Goal: Task Accomplishment & Management: Manage account settings

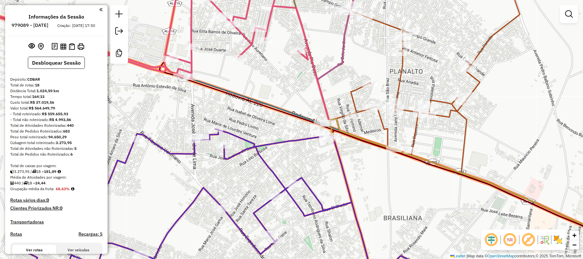
scroll to position [884, 0]
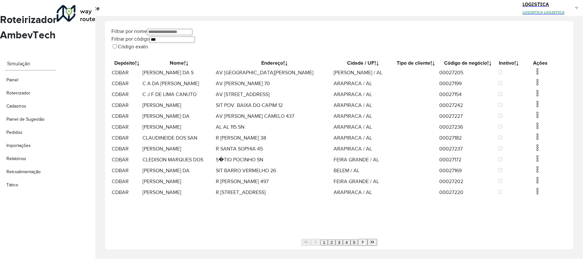
click at [534, 75] on img at bounding box center [538, 72] width 8 height 8
click at [544, 99] on li "Excluir" at bounding box center [569, 97] width 50 height 8
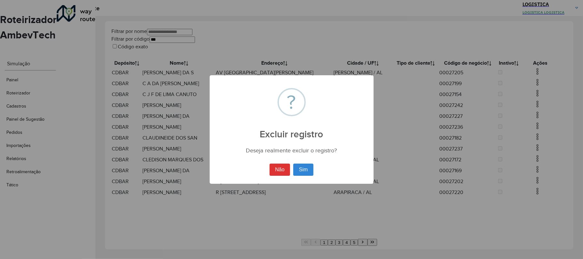
click at [293, 164] on button "Sim" at bounding box center [303, 170] width 20 height 12
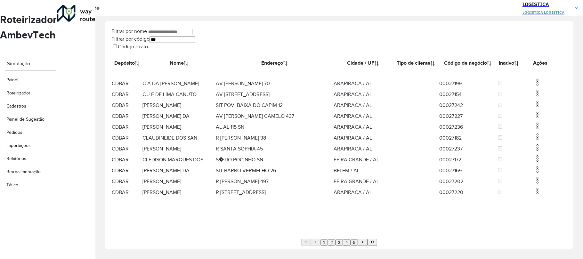
click at [535, 100] on td at bounding box center [540, 94] width 38 height 11
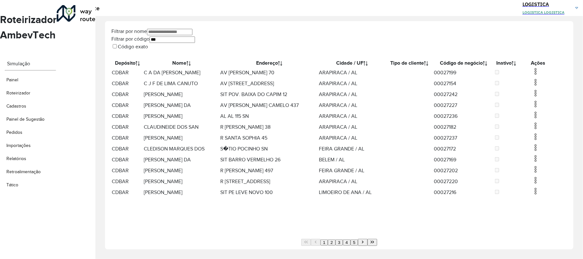
click at [534, 86] on img at bounding box center [536, 82] width 8 height 8
click at [544, 116] on li "Excluir" at bounding box center [569, 113] width 50 height 8
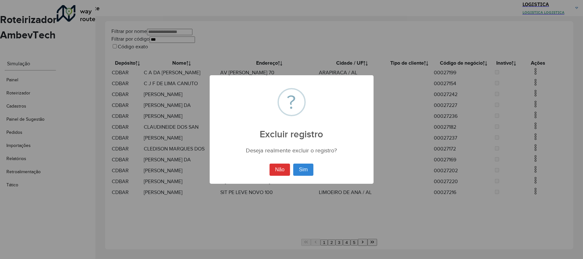
click at [293, 164] on button "Sim" at bounding box center [303, 170] width 20 height 12
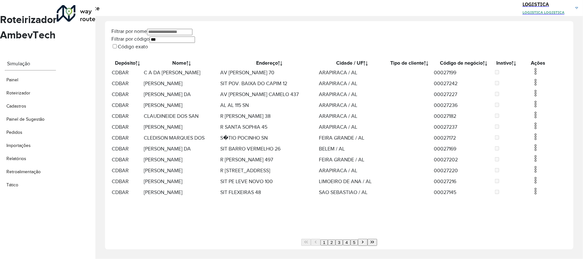
click at [532, 75] on img at bounding box center [536, 72] width 8 height 8
click at [542, 99] on li "Excluir" at bounding box center [567, 97] width 50 height 8
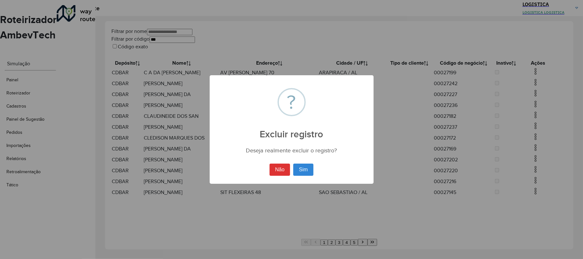
click at [293, 164] on button "Sim" at bounding box center [303, 170] width 20 height 12
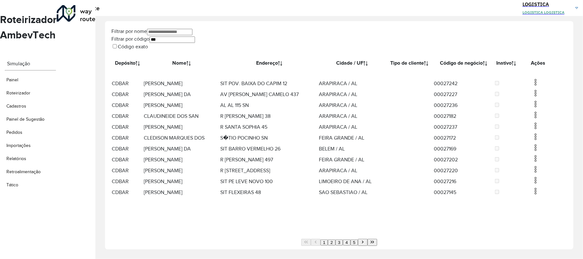
click at [530, 89] on td at bounding box center [538, 83] width 38 height 11
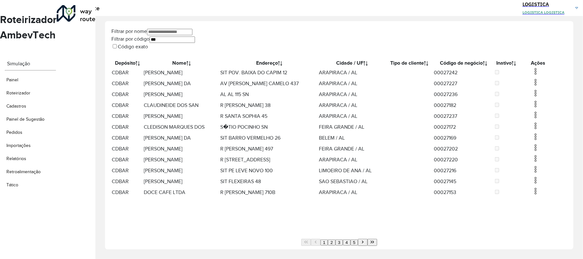
click at [533, 86] on img at bounding box center [536, 82] width 8 height 8
click at [542, 113] on li "Excluir" at bounding box center [567, 113] width 50 height 8
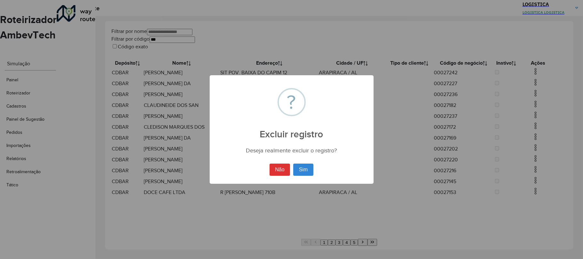
click at [293, 164] on button "Sim" at bounding box center [303, 170] width 20 height 12
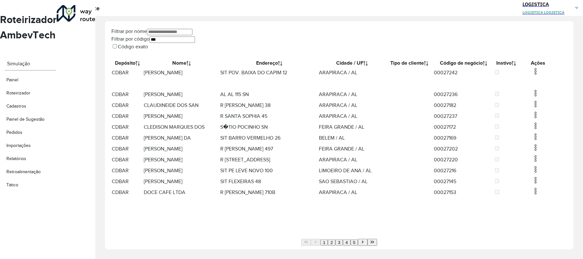
click at [536, 74] on img at bounding box center [536, 72] width 8 height 8
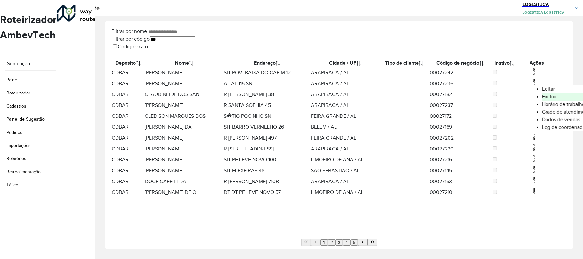
click at [542, 96] on li "Excluir" at bounding box center [567, 97] width 50 height 8
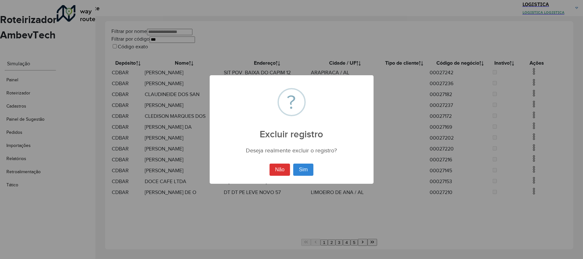
click at [293, 164] on button "Sim" at bounding box center [303, 170] width 20 height 12
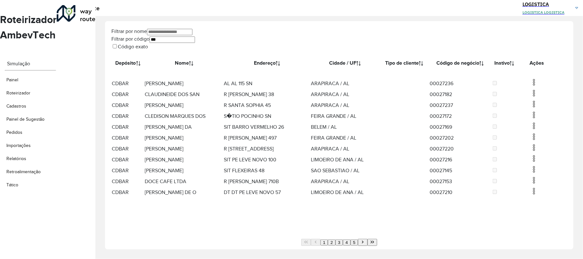
click at [534, 86] on img at bounding box center [534, 82] width 8 height 8
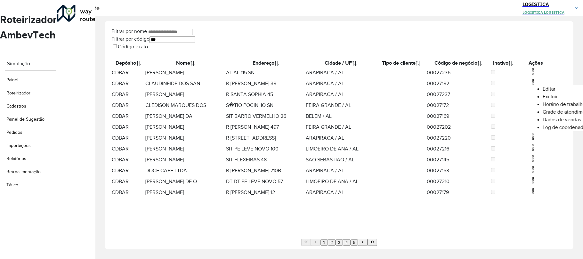
click at [543, 101] on li "Excluir" at bounding box center [568, 97] width 50 height 8
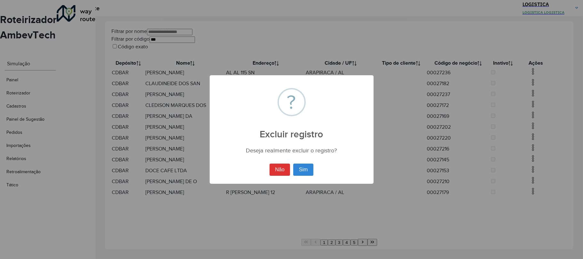
click at [293, 164] on button "Sim" at bounding box center [303, 170] width 20 height 12
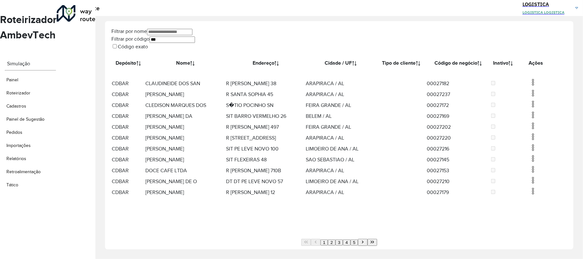
click at [534, 97] on img at bounding box center [533, 93] width 8 height 8
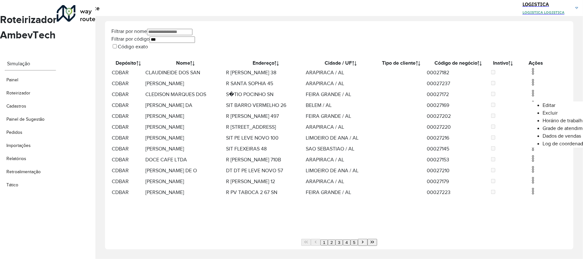
click at [543, 115] on li "Excluir" at bounding box center [568, 113] width 50 height 8
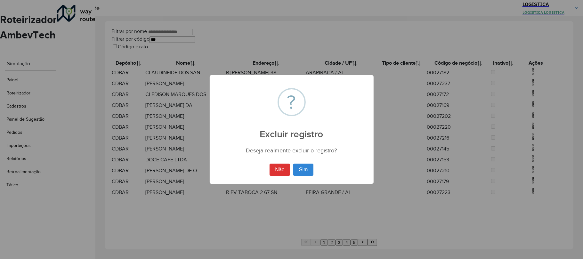
click at [293, 164] on button "Sim" at bounding box center [303, 170] width 20 height 12
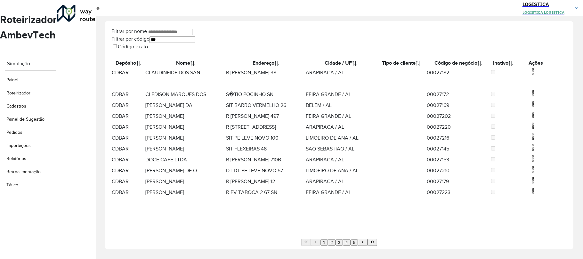
click at [534, 75] on img at bounding box center [533, 72] width 8 height 8
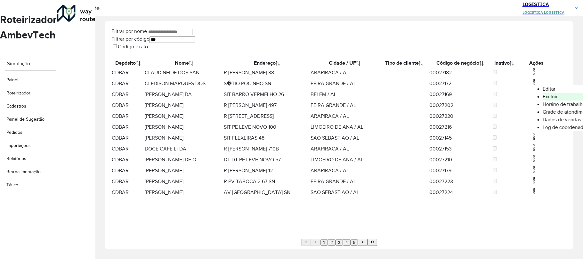
click at [543, 98] on li "Excluir" at bounding box center [568, 97] width 50 height 8
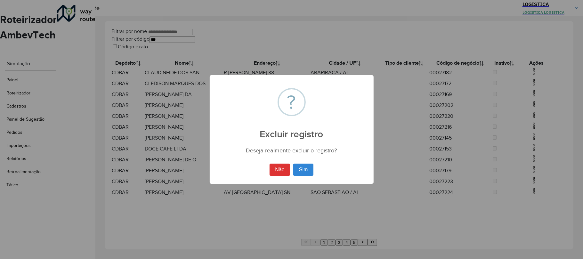
click at [293, 164] on button "Sim" at bounding box center [303, 170] width 20 height 12
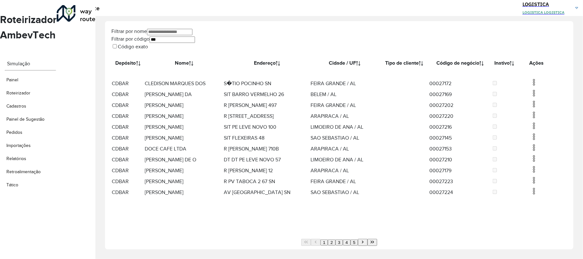
click at [534, 87] on span at bounding box center [534, 83] width 8 height 7
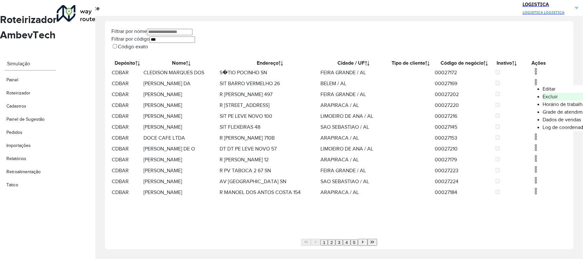
click at [543, 99] on li "Excluir" at bounding box center [568, 97] width 50 height 8
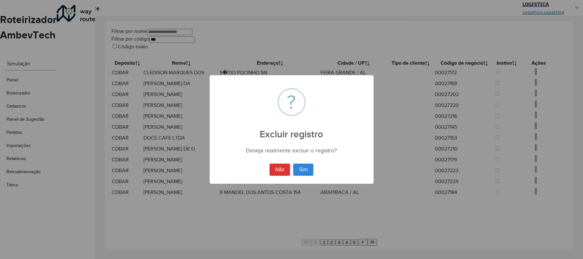
click at [293, 164] on button "Sim" at bounding box center [303, 170] width 20 height 12
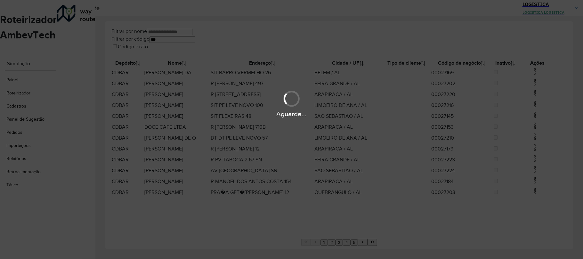
click at [535, 95] on div "Aguarde..." at bounding box center [291, 103] width 583 height 30
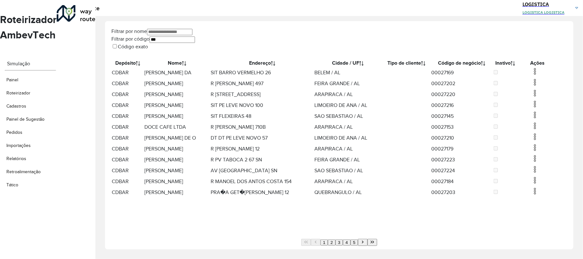
click at [534, 86] on img at bounding box center [535, 82] width 8 height 8
click at [543, 112] on li "Excluir" at bounding box center [568, 113] width 50 height 8
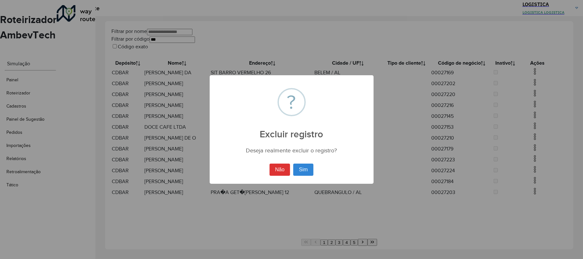
click at [293, 164] on button "Sim" at bounding box center [303, 170] width 20 height 12
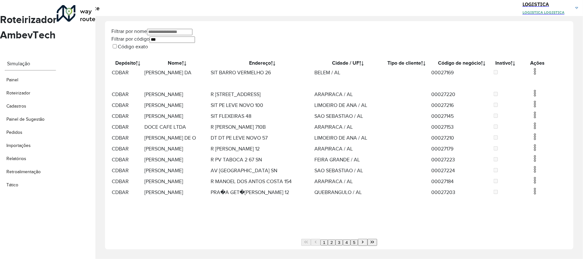
click at [531, 75] on img at bounding box center [535, 72] width 8 height 8
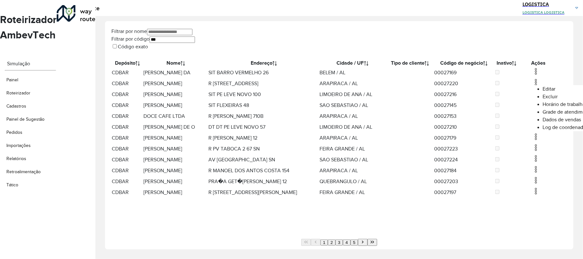
click at [543, 100] on li "Excluir" at bounding box center [568, 97] width 50 height 8
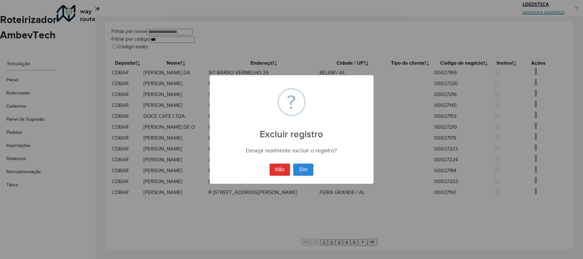
click at [293, 164] on button "Sim" at bounding box center [303, 170] width 20 height 12
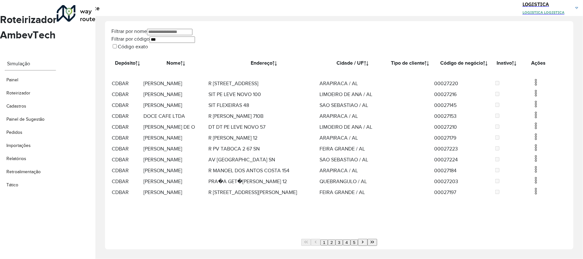
click at [532, 97] on img at bounding box center [536, 93] width 8 height 8
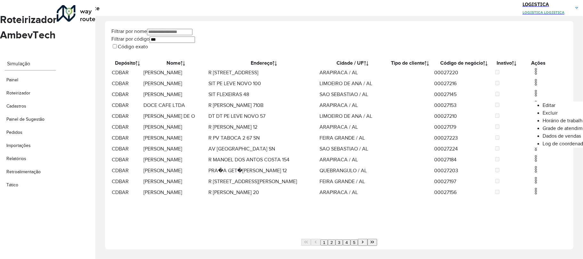
click at [543, 114] on li "Excluir" at bounding box center [568, 113] width 50 height 8
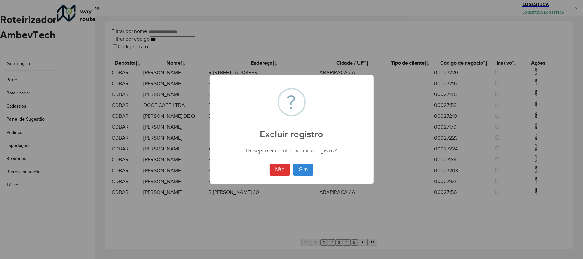
click at [293, 164] on button "Sim" at bounding box center [303, 170] width 20 height 12
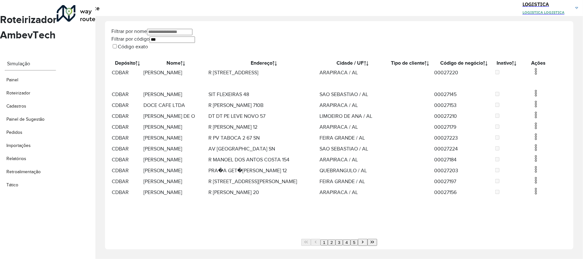
click at [533, 75] on img at bounding box center [536, 72] width 8 height 8
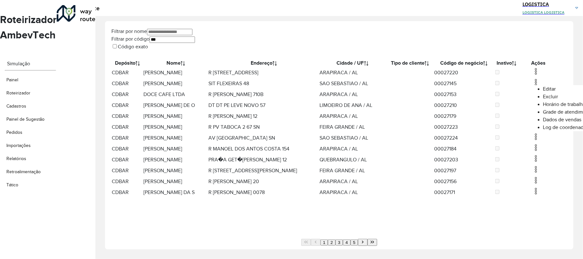
click at [543, 100] on li "Excluir" at bounding box center [568, 97] width 50 height 8
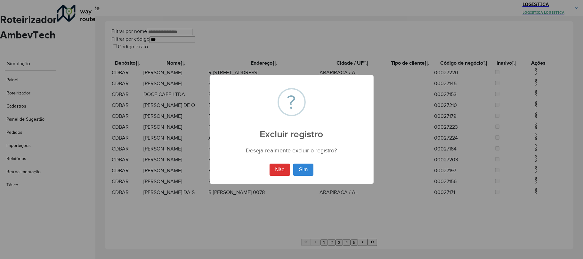
click at [293, 164] on button "Sim" at bounding box center [303, 170] width 20 height 12
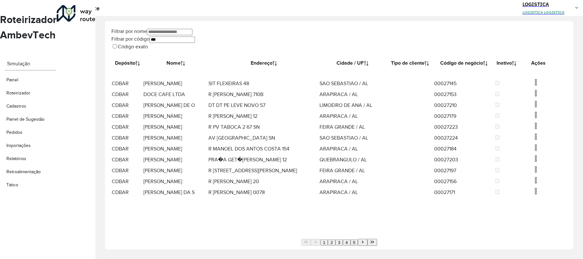
click at [537, 86] on img at bounding box center [536, 82] width 8 height 8
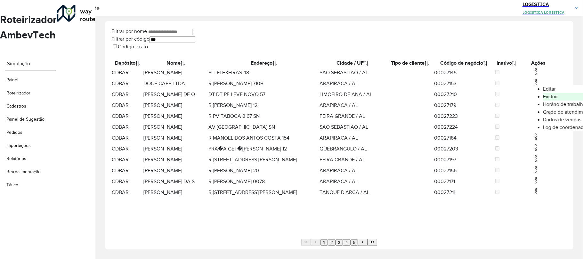
click at [543, 97] on li "Excluir" at bounding box center [568, 97] width 50 height 8
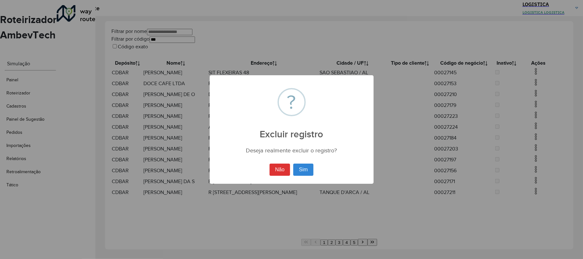
click at [293, 164] on button "Sim" at bounding box center [303, 170] width 20 height 12
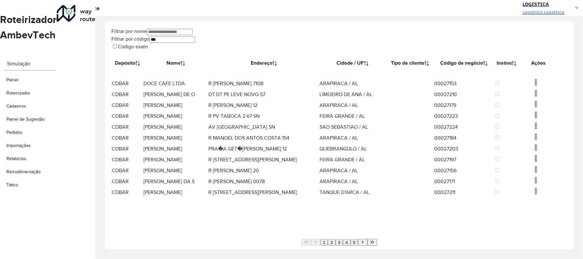
click at [536, 86] on img at bounding box center [536, 82] width 8 height 8
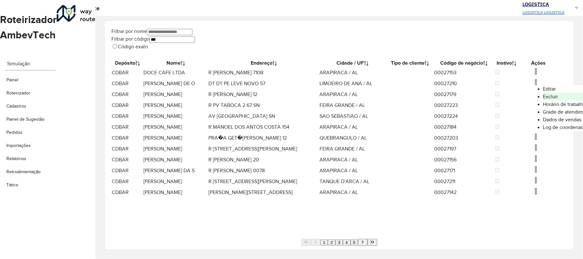
click at [543, 99] on li "Excluir" at bounding box center [568, 97] width 50 height 8
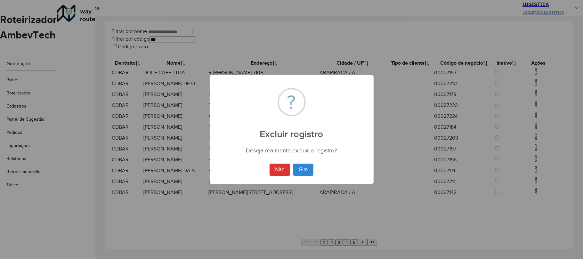
click at [293, 164] on button "Sim" at bounding box center [303, 170] width 20 height 12
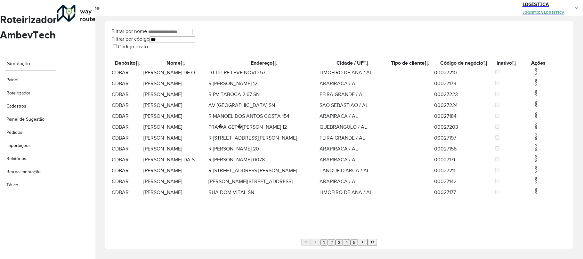
click at [368, 239] on button "Last Page" at bounding box center [373, 242] width 10 height 7
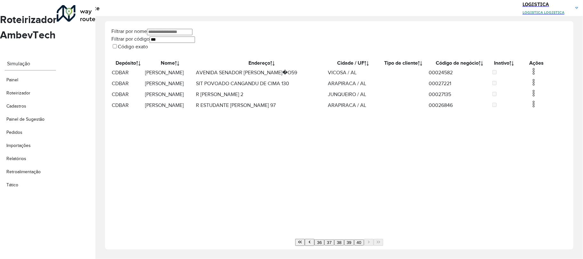
click at [536, 75] on img at bounding box center [534, 72] width 8 height 8
click at [544, 92] on li "Editar" at bounding box center [569, 89] width 50 height 8
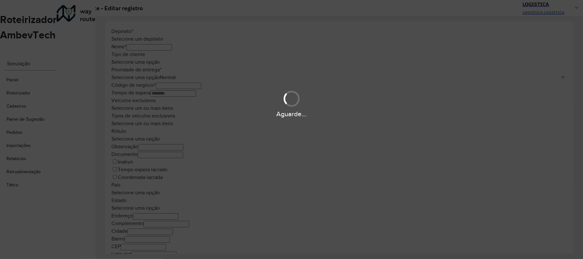
type input "**********"
type input "********"
type input "**********"
type input "******"
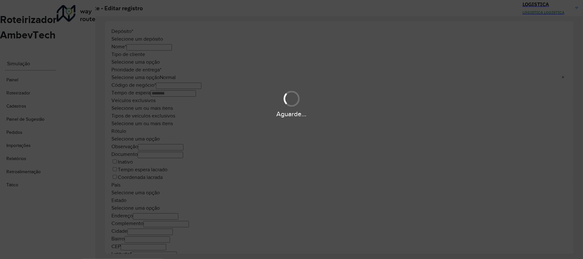
type input "******"
type input "**********"
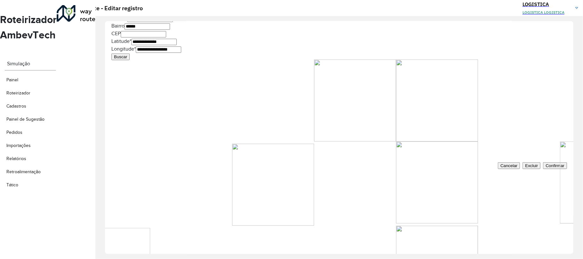
scroll to position [216, 0]
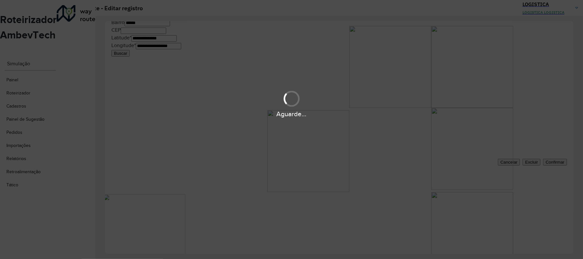
click at [512, 236] on div "Aguarde..." at bounding box center [291, 129] width 583 height 259
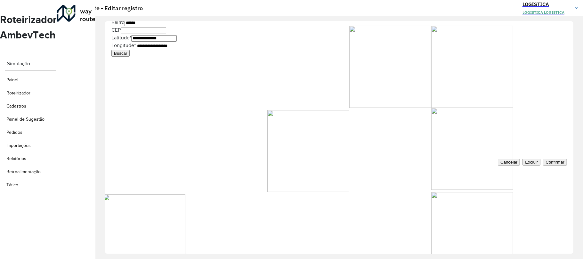
click at [525, 165] on span "Excluir" at bounding box center [531, 162] width 13 height 5
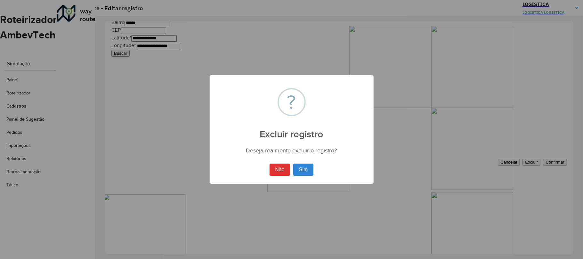
click at [293, 164] on button "Sim" at bounding box center [303, 170] width 20 height 12
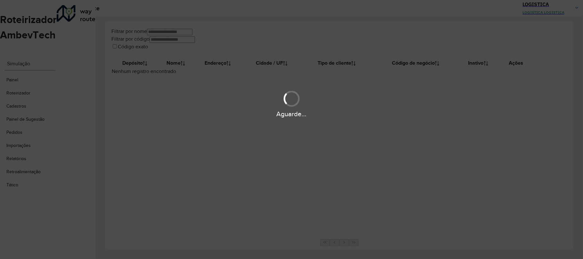
type input "***"
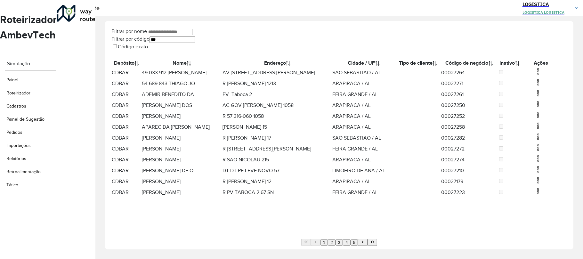
click at [534, 75] on img at bounding box center [538, 72] width 8 height 8
click at [543, 101] on li "Excluir" at bounding box center [568, 97] width 50 height 8
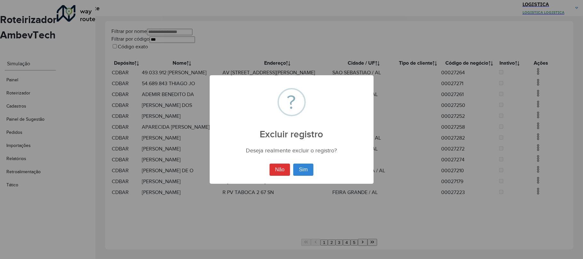
click at [293, 164] on button "Sim" at bounding box center [303, 170] width 20 height 12
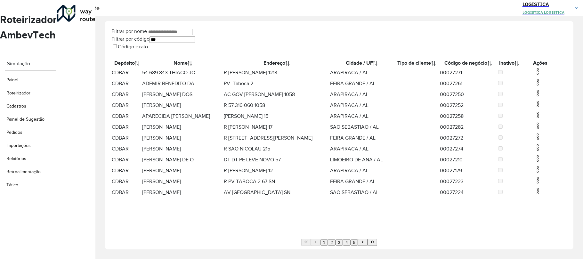
click at [534, 86] on img at bounding box center [538, 82] width 8 height 8
click at [542, 112] on li "Excluir" at bounding box center [567, 113] width 50 height 8
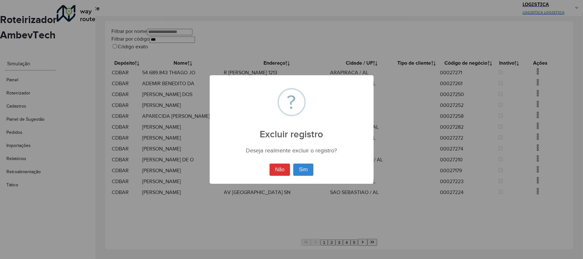
click at [293, 164] on button "Sim" at bounding box center [303, 170] width 20 height 12
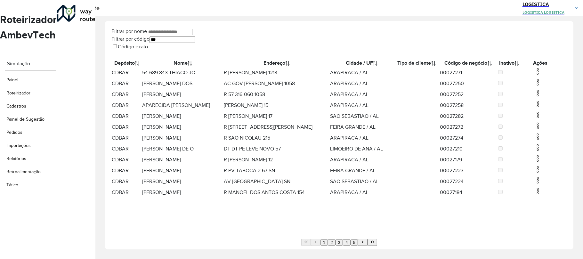
click at [534, 75] on img at bounding box center [538, 72] width 8 height 8
click at [542, 100] on li "Excluir" at bounding box center [567, 97] width 50 height 8
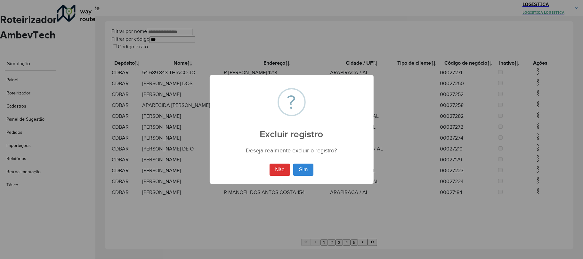
click at [293, 164] on button "Sim" at bounding box center [303, 170] width 20 height 12
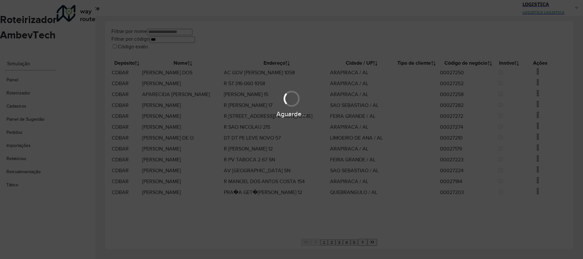
click at [533, 92] on div "Aguarde..." at bounding box center [291, 103] width 583 height 30
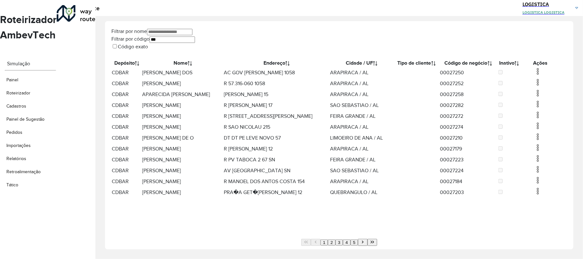
click at [534, 86] on img at bounding box center [538, 82] width 8 height 8
click at [542, 112] on li "Excluir" at bounding box center [567, 113] width 50 height 8
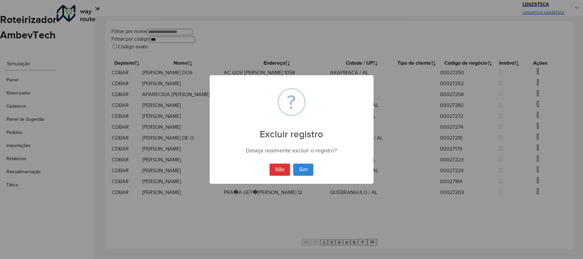
click at [293, 164] on button "Sim" at bounding box center [303, 170] width 20 height 12
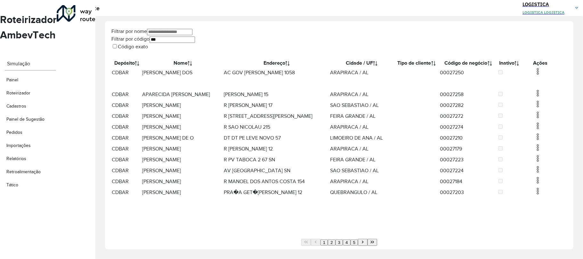
click at [533, 77] on hb-app "Aguarde... Pop-up bloqueado! Seu navegador bloqueou automáticamente a abertura …" at bounding box center [291, 129] width 583 height 259
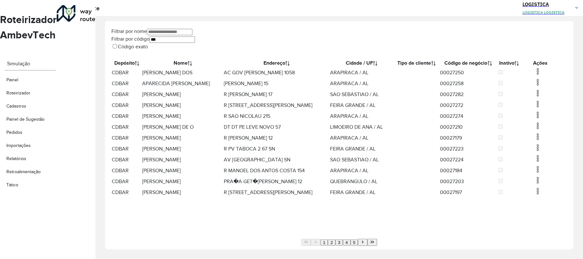
click at [534, 75] on img at bounding box center [538, 72] width 8 height 8
click at [543, 96] on li "Excluir" at bounding box center [568, 97] width 50 height 8
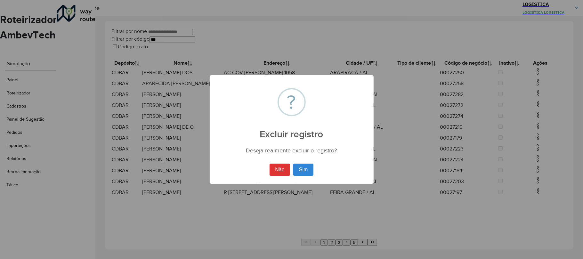
click at [293, 164] on button "Sim" at bounding box center [303, 170] width 20 height 12
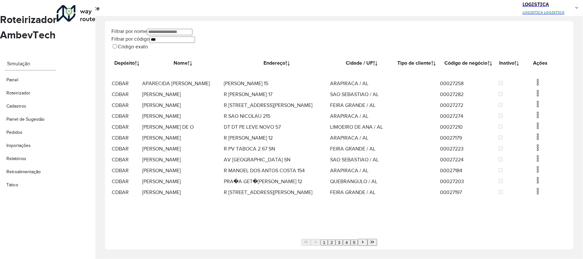
click at [535, 93] on hb-app "Aguarde... Pop-up bloqueado! Seu navegador bloqueou automáticamente a abertura …" at bounding box center [291, 129] width 583 height 259
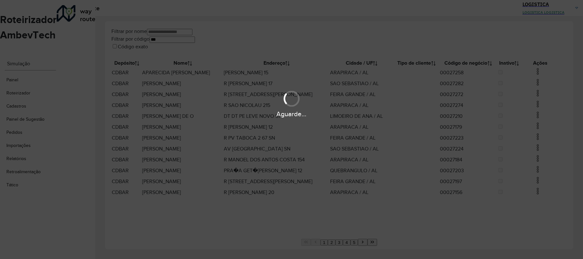
click at [535, 93] on hb-app "Aguarde... Pop-up bloqueado! Seu navegador bloqueou automáticamente a abertura …" at bounding box center [291, 129] width 583 height 259
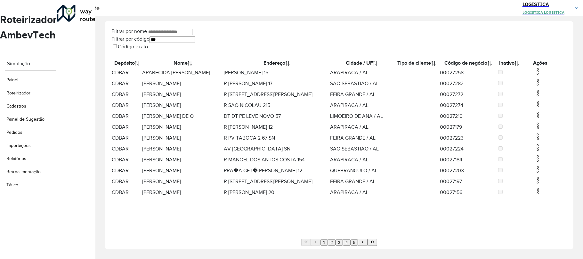
click at [534, 86] on img at bounding box center [538, 82] width 8 height 8
click at [543, 112] on li "Excluir" at bounding box center [568, 113] width 50 height 8
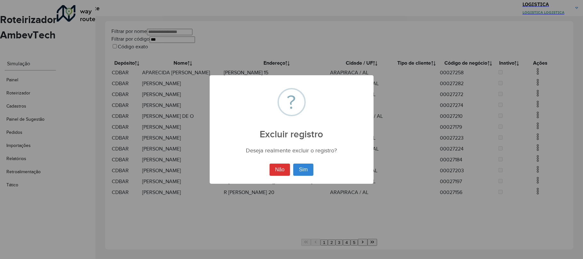
click at [293, 164] on button "Sim" at bounding box center [303, 170] width 20 height 12
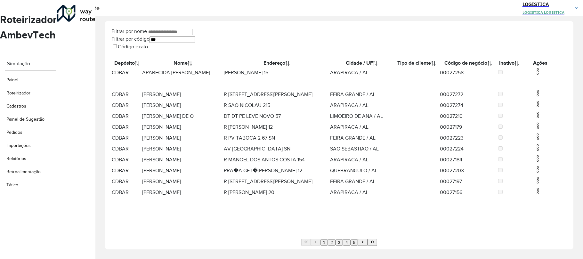
click at [534, 75] on img at bounding box center [538, 72] width 8 height 8
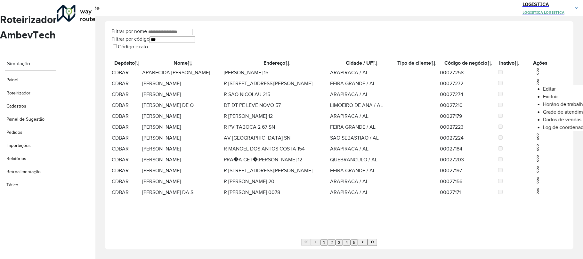
click at [543, 99] on li "Excluir" at bounding box center [568, 97] width 50 height 8
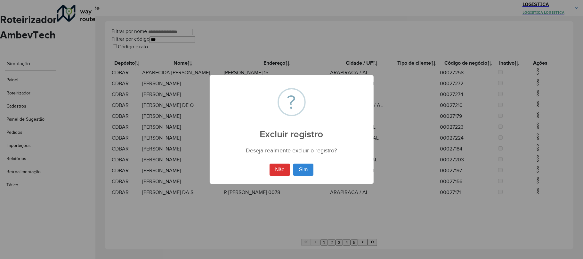
click at [293, 164] on button "Sim" at bounding box center [303, 170] width 20 height 12
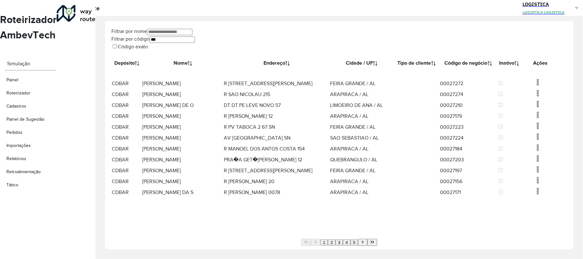
click at [535, 98] on span at bounding box center [538, 94] width 8 height 7
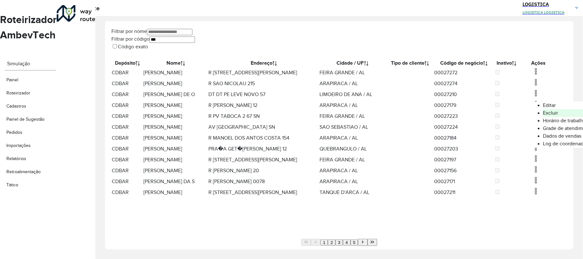
click at [543, 115] on li "Excluir" at bounding box center [568, 113] width 50 height 8
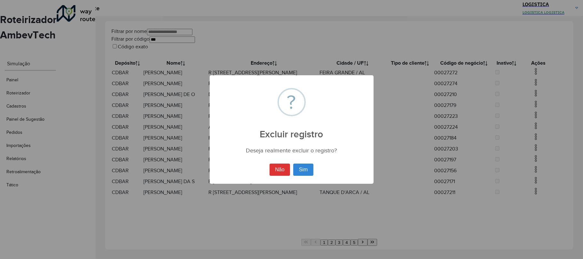
click at [293, 164] on button "Sim" at bounding box center [303, 170] width 20 height 12
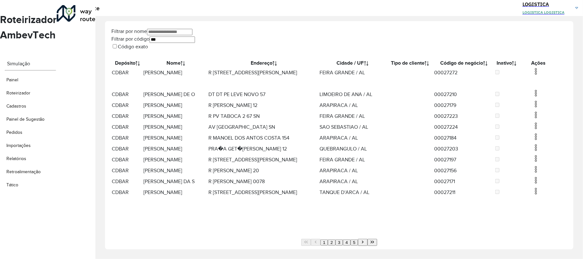
click at [536, 75] on img at bounding box center [536, 72] width 8 height 8
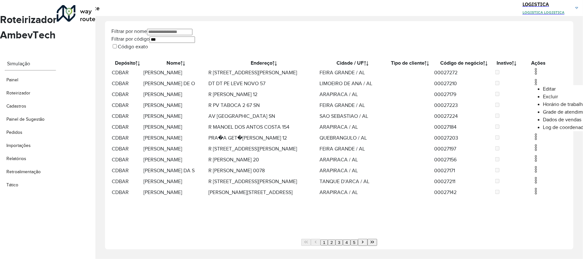
click at [543, 101] on li "Excluir" at bounding box center [568, 97] width 50 height 8
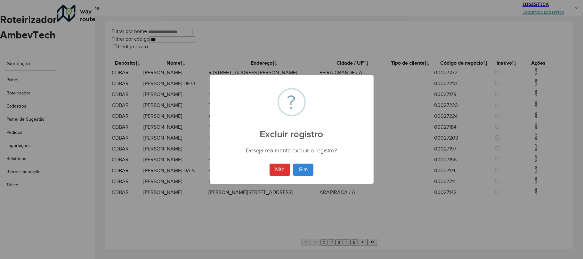
click at [293, 164] on button "Sim" at bounding box center [303, 170] width 20 height 12
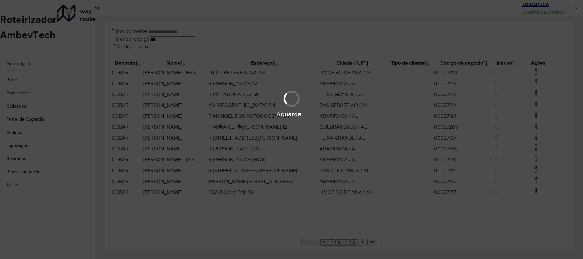
click at [533, 93] on div "Aguarde..." at bounding box center [291, 103] width 583 height 30
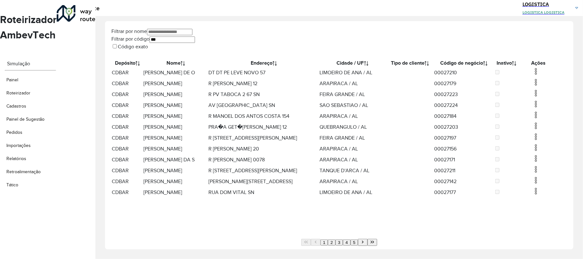
click at [536, 86] on img at bounding box center [536, 82] width 8 height 8
click at [543, 114] on li "Excluir" at bounding box center [568, 113] width 50 height 8
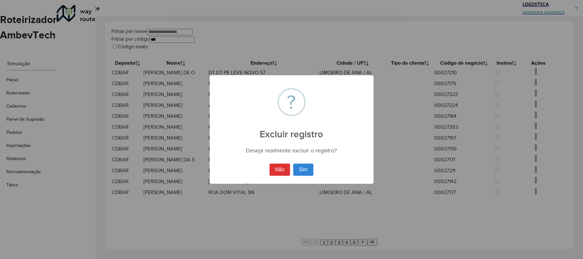
click at [293, 164] on button "Sim" at bounding box center [303, 170] width 20 height 12
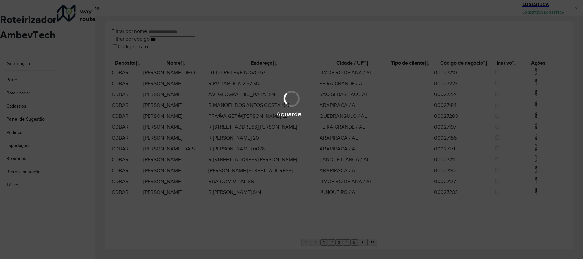
click at [532, 74] on hb-app "Aguarde... Pop-up bloqueado! Seu navegador bloqueou automáticamente a abertura …" at bounding box center [291, 129] width 583 height 259
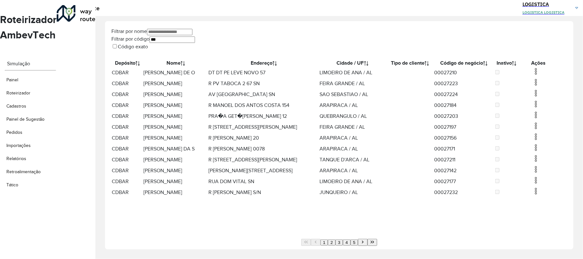
click at [532, 75] on img at bounding box center [536, 72] width 8 height 8
click at [543, 100] on li "Excluir" at bounding box center [568, 97] width 50 height 8
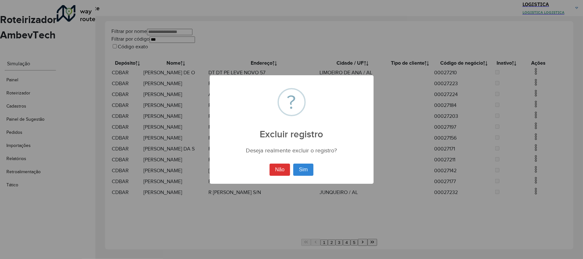
click at [293, 164] on button "Sim" at bounding box center [303, 170] width 20 height 12
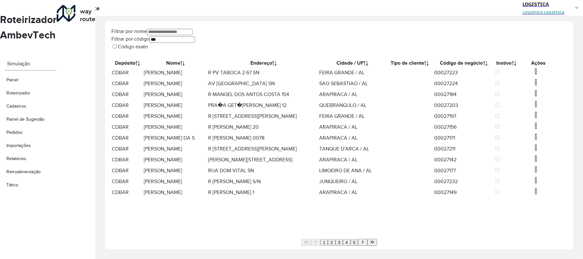
click at [534, 97] on img at bounding box center [536, 93] width 8 height 8
click at [543, 133] on li "Excluir" at bounding box center [568, 129] width 50 height 8
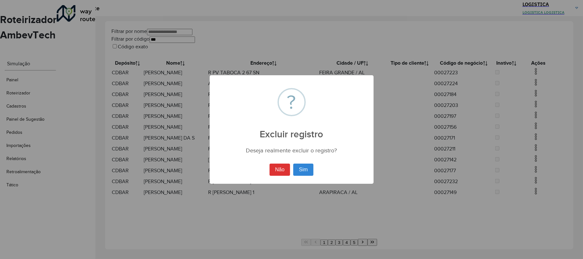
click at [293, 164] on button "Sim" at bounding box center [303, 170] width 20 height 12
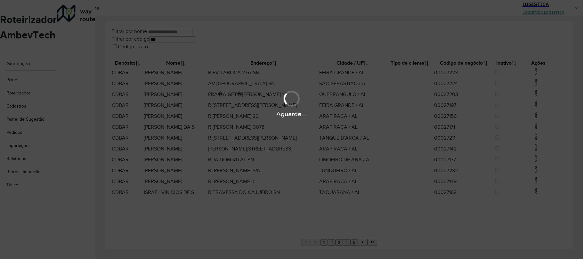
click at [533, 77] on div "Aguarde..." at bounding box center [291, 129] width 583 height 259
click at [533, 77] on hb-app "Aguarde... Pop-up bloqueado! Seu navegador bloqueou automáticamente a abertura …" at bounding box center [291, 129] width 583 height 259
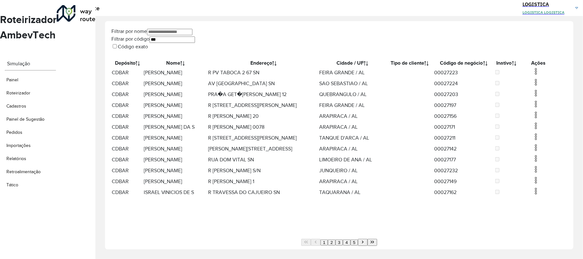
click at [533, 75] on img at bounding box center [536, 72] width 8 height 8
click at [543, 101] on li "Excluir" at bounding box center [568, 97] width 50 height 8
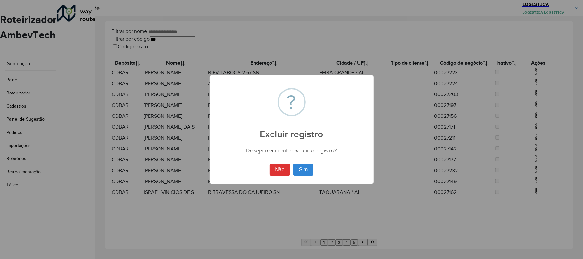
click at [293, 164] on button "Sim" at bounding box center [303, 170] width 20 height 12
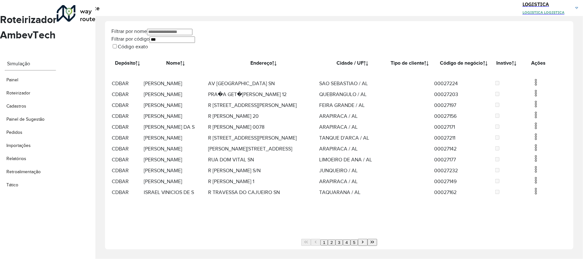
click at [537, 86] on img at bounding box center [536, 82] width 8 height 8
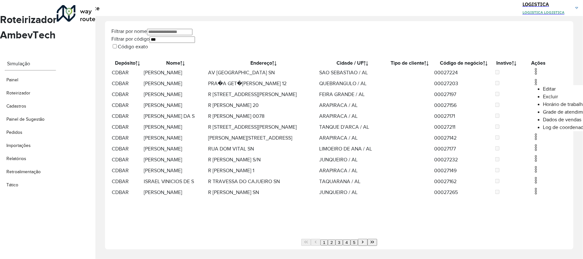
click at [543, 98] on li "Excluir" at bounding box center [568, 97] width 50 height 8
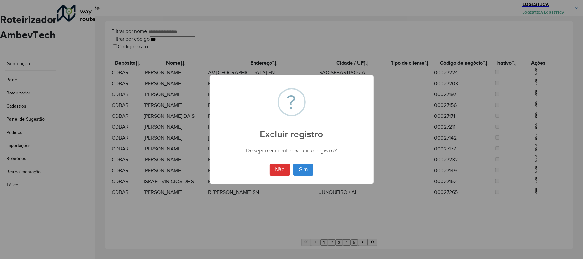
click at [293, 164] on button "Sim" at bounding box center [303, 170] width 20 height 12
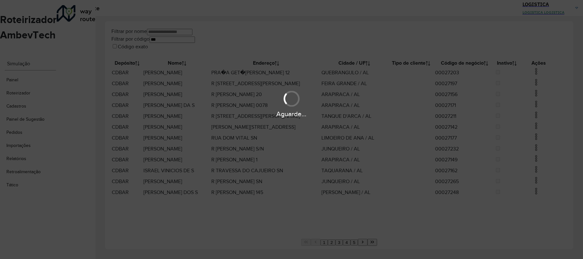
click at [533, 90] on div "Aguarde..." at bounding box center [291, 103] width 583 height 30
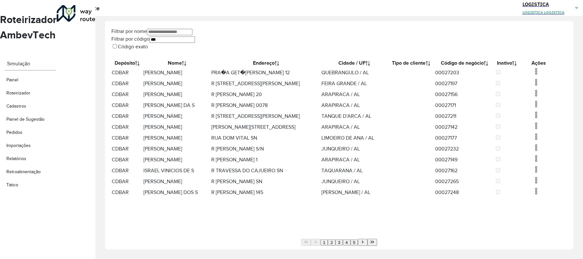
click at [533, 86] on img at bounding box center [536, 82] width 8 height 8
click at [543, 113] on li "Excluir" at bounding box center [568, 113] width 50 height 8
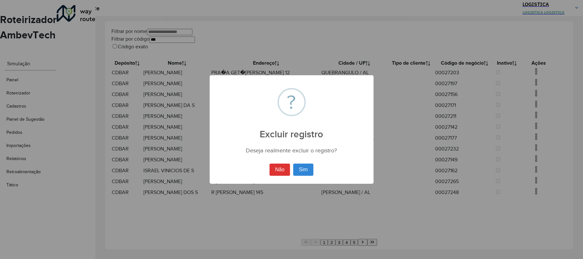
click at [293, 164] on button "Sim" at bounding box center [303, 170] width 20 height 12
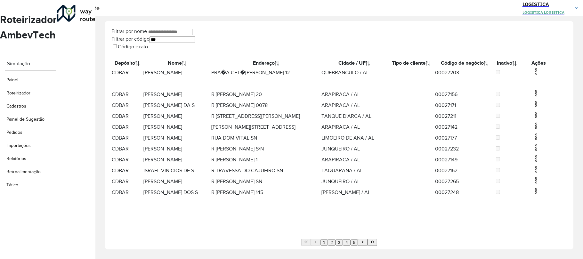
click at [536, 75] on img at bounding box center [536, 72] width 8 height 8
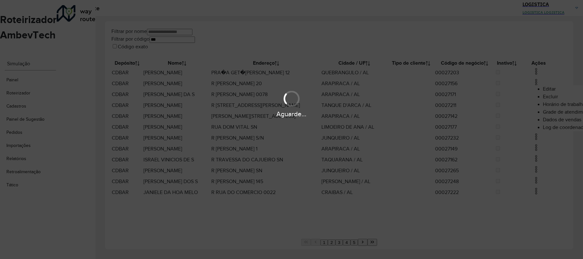
click at [502, 99] on body "Aguarde... Pop-up bloqueado! Seu navegador bloqueou automáticamente a abertura …" at bounding box center [291, 129] width 583 height 259
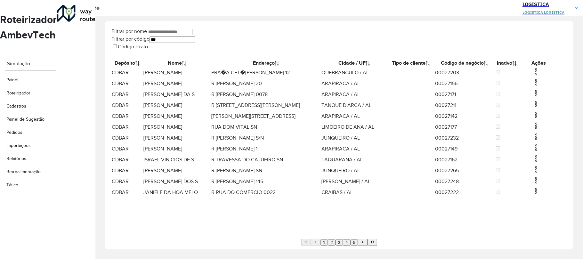
click at [536, 75] on img at bounding box center [536, 72] width 8 height 8
click at [543, 95] on li "Excluir" at bounding box center [568, 97] width 50 height 8
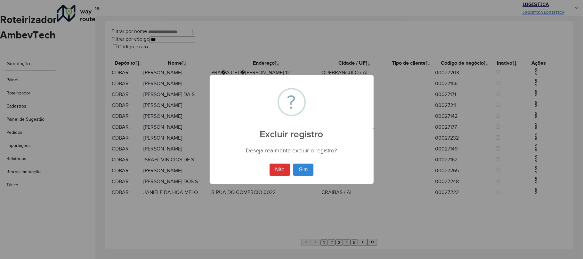
click at [293, 164] on button "Sim" at bounding box center [303, 170] width 20 height 12
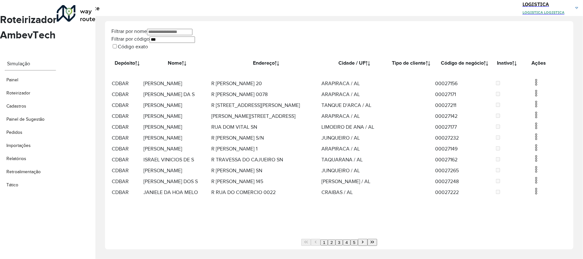
click at [535, 92] on hb-app "Aguarde... Pop-up bloqueado! Seu navegador bloqueou automáticamente a abertura …" at bounding box center [291, 129] width 583 height 259
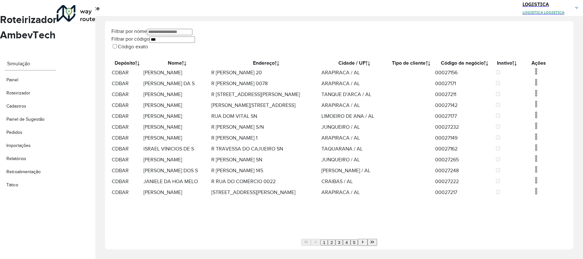
click at [532, 86] on img at bounding box center [536, 82] width 8 height 8
click at [543, 112] on li "Excluir" at bounding box center [568, 113] width 50 height 8
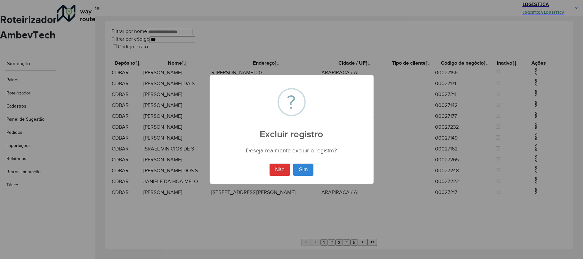
click at [293, 164] on button "Sim" at bounding box center [303, 170] width 20 height 12
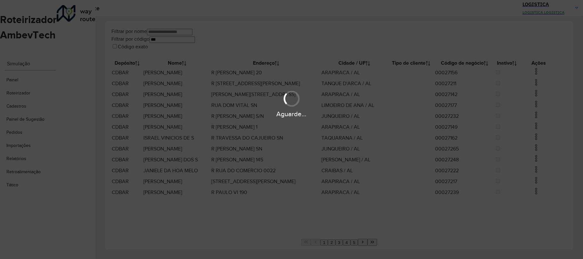
click at [533, 76] on div "Aguarde..." at bounding box center [291, 129] width 583 height 259
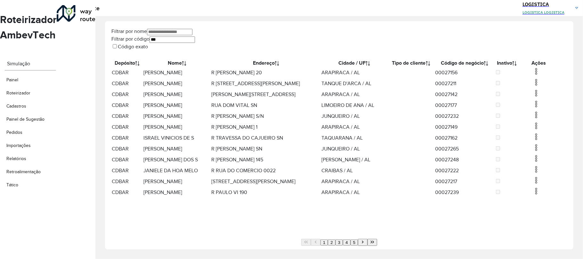
click at [533, 75] on img at bounding box center [536, 72] width 8 height 8
click at [542, 96] on li "Excluir" at bounding box center [567, 97] width 50 height 8
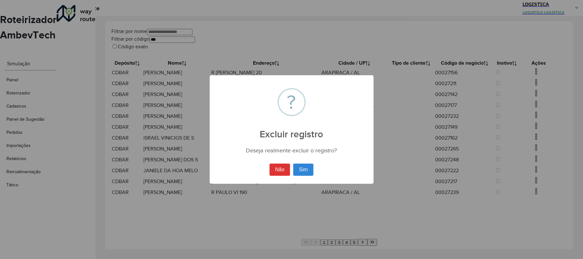
click at [293, 164] on button "Sim" at bounding box center [303, 170] width 20 height 12
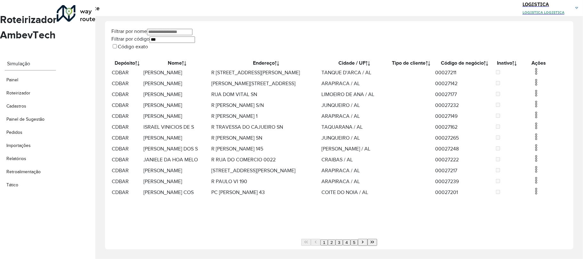
click at [535, 86] on img at bounding box center [536, 82] width 8 height 8
click at [544, 117] on li "Excluir" at bounding box center [569, 113] width 50 height 8
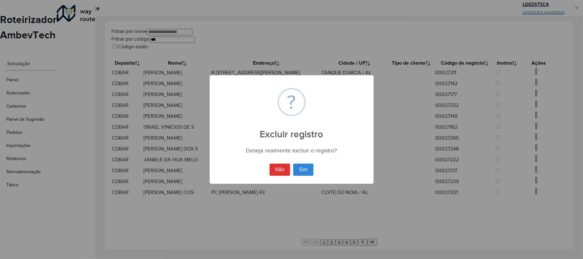
click at [293, 164] on button "Sim" at bounding box center [303, 170] width 20 height 12
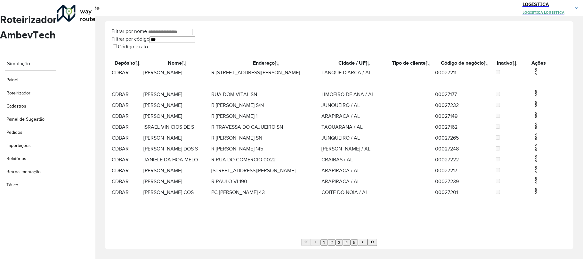
click at [536, 75] on img at bounding box center [536, 72] width 8 height 8
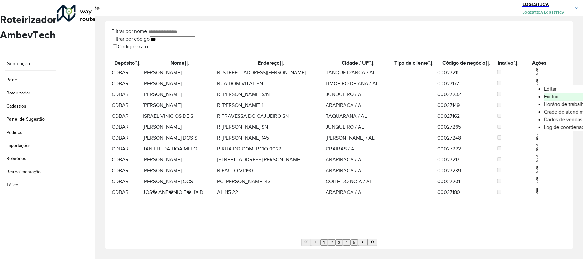
click at [544, 101] on li "Excluir" at bounding box center [569, 97] width 50 height 8
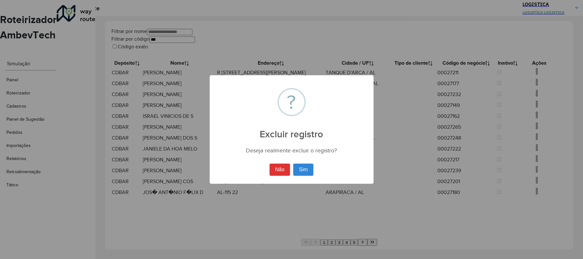
click at [293, 164] on button "Sim" at bounding box center [303, 170] width 20 height 12
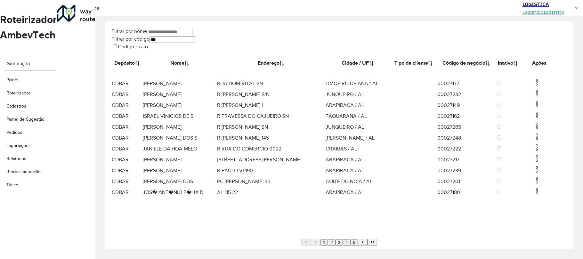
click at [535, 86] on img at bounding box center [537, 82] width 8 height 8
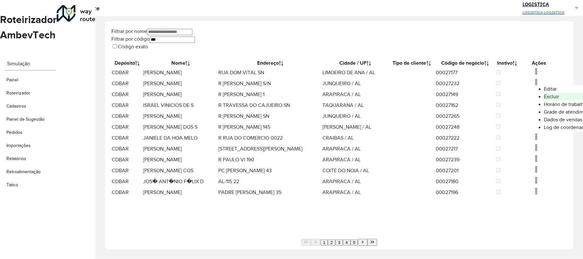
click at [544, 97] on li "Excluir" at bounding box center [569, 97] width 50 height 8
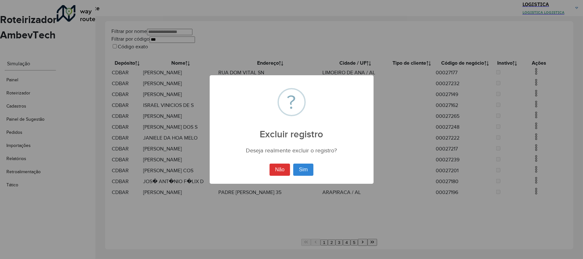
click at [293, 164] on button "Sim" at bounding box center [303, 170] width 20 height 12
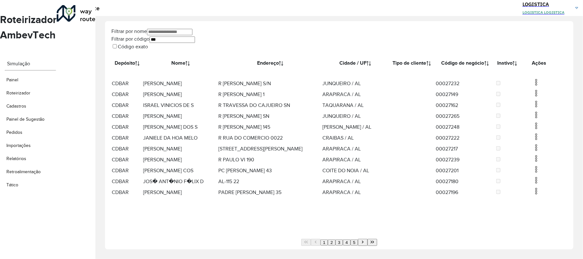
click at [537, 97] on img at bounding box center [536, 93] width 8 height 8
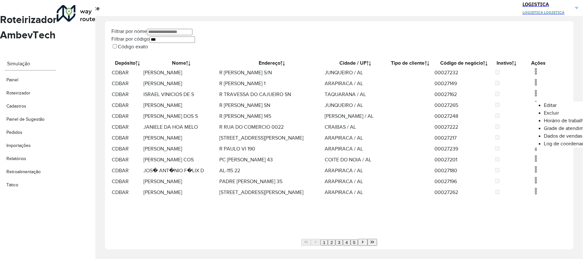
click at [544, 117] on li "Excluir" at bounding box center [569, 113] width 50 height 8
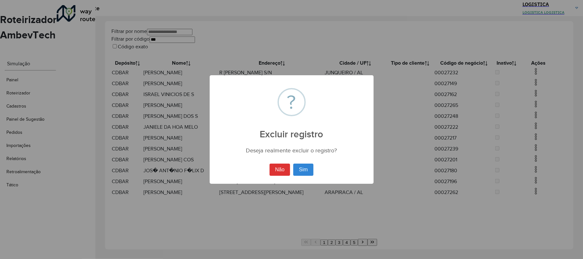
click at [293, 164] on button "Sim" at bounding box center [303, 170] width 20 height 12
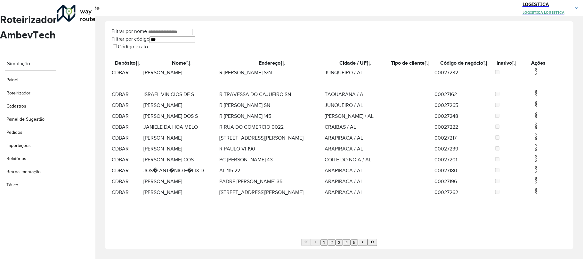
click at [536, 75] on img at bounding box center [536, 72] width 8 height 8
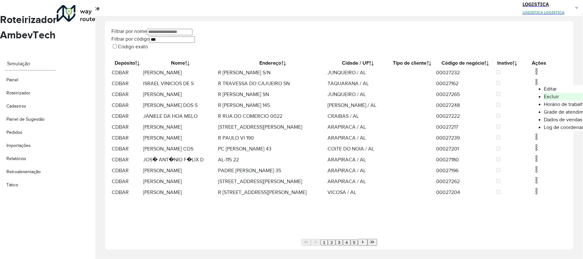
click at [544, 99] on li "Excluir" at bounding box center [569, 97] width 50 height 8
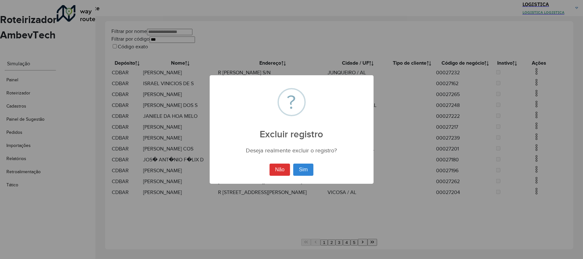
click at [293, 164] on button "Sim" at bounding box center [303, 170] width 20 height 12
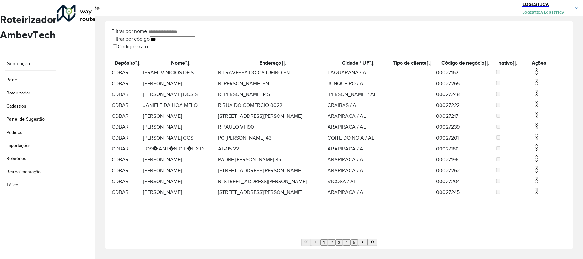
click at [536, 111] on hb-app "Aguarde... Pop-up bloqueado! Seu navegador bloqueou automáticamente a abertura …" at bounding box center [291, 129] width 583 height 259
click at [535, 97] on img at bounding box center [537, 93] width 8 height 8
click at [544, 132] on li "Excluir" at bounding box center [569, 129] width 50 height 8
click at [533, 75] on img at bounding box center [537, 72] width 8 height 8
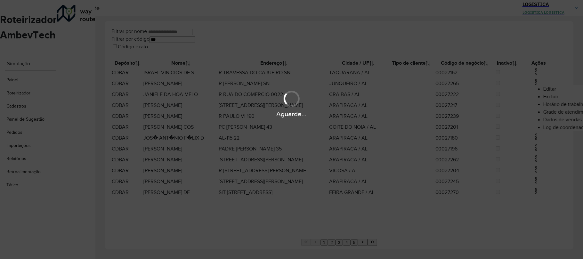
click at [543, 98] on li "Excluir" at bounding box center [568, 97] width 50 height 8
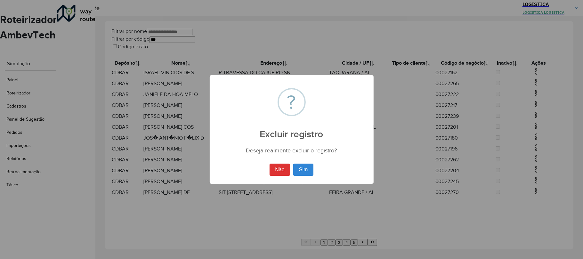
click at [293, 164] on button "Sim" at bounding box center [303, 170] width 20 height 12
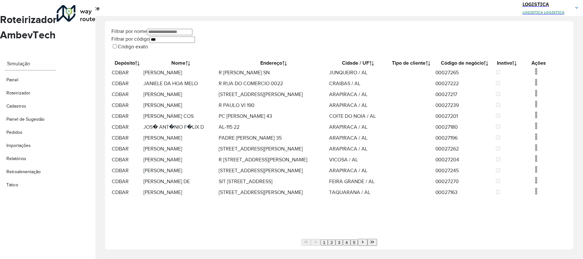
click at [0, 0] on div "Aguarde..." at bounding box center [0, 0] width 0 height 0
click at [533, 86] on img at bounding box center [536, 82] width 8 height 8
click at [543, 114] on li "Excluir" at bounding box center [568, 113] width 50 height 8
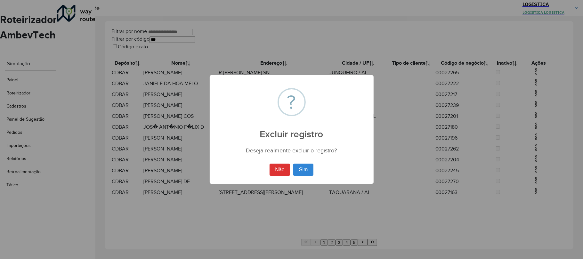
click at [293, 164] on button "Sim" at bounding box center [303, 170] width 20 height 12
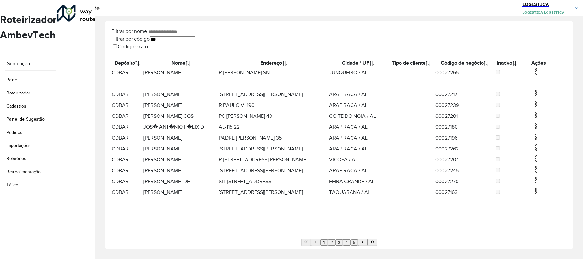
click at [534, 75] on img at bounding box center [536, 72] width 8 height 8
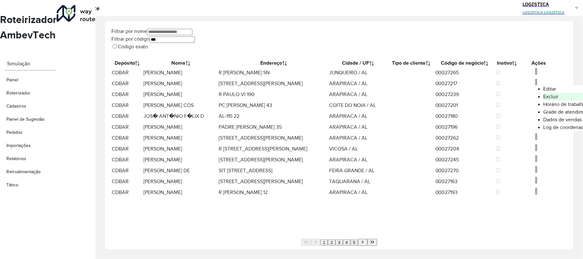
click at [543, 98] on li "Excluir" at bounding box center [568, 97] width 50 height 8
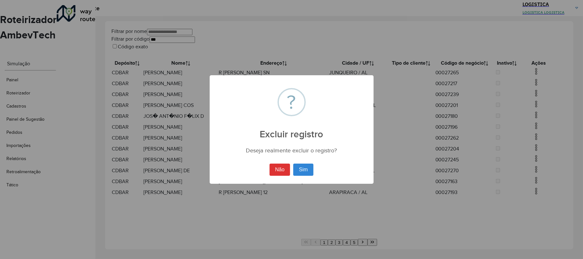
click at [293, 164] on button "Sim" at bounding box center [303, 170] width 20 height 12
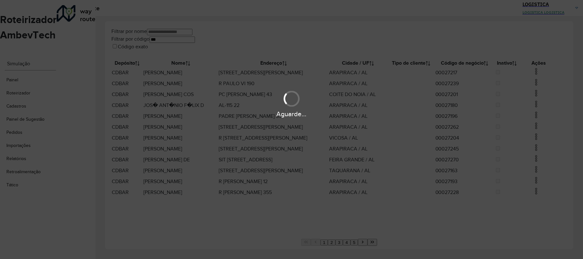
click at [534, 93] on div "Aguarde..." at bounding box center [291, 103] width 583 height 30
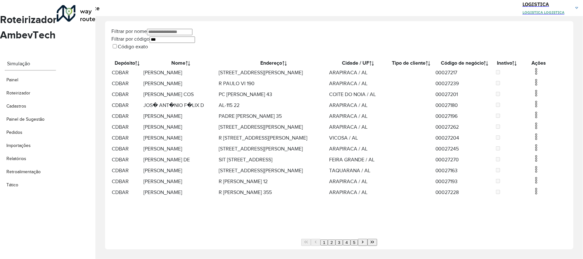
click at [534, 86] on img at bounding box center [536, 82] width 8 height 8
click at [543, 113] on li "Excluir" at bounding box center [568, 113] width 50 height 8
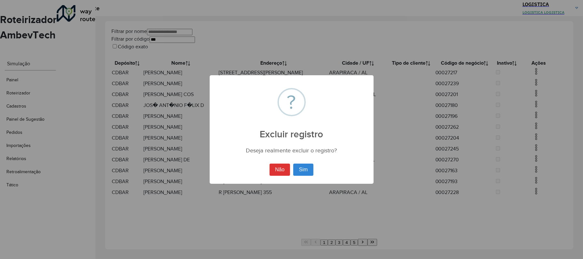
click at [293, 164] on button "Sim" at bounding box center [303, 170] width 20 height 12
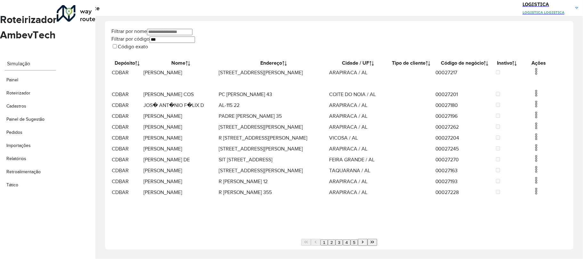
click at [535, 97] on img at bounding box center [536, 93] width 8 height 8
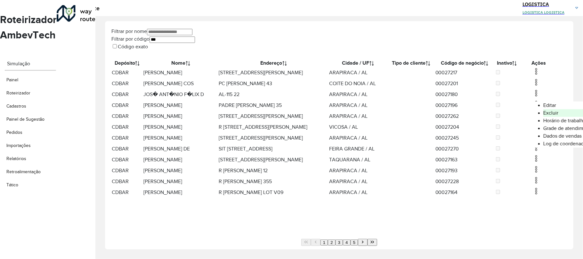
click at [543, 117] on li "Excluir" at bounding box center [568, 113] width 50 height 8
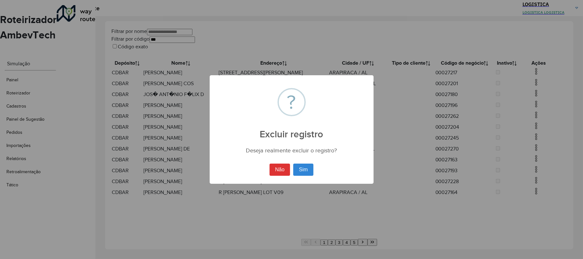
click at [293, 164] on button "Sim" at bounding box center [303, 170] width 20 height 12
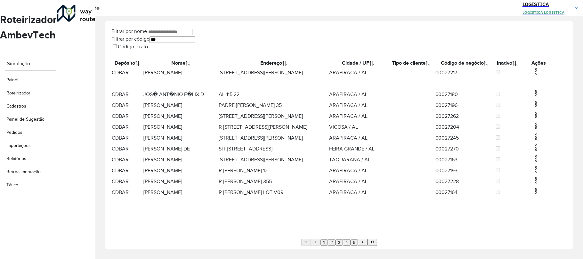
click at [532, 72] on img at bounding box center [536, 72] width 8 height 8
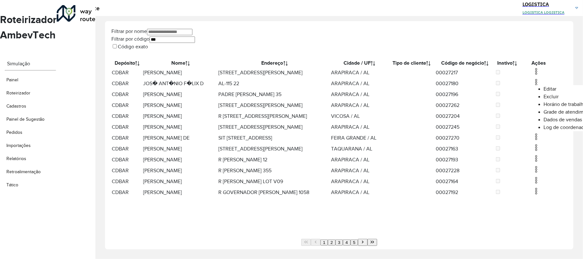
click at [544, 100] on li "Excluir" at bounding box center [569, 97] width 50 height 8
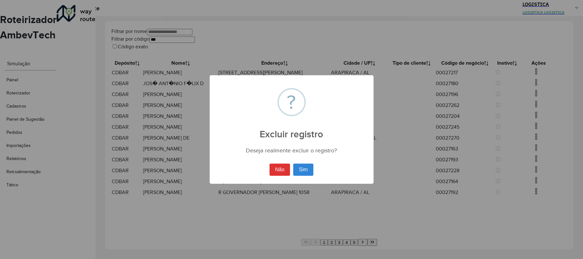
click at [293, 164] on button "Sim" at bounding box center [303, 170] width 20 height 12
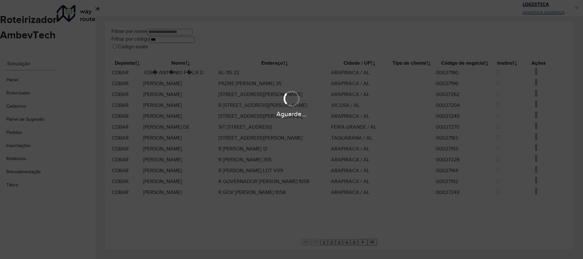
click at [536, 93] on hb-app "Aguarde... Pop-up bloqueado! Seu navegador bloqueou automáticamente a abertura …" at bounding box center [291, 129] width 583 height 259
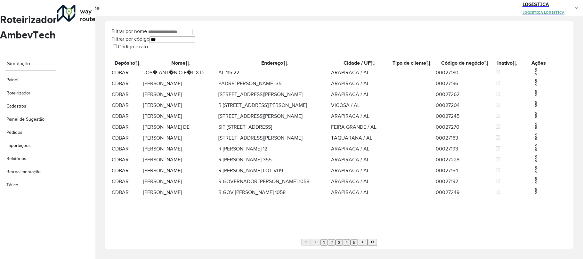
click at [537, 86] on img at bounding box center [536, 82] width 8 height 8
click at [544, 117] on li "Excluir" at bounding box center [569, 113] width 50 height 8
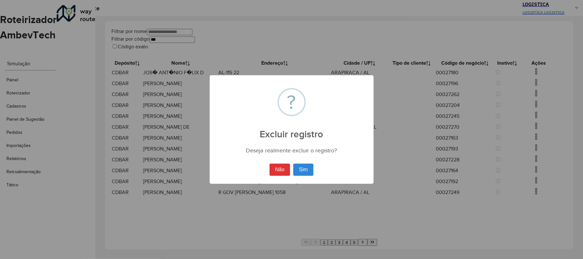
click at [293, 164] on button "Sim" at bounding box center [303, 170] width 20 height 12
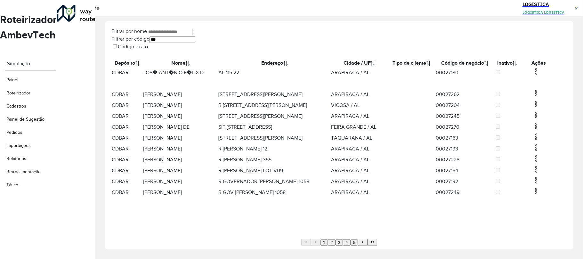
click at [532, 75] on img at bounding box center [536, 72] width 8 height 8
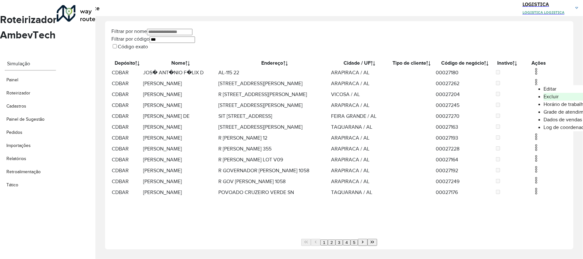
click at [544, 96] on li "Excluir" at bounding box center [569, 97] width 50 height 8
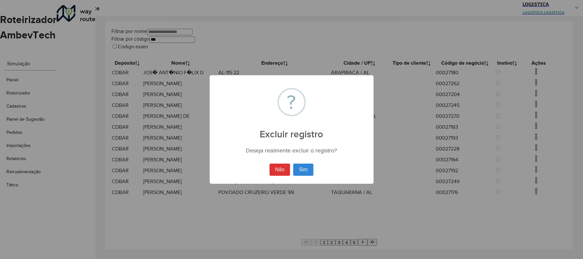
click at [293, 164] on button "Sim" at bounding box center [303, 170] width 20 height 12
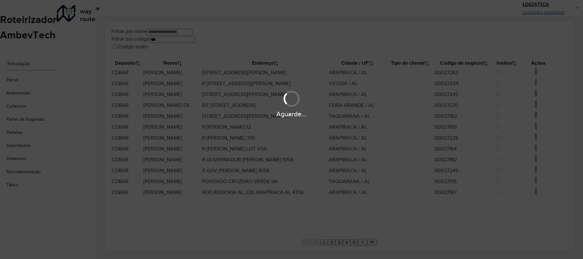
click at [531, 96] on div "Aguarde..." at bounding box center [291, 103] width 583 height 30
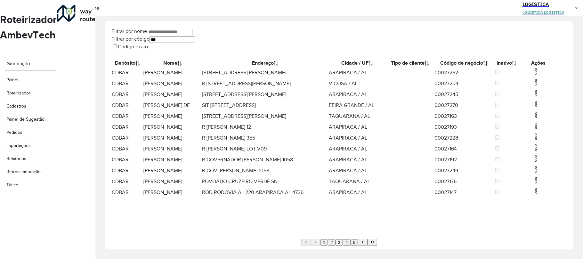
click at [534, 86] on img at bounding box center [536, 82] width 8 height 8
click at [543, 115] on li "Excluir" at bounding box center [568, 113] width 50 height 8
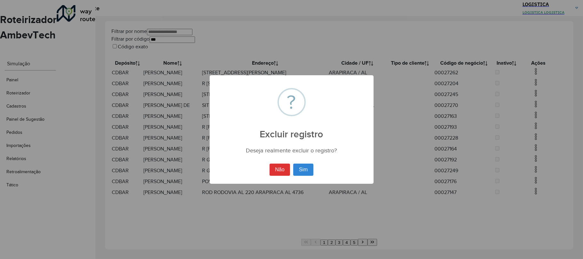
click at [293, 164] on button "Sim" at bounding box center [303, 170] width 20 height 12
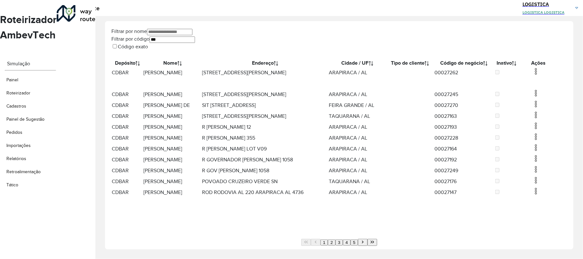
click at [534, 74] on img at bounding box center [536, 72] width 8 height 8
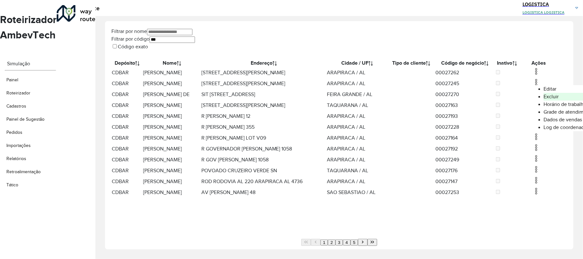
click at [544, 98] on li "Excluir" at bounding box center [569, 97] width 50 height 8
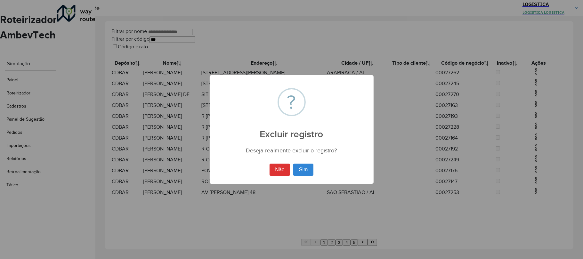
click at [293, 164] on button "Sim" at bounding box center [303, 170] width 20 height 12
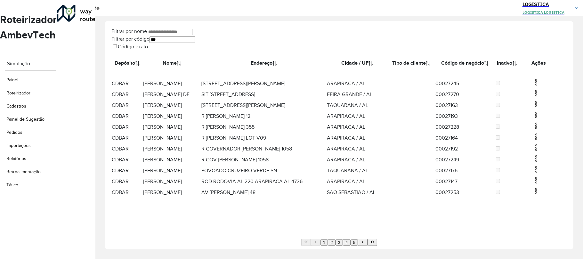
click at [534, 86] on img at bounding box center [536, 82] width 8 height 8
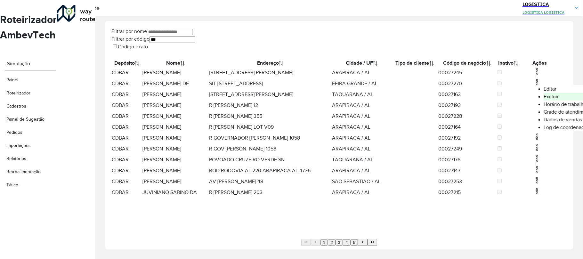
click at [544, 99] on li "Excluir" at bounding box center [569, 97] width 50 height 8
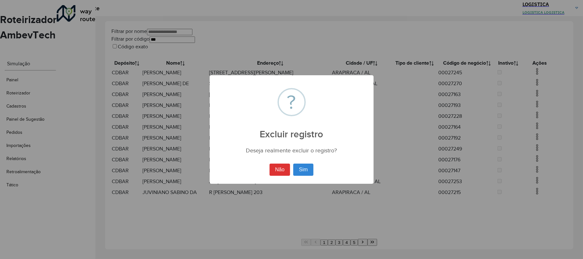
click at [293, 164] on button "Sim" at bounding box center [303, 170] width 20 height 12
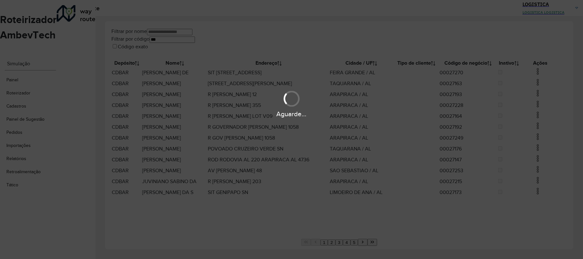
click at [532, 90] on div "Aguarde..." at bounding box center [291, 103] width 583 height 30
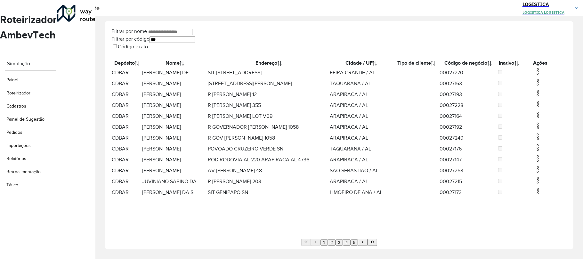
click at [534, 86] on img at bounding box center [538, 82] width 8 height 8
click at [544, 113] on li "Excluir" at bounding box center [569, 113] width 50 height 8
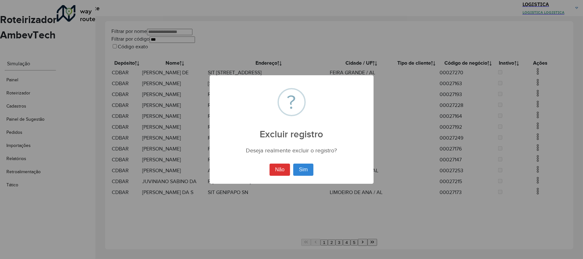
click at [293, 164] on button "Sim" at bounding box center [303, 170] width 20 height 12
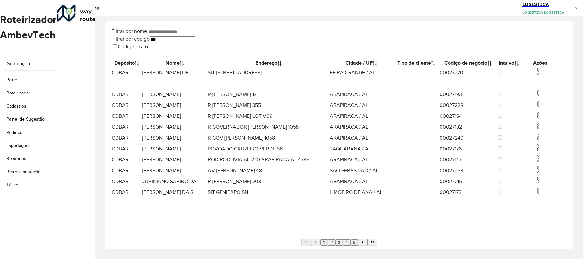
click at [534, 75] on img at bounding box center [538, 72] width 8 height 8
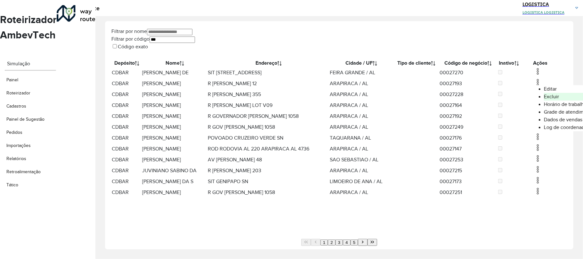
click at [544, 100] on li "Excluir" at bounding box center [569, 97] width 50 height 8
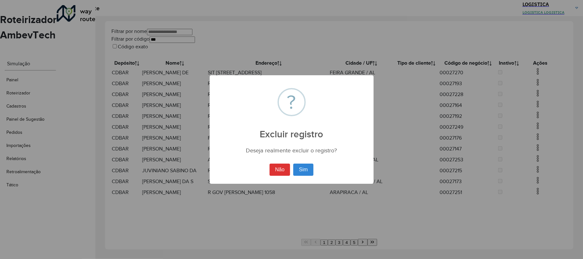
click at [293, 164] on button "Sim" at bounding box center [303, 170] width 20 height 12
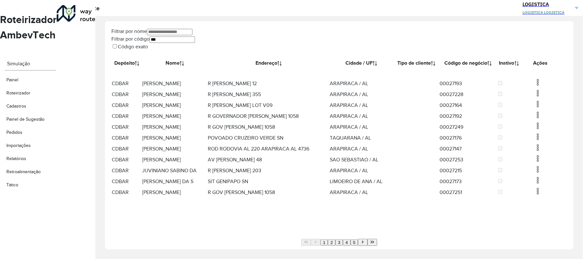
click at [536, 86] on img at bounding box center [538, 82] width 8 height 8
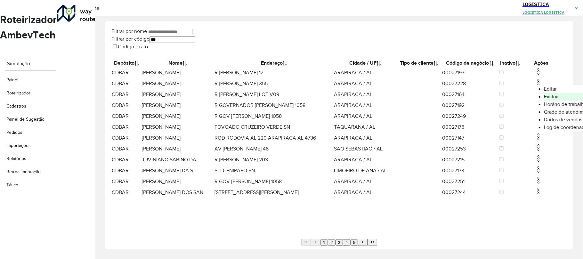
click at [544, 99] on li "Excluir" at bounding box center [569, 97] width 50 height 8
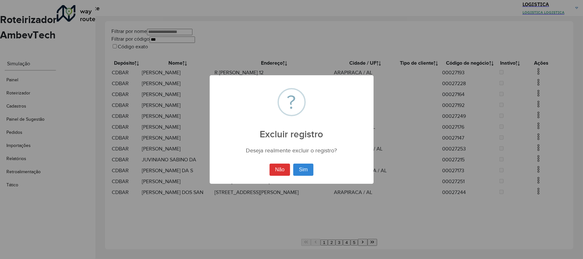
click at [293, 164] on button "Sim" at bounding box center [303, 170] width 20 height 12
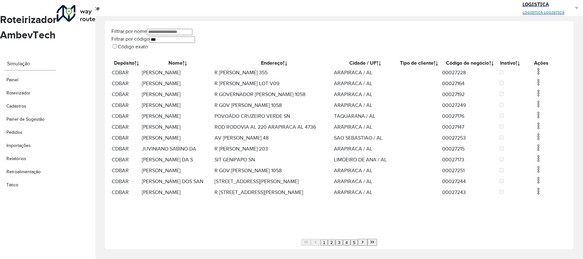
click at [535, 86] on img at bounding box center [539, 82] width 8 height 8
click at [544, 114] on li "Excluir" at bounding box center [569, 113] width 50 height 8
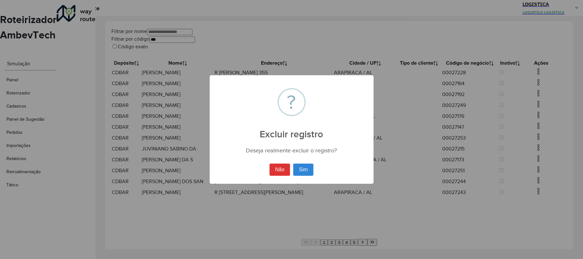
click at [293, 164] on button "Sim" at bounding box center [303, 170] width 20 height 12
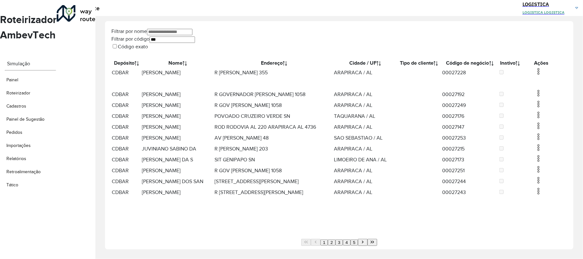
click at [537, 78] on td at bounding box center [541, 72] width 38 height 11
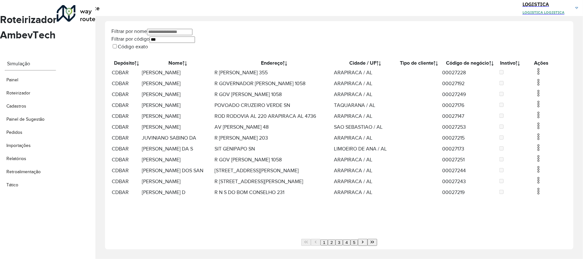
click at [537, 75] on img at bounding box center [539, 72] width 8 height 8
click at [544, 100] on li "Excluir" at bounding box center [569, 97] width 50 height 8
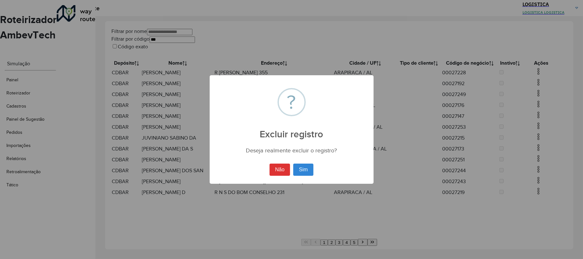
click at [293, 164] on button "Sim" at bounding box center [303, 170] width 20 height 12
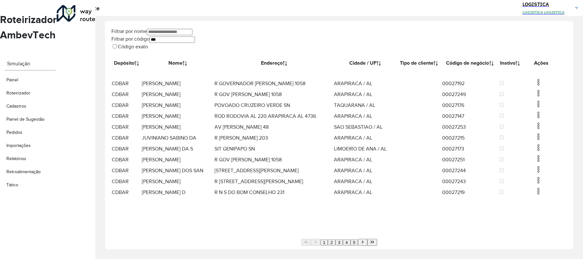
click at [533, 111] on hb-app "Aguarde... Pop-up bloqueado! Seu navegador bloqueou automáticamente a abertura …" at bounding box center [291, 129] width 583 height 259
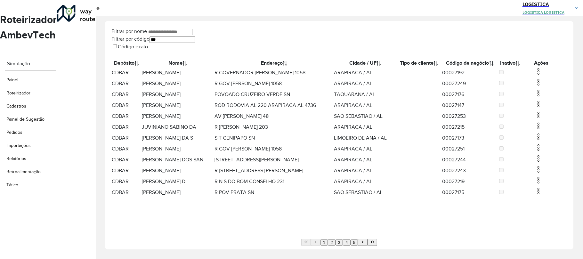
click at [535, 97] on img at bounding box center [539, 93] width 8 height 8
click at [544, 133] on li "Excluir" at bounding box center [569, 129] width 50 height 8
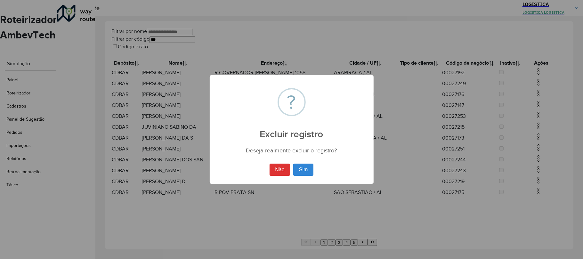
click at [293, 164] on button "Sim" at bounding box center [303, 170] width 20 height 12
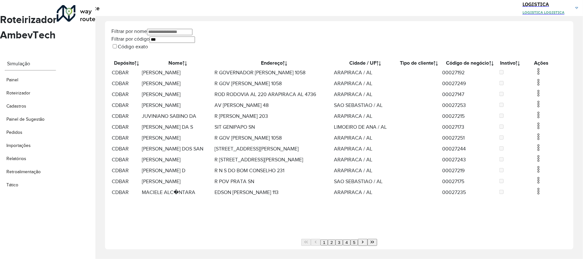
click at [535, 75] on img at bounding box center [539, 72] width 8 height 8
click at [544, 99] on li "Excluir" at bounding box center [569, 97] width 50 height 8
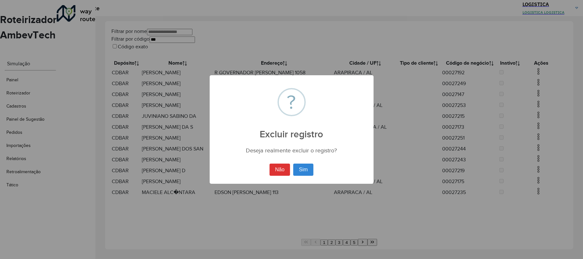
click at [293, 164] on button "Sim" at bounding box center [303, 170] width 20 height 12
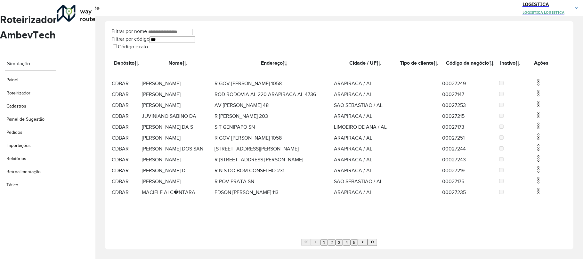
click at [537, 93] on hb-app "Aguarde... Pop-up bloqueado! Seu navegador bloqueou automáticamente a abertura …" at bounding box center [291, 129] width 583 height 259
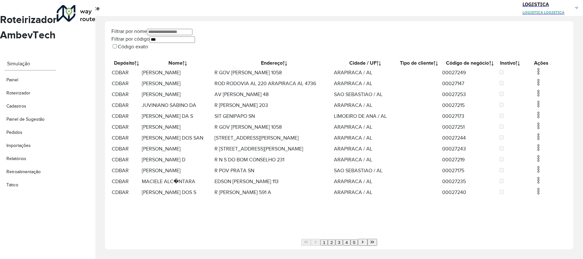
click at [537, 86] on img at bounding box center [539, 82] width 8 height 8
click at [544, 111] on li "Excluir" at bounding box center [569, 113] width 50 height 8
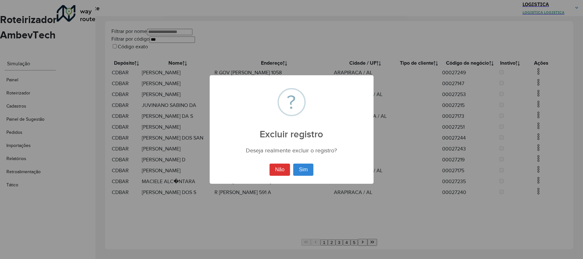
click at [293, 164] on button "Sim" at bounding box center [303, 170] width 20 height 12
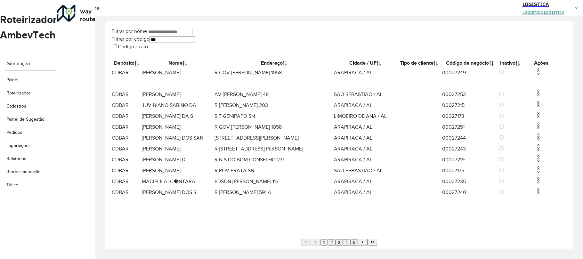
click at [536, 75] on img at bounding box center [539, 72] width 8 height 8
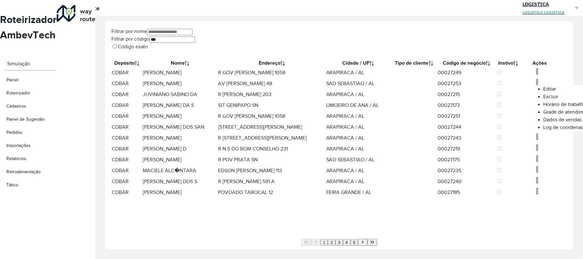
click at [543, 101] on li "Excluir" at bounding box center [568, 97] width 50 height 8
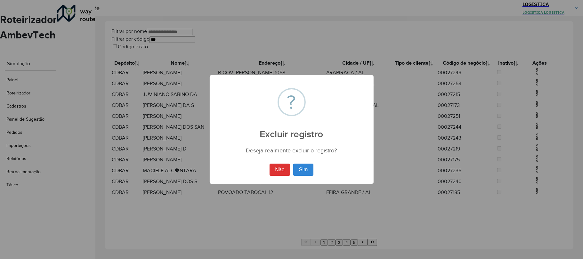
click at [293, 164] on button "Sim" at bounding box center [303, 170] width 20 height 12
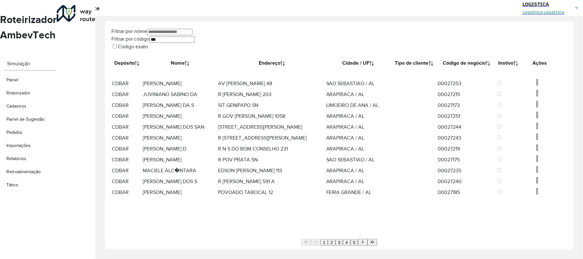
click at [533, 97] on img at bounding box center [537, 93] width 8 height 8
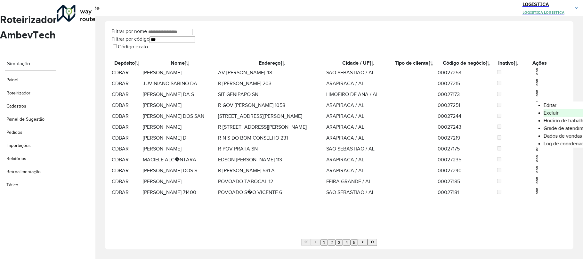
click at [544, 116] on li "Excluir" at bounding box center [569, 113] width 50 height 8
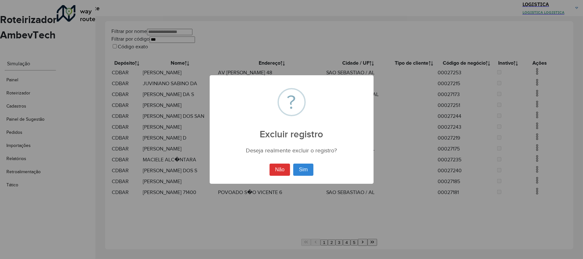
click at [293, 164] on button "Sim" at bounding box center [303, 170] width 20 height 12
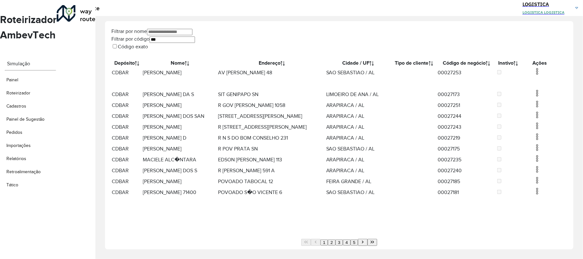
click at [535, 86] on img at bounding box center [537, 82] width 8 height 8
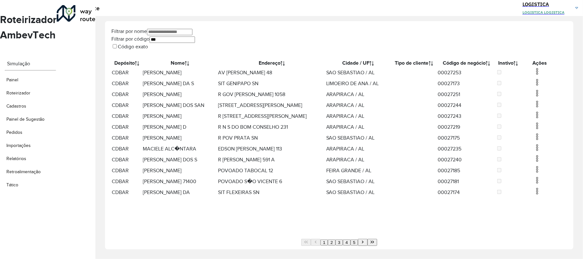
click at [536, 75] on img at bounding box center [537, 72] width 8 height 8
click at [544, 96] on li "Excluir" at bounding box center [569, 97] width 50 height 8
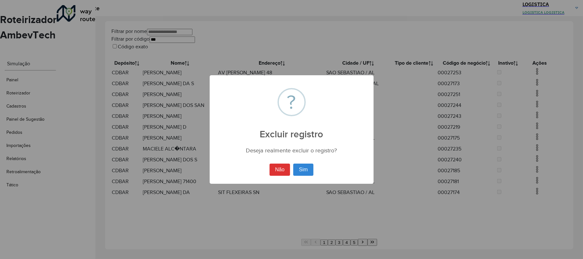
click at [293, 164] on button "Sim" at bounding box center [303, 170] width 20 height 12
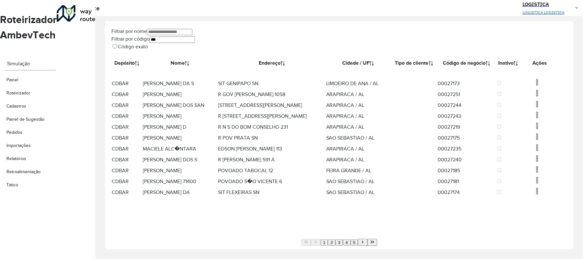
click at [533, 86] on img at bounding box center [537, 82] width 8 height 8
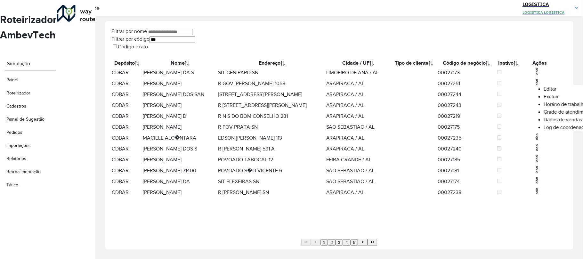
click at [544, 98] on li "Excluir" at bounding box center [569, 97] width 50 height 8
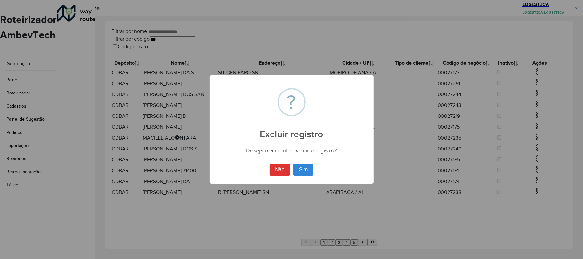
click at [293, 164] on button "Sim" at bounding box center [303, 170] width 20 height 12
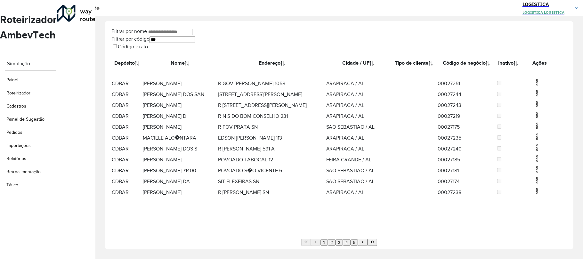
click at [539, 100] on td at bounding box center [540, 94] width 38 height 11
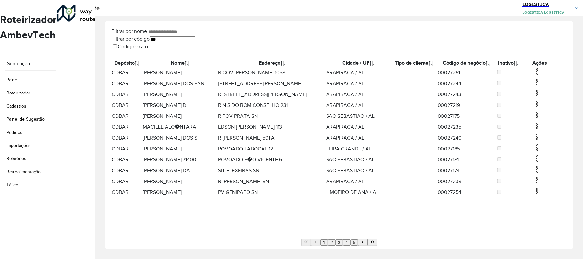
click at [538, 97] on img at bounding box center [537, 93] width 8 height 8
click at [544, 126] on li "Excluir" at bounding box center [569, 129] width 50 height 8
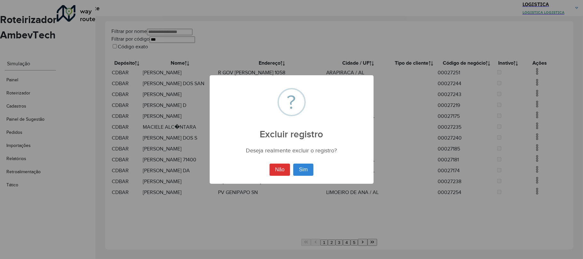
click at [293, 164] on button "Sim" at bounding box center [303, 170] width 20 height 12
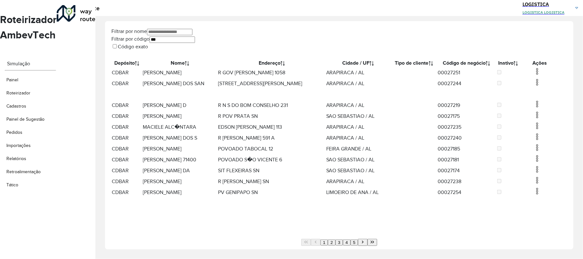
click at [537, 108] on img at bounding box center [537, 104] width 8 height 8
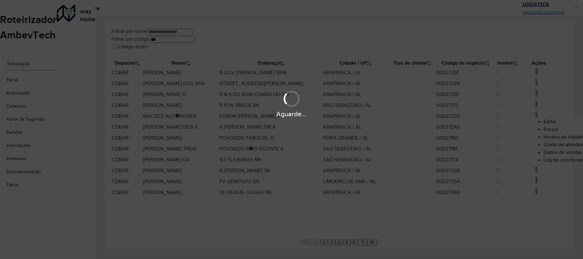
click at [544, 131] on li "Excluir" at bounding box center [569, 129] width 50 height 8
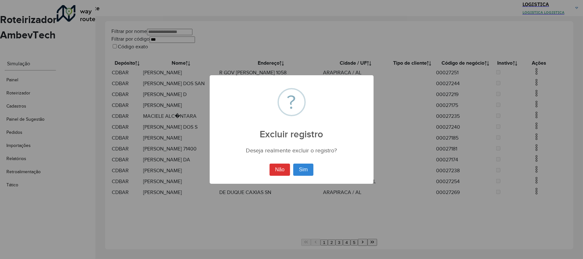
click at [293, 164] on button "Sim" at bounding box center [303, 170] width 20 height 12
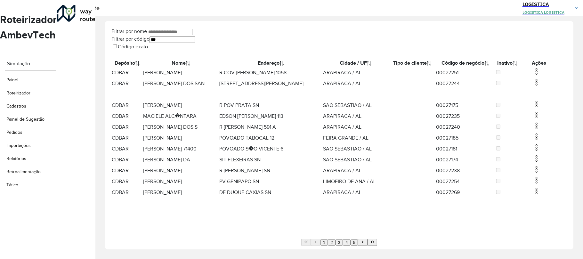
click at [535, 75] on img at bounding box center [537, 72] width 8 height 8
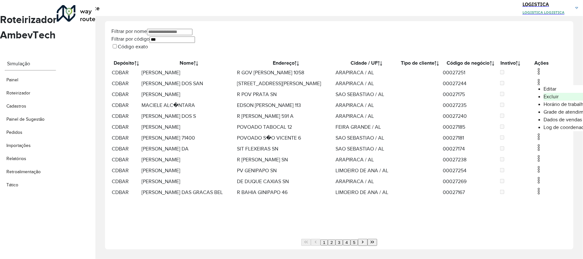
click at [544, 99] on li "Excluir" at bounding box center [569, 97] width 50 height 8
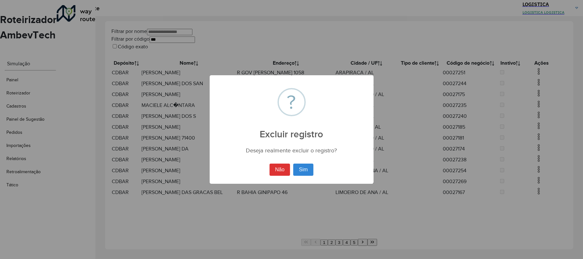
click at [293, 164] on button "Sim" at bounding box center [303, 170] width 20 height 12
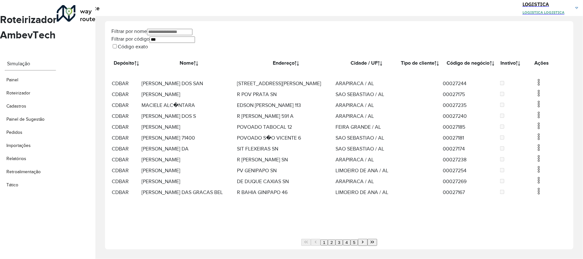
click at [542, 89] on td at bounding box center [541, 83] width 38 height 11
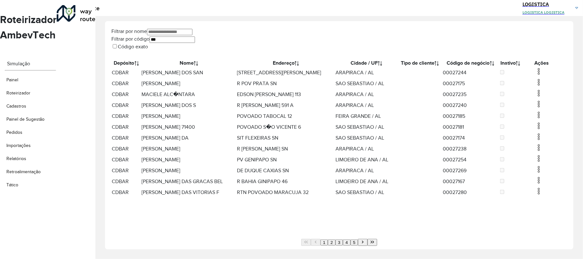
click at [537, 86] on img at bounding box center [539, 82] width 8 height 8
click at [544, 113] on li "Excluir" at bounding box center [569, 113] width 50 height 8
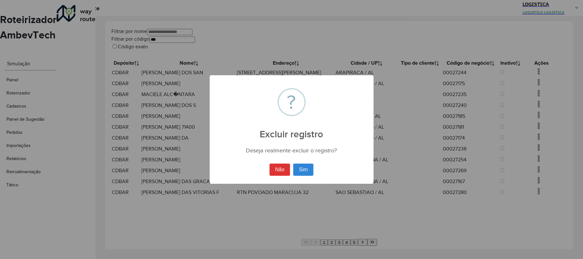
click at [293, 164] on button "Sim" at bounding box center [303, 170] width 20 height 12
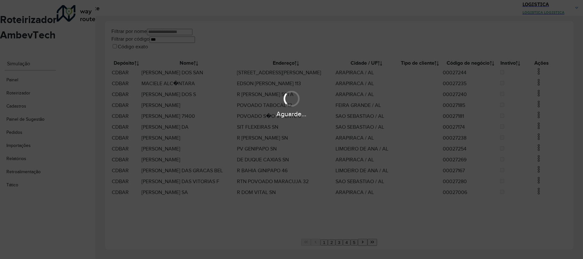
click at [369, 232] on div "Aguarde..." at bounding box center [291, 129] width 583 height 259
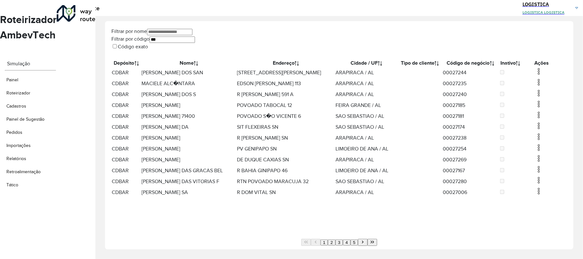
click at [370, 240] on icon "Last Page" at bounding box center [372, 242] width 4 height 4
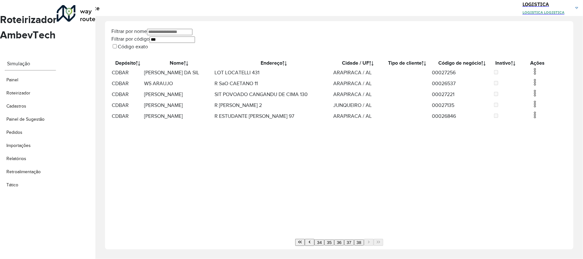
click at [531, 75] on img at bounding box center [535, 72] width 8 height 8
click at [544, 96] on li "Excluir" at bounding box center [569, 97] width 50 height 8
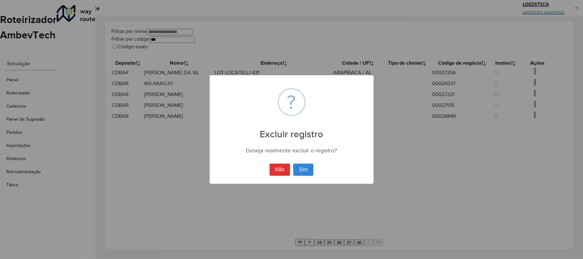
click at [293, 164] on button "Sim" at bounding box center [303, 170] width 20 height 12
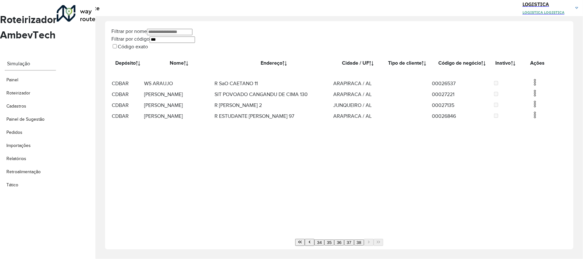
click at [533, 86] on img at bounding box center [535, 82] width 8 height 8
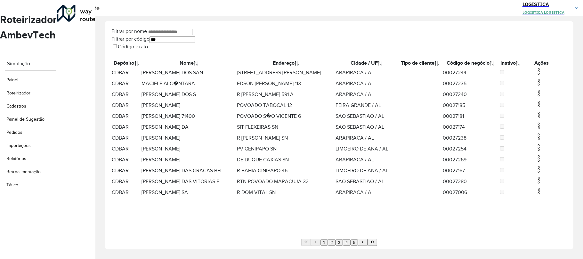
click at [535, 75] on img at bounding box center [539, 72] width 8 height 8
click at [544, 96] on li "Excluir" at bounding box center [569, 97] width 50 height 8
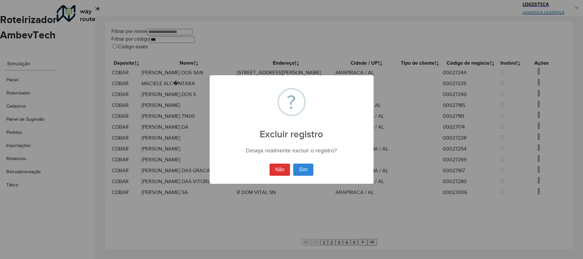
click at [293, 164] on button "Sim" at bounding box center [303, 170] width 20 height 12
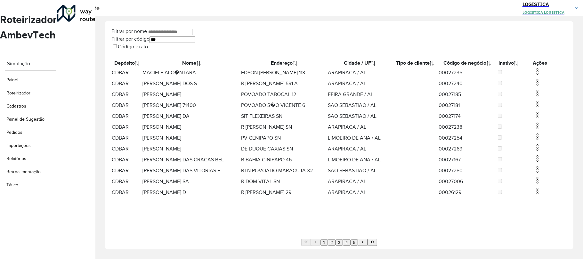
click at [534, 75] on img at bounding box center [538, 72] width 8 height 8
click at [543, 95] on li "Excluir" at bounding box center [568, 97] width 50 height 8
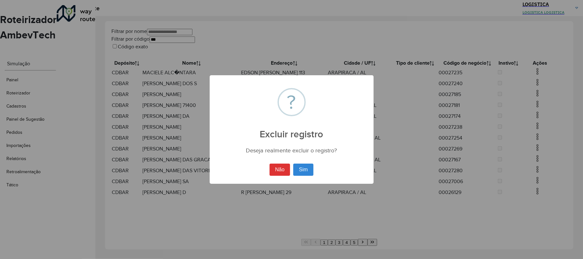
click at [293, 164] on button "Sim" at bounding box center [303, 170] width 20 height 12
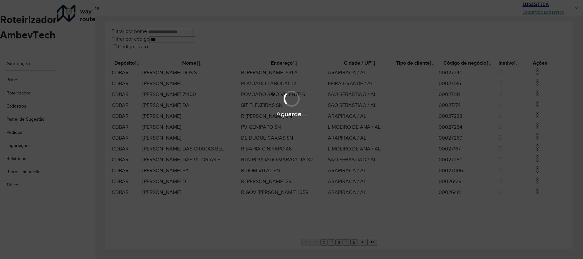
click at [535, 93] on div "Aguarde..." at bounding box center [291, 103] width 583 height 30
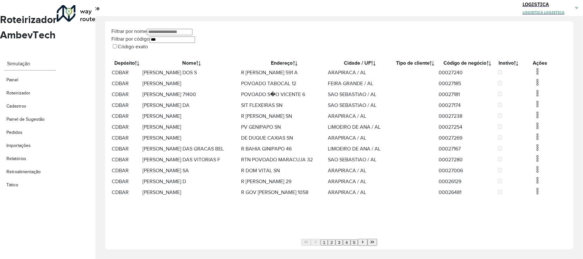
click at [535, 86] on img at bounding box center [538, 82] width 8 height 8
click at [543, 111] on li "Excluir" at bounding box center [568, 113] width 50 height 8
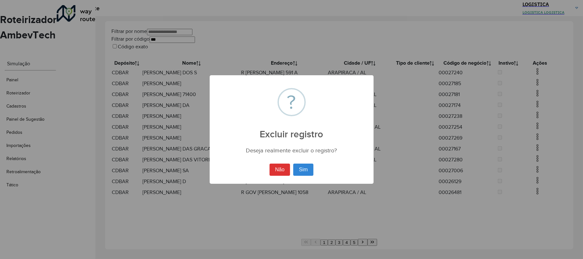
click at [293, 164] on button "Sim" at bounding box center [303, 170] width 20 height 12
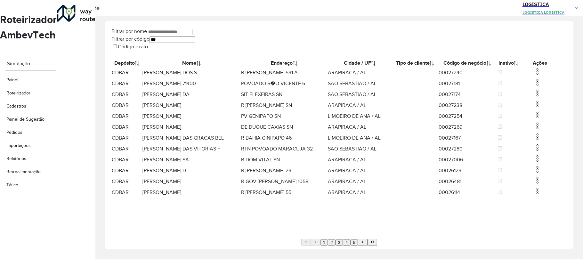
click at [535, 75] on img at bounding box center [538, 72] width 8 height 8
click at [543, 100] on li "Excluir" at bounding box center [568, 97] width 50 height 8
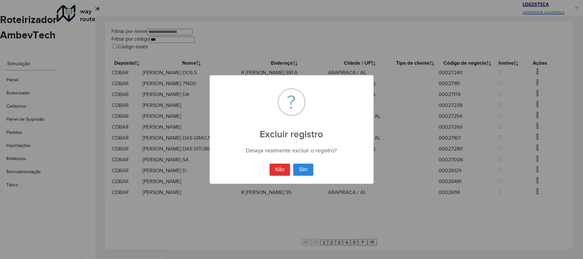
click at [293, 164] on button "Sim" at bounding box center [303, 170] width 20 height 12
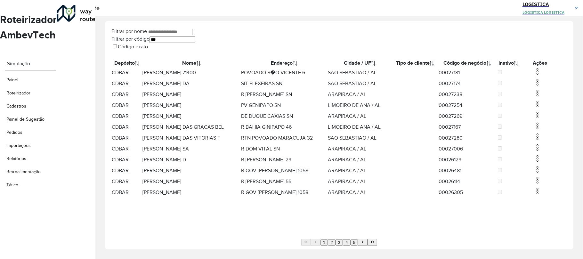
click at [537, 78] on td at bounding box center [540, 72] width 38 height 11
click at [535, 75] on img at bounding box center [538, 72] width 8 height 8
click at [543, 96] on li "Excluir" at bounding box center [568, 97] width 50 height 8
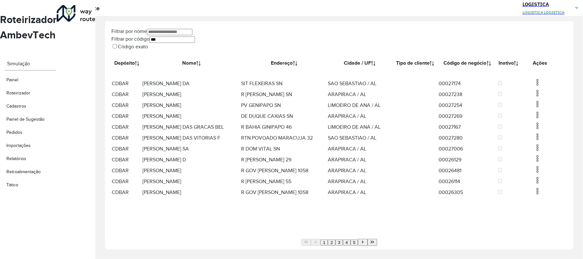
click at [535, 86] on img at bounding box center [538, 82] width 8 height 8
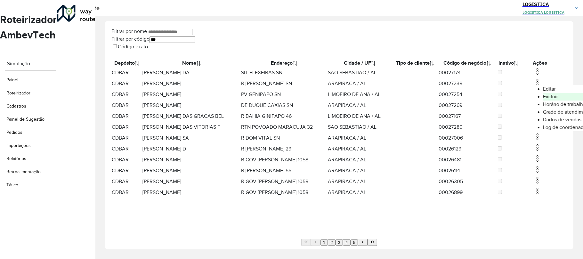
click at [543, 101] on li "Excluir" at bounding box center [568, 97] width 50 height 8
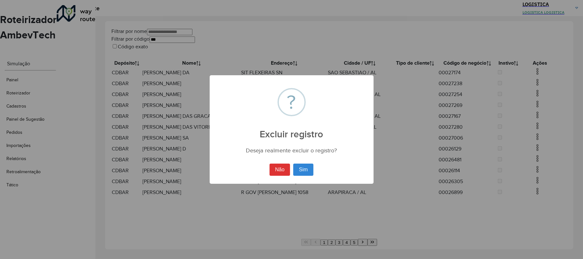
click at [293, 164] on button "Sim" at bounding box center [303, 170] width 20 height 12
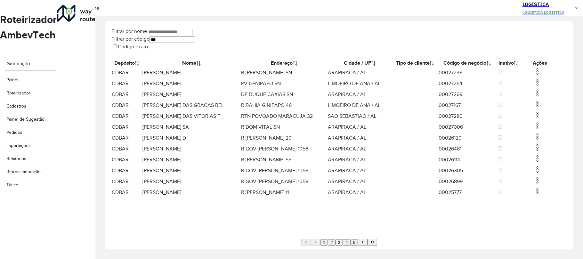
click at [534, 86] on img at bounding box center [538, 82] width 8 height 8
click at [543, 115] on li "Excluir" at bounding box center [568, 113] width 50 height 8
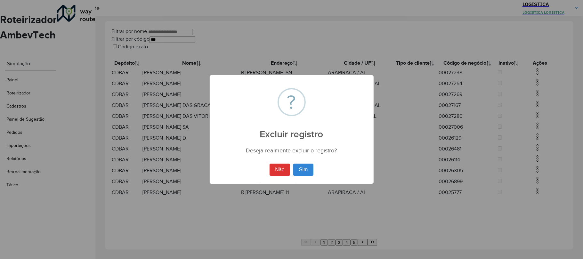
click at [293, 164] on button "Sim" at bounding box center [303, 170] width 20 height 12
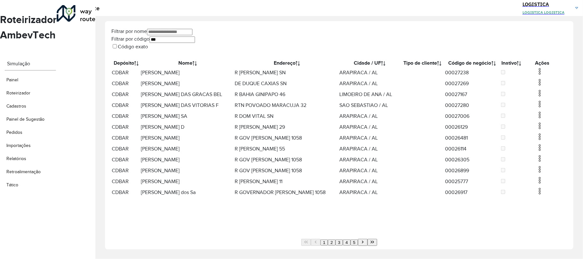
click at [533, 71] on td at bounding box center [542, 72] width 38 height 11
click at [538, 75] on img at bounding box center [540, 72] width 8 height 8
click at [544, 95] on li "Excluir" at bounding box center [569, 97] width 50 height 8
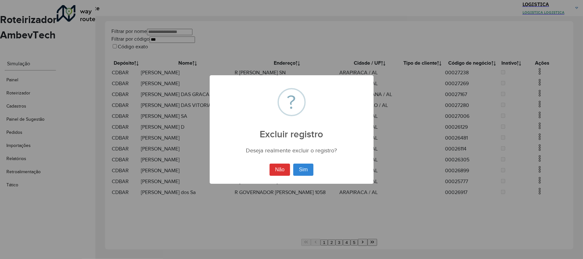
click at [293, 164] on button "Sim" at bounding box center [303, 170] width 20 height 12
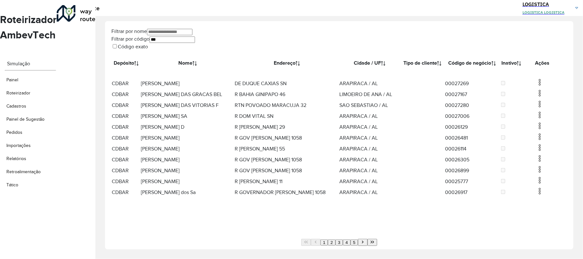
click at [536, 86] on img at bounding box center [540, 82] width 8 height 8
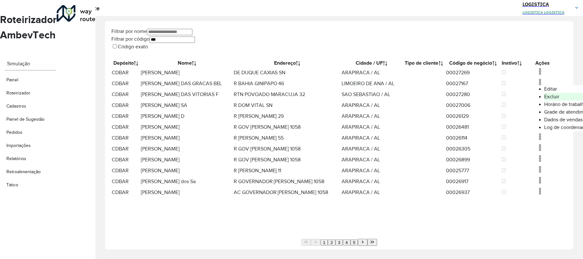
click at [544, 97] on li "Excluir" at bounding box center [569, 97] width 50 height 8
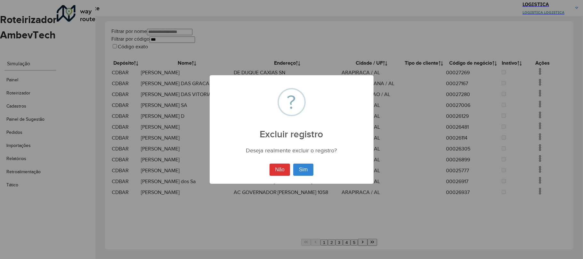
click at [293, 164] on button "Sim" at bounding box center [303, 170] width 20 height 12
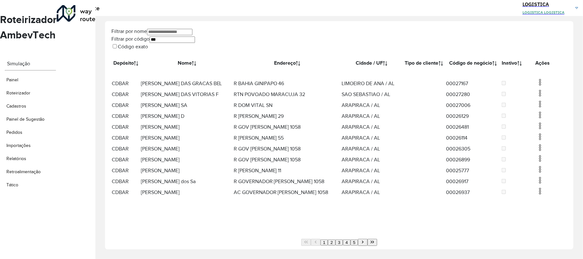
click at [0, 0] on div "Aguarde..." at bounding box center [0, 0] width 0 height 0
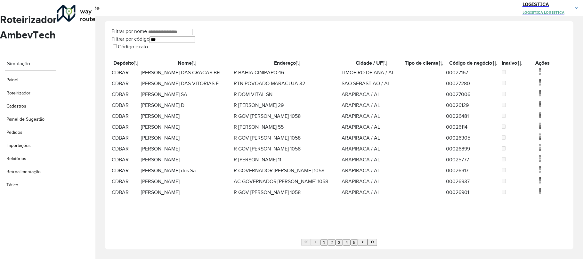
click at [536, 86] on img at bounding box center [540, 82] width 8 height 8
click at [544, 116] on li "Excluir" at bounding box center [569, 113] width 50 height 8
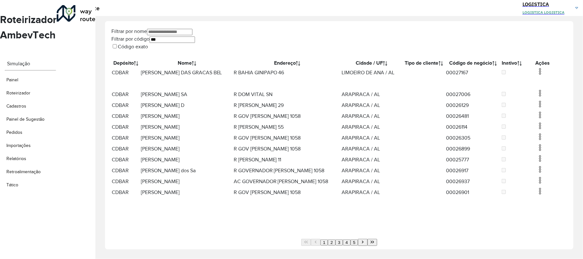
click at [536, 97] on img at bounding box center [540, 93] width 8 height 8
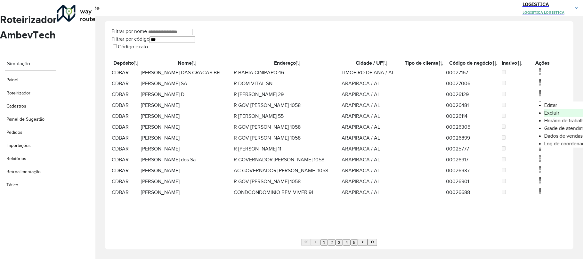
click at [544, 115] on li "Excluir" at bounding box center [569, 113] width 50 height 8
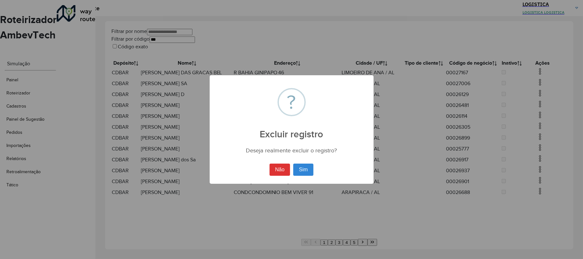
click at [293, 164] on button "Sim" at bounding box center [303, 170] width 20 height 12
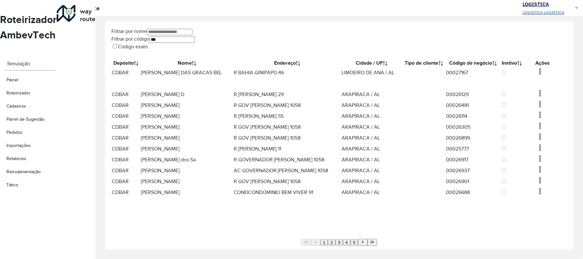
click at [538, 74] on img at bounding box center [540, 72] width 8 height 8
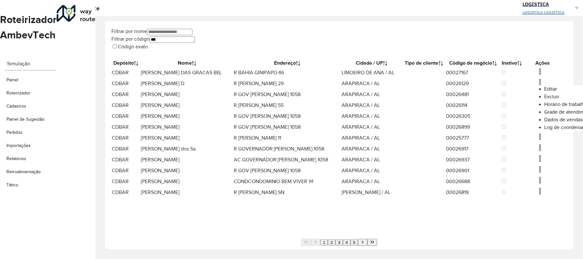
click at [544, 96] on li "Excluir" at bounding box center [569, 97] width 50 height 8
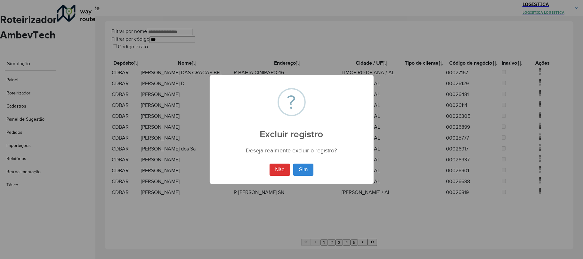
click at [293, 164] on button "Sim" at bounding box center [303, 170] width 20 height 12
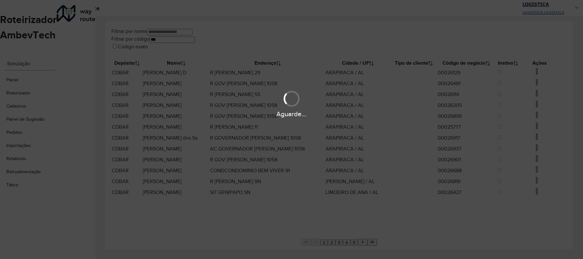
click at [536, 94] on div "Aguarde..." at bounding box center [291, 103] width 583 height 30
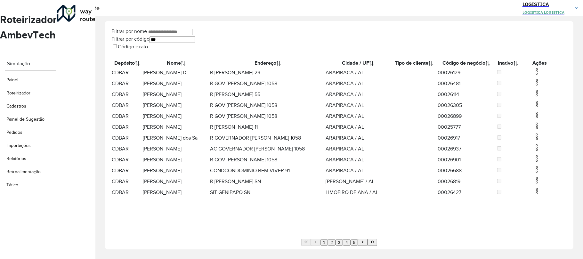
click at [535, 89] on td at bounding box center [539, 83] width 38 height 11
click at [535, 86] on img at bounding box center [537, 82] width 8 height 8
click at [544, 113] on li "Excluir" at bounding box center [569, 113] width 50 height 8
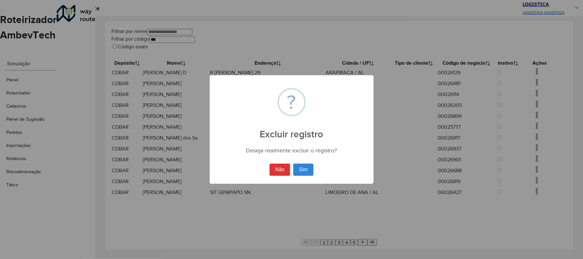
click at [293, 164] on button "Sim" at bounding box center [303, 170] width 20 height 12
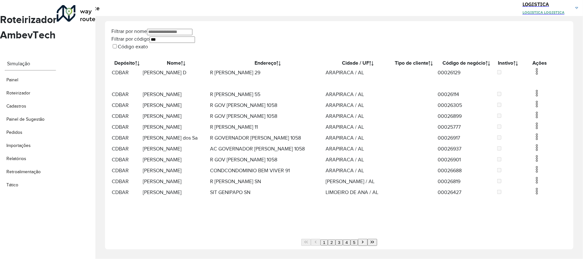
click at [536, 74] on img at bounding box center [537, 72] width 8 height 8
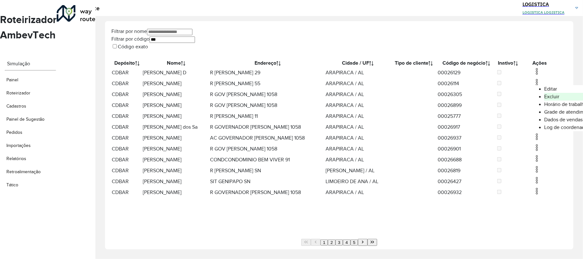
click at [544, 100] on li "Excluir" at bounding box center [569, 97] width 50 height 8
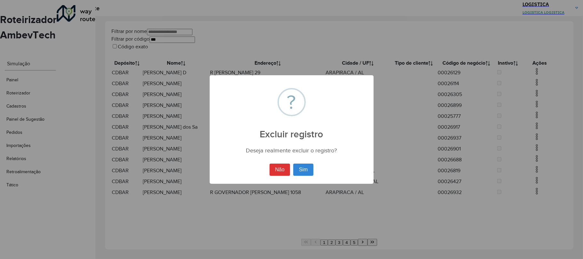
click at [293, 164] on button "Sim" at bounding box center [303, 170] width 20 height 12
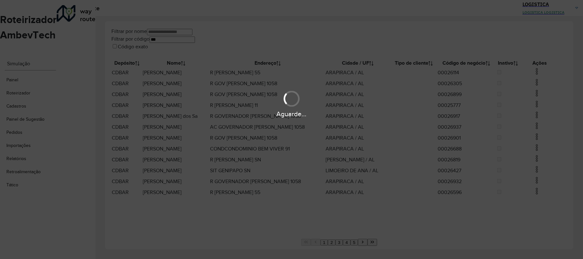
click at [537, 108] on div "Aguarde..." at bounding box center [291, 103] width 583 height 30
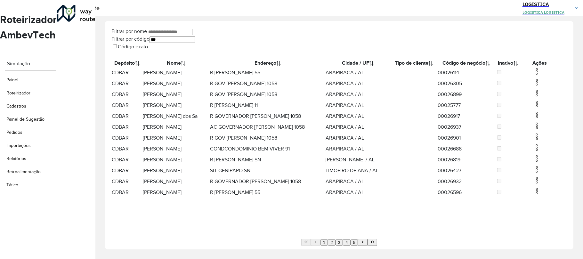
click at [537, 97] on img at bounding box center [537, 93] width 8 height 8
click at [544, 133] on li "Excluir" at bounding box center [569, 129] width 50 height 8
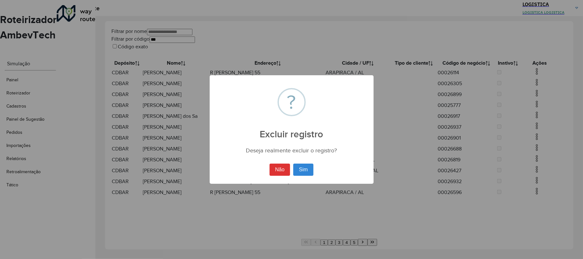
click at [293, 164] on button "Sim" at bounding box center [303, 170] width 20 height 12
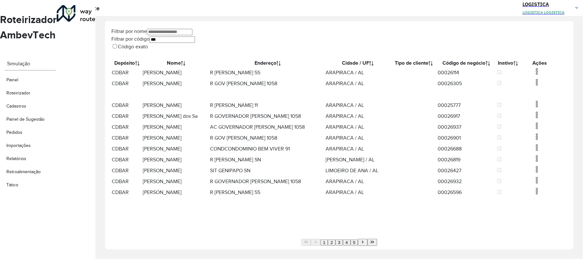
click at [538, 75] on img at bounding box center [537, 72] width 8 height 8
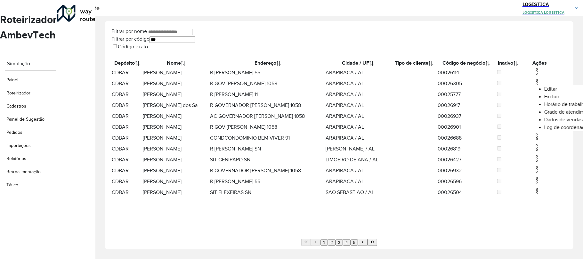
click at [544, 98] on li "Excluir" at bounding box center [569, 97] width 50 height 8
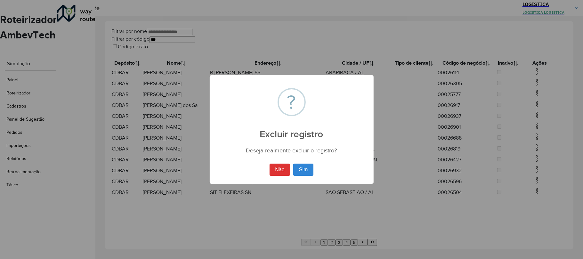
click at [293, 164] on button "Sim" at bounding box center [303, 170] width 20 height 12
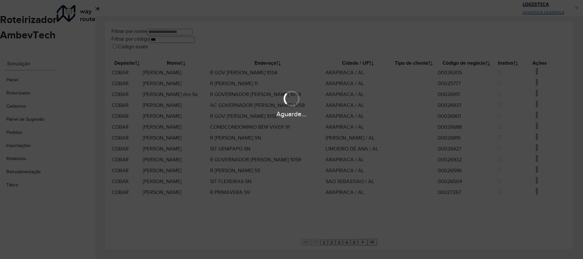
click at [373, 235] on div "Aguarde..." at bounding box center [291, 129] width 583 height 259
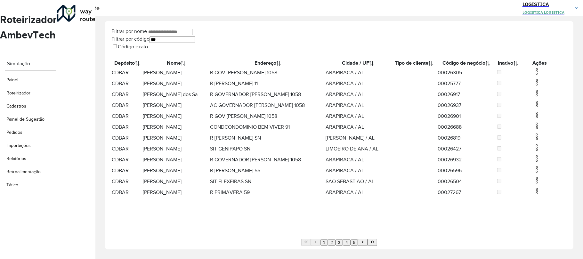
click at [373, 239] on button "Last Page" at bounding box center [373, 242] width 10 height 7
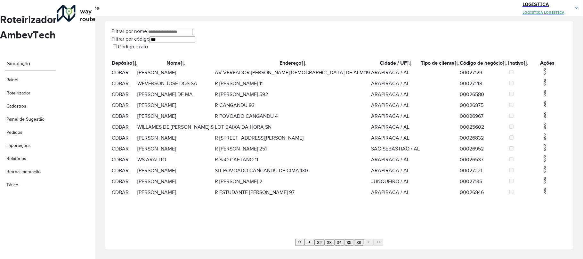
click at [541, 87] on span at bounding box center [545, 83] width 8 height 7
click at [544, 112] on li "Excluir" at bounding box center [569, 113] width 50 height 8
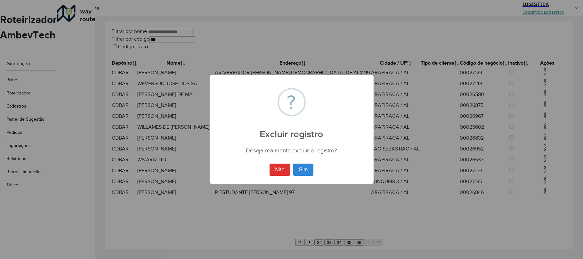
click at [293, 164] on button "Sim" at bounding box center [303, 170] width 20 height 12
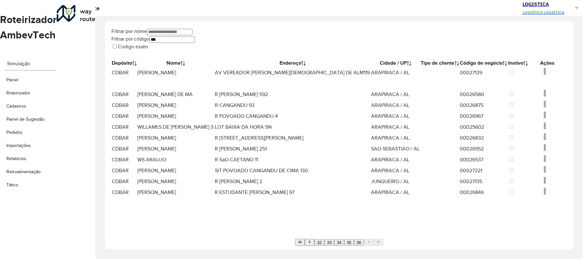
click at [541, 75] on img at bounding box center [545, 72] width 8 height 8
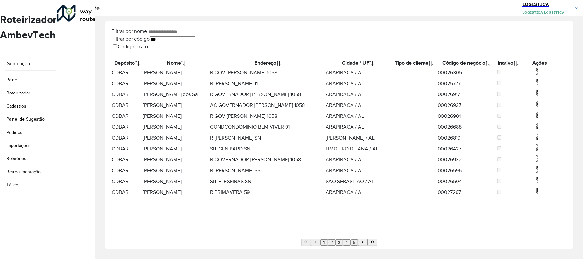
click at [533, 75] on img at bounding box center [537, 72] width 8 height 8
click at [544, 96] on li "Excluir" at bounding box center [569, 97] width 50 height 8
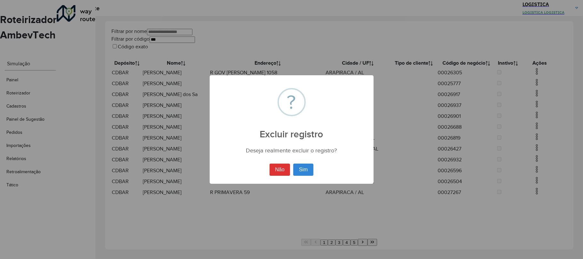
click at [293, 164] on button "Sim" at bounding box center [303, 170] width 20 height 12
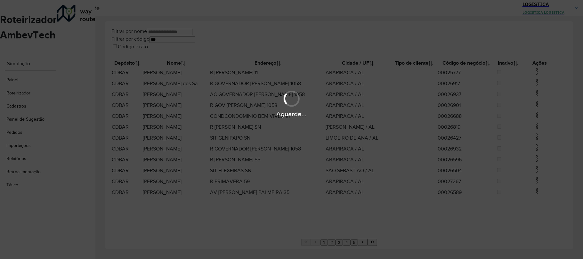
click at [537, 86] on hb-app "Aguarde... Pop-up bloqueado! Seu navegador bloqueou automáticamente a abertura …" at bounding box center [291, 129] width 583 height 259
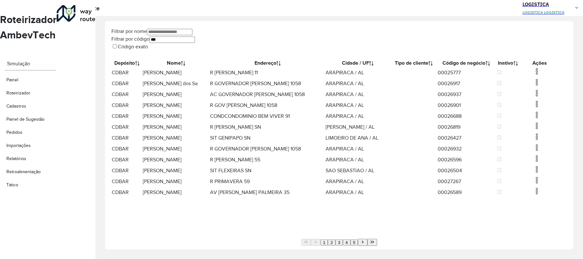
click at [537, 86] on img at bounding box center [537, 82] width 8 height 8
click at [544, 115] on li "Excluir" at bounding box center [569, 113] width 50 height 8
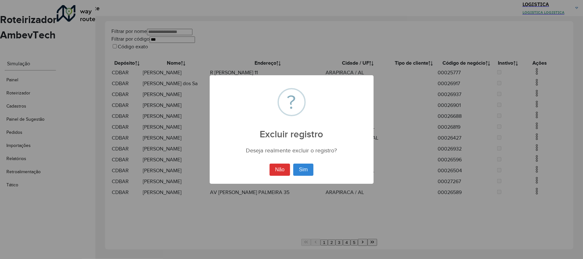
click at [293, 164] on button "Sim" at bounding box center [303, 170] width 20 height 12
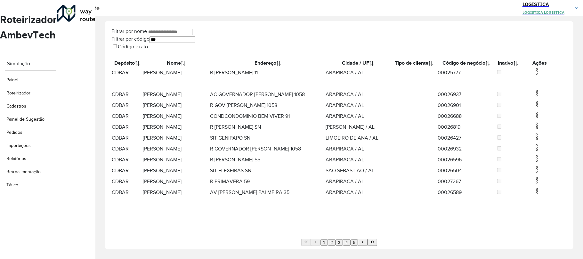
click at [533, 73] on img at bounding box center [537, 72] width 8 height 8
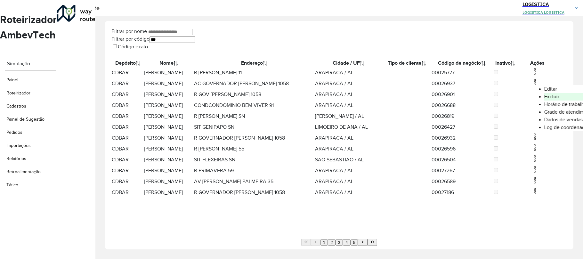
click at [544, 99] on li "Excluir" at bounding box center [569, 97] width 50 height 8
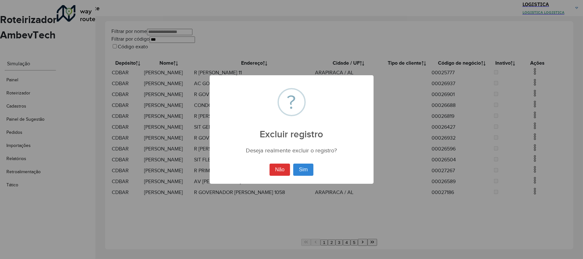
click at [293, 164] on button "Sim" at bounding box center [303, 170] width 20 height 12
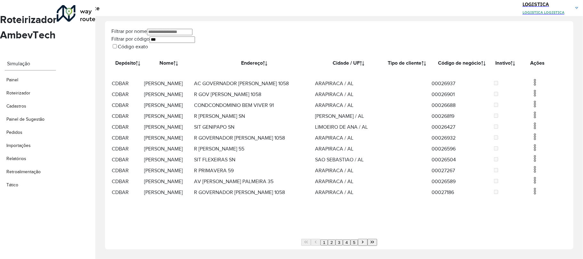
click at [538, 97] on img at bounding box center [535, 93] width 8 height 8
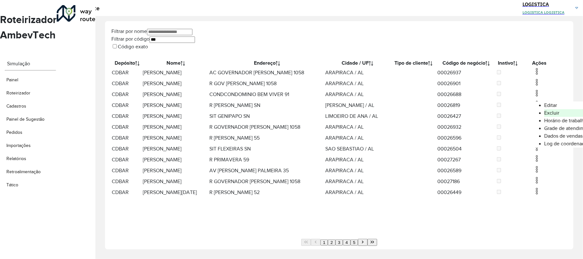
click at [544, 113] on li "Excluir" at bounding box center [569, 113] width 50 height 8
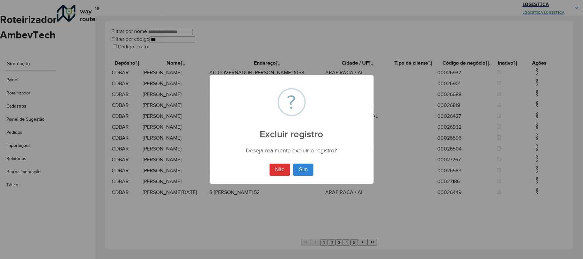
click at [293, 164] on button "Sim" at bounding box center [303, 170] width 20 height 12
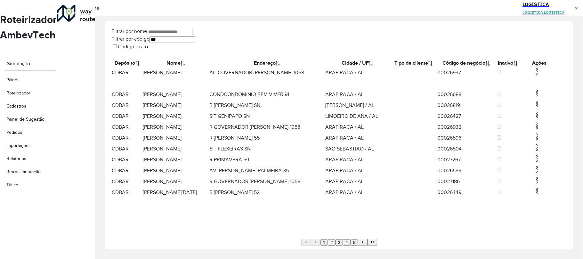
click at [536, 75] on img at bounding box center [537, 72] width 8 height 8
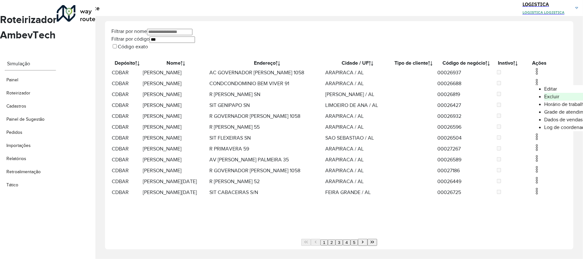
click at [544, 100] on li "Excluir" at bounding box center [569, 97] width 50 height 8
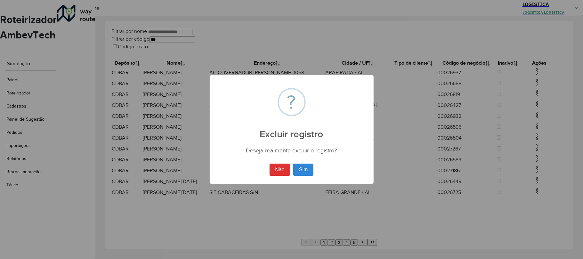
click at [293, 164] on button "Sim" at bounding box center [303, 170] width 20 height 12
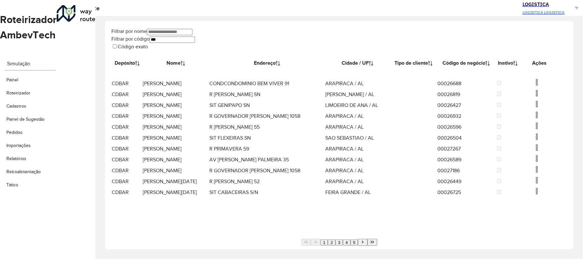
click at [535, 86] on img at bounding box center [537, 82] width 8 height 8
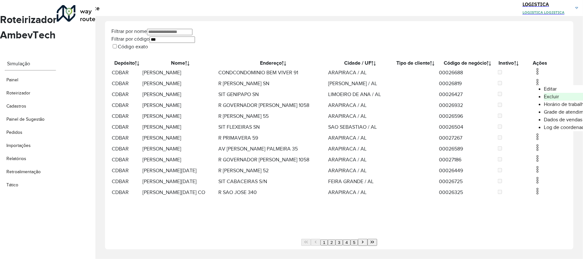
click at [544, 100] on li "Excluir" at bounding box center [569, 97] width 50 height 8
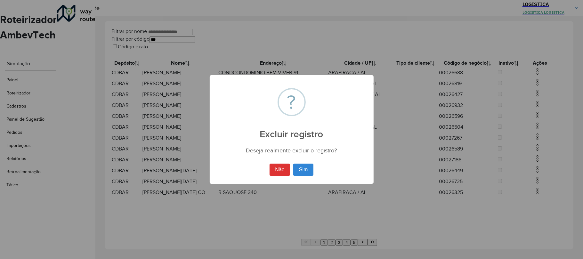
click at [293, 164] on button "Sim" at bounding box center [303, 170] width 20 height 12
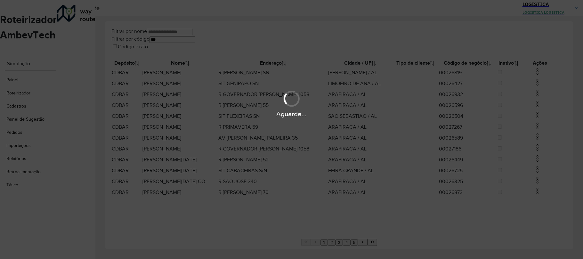
click at [539, 91] on div "Aguarde..." at bounding box center [291, 103] width 583 height 30
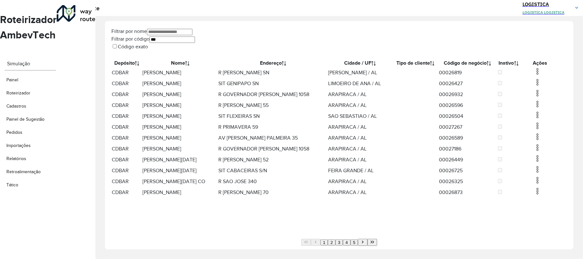
click at [535, 86] on img at bounding box center [538, 82] width 8 height 8
click at [544, 117] on li "Excluir" at bounding box center [569, 113] width 50 height 8
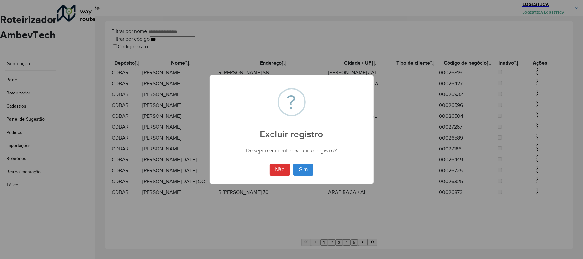
click at [293, 164] on button "Sim" at bounding box center [303, 170] width 20 height 12
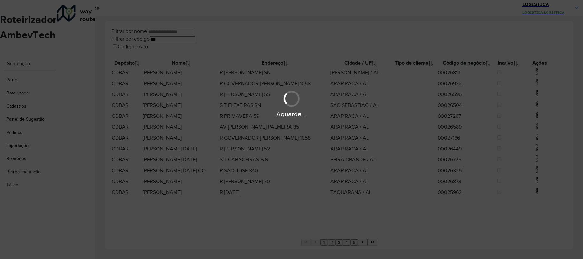
click at [533, 77] on div "Aguarde..." at bounding box center [291, 129] width 583 height 259
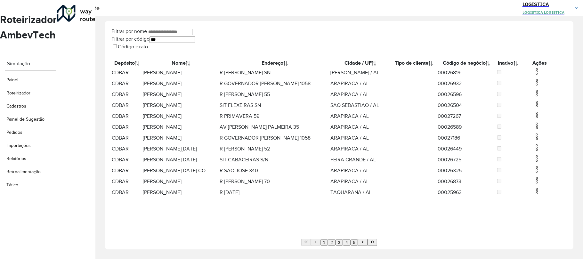
click at [533, 75] on img at bounding box center [537, 72] width 8 height 8
click at [544, 101] on li "Excluir" at bounding box center [569, 97] width 50 height 8
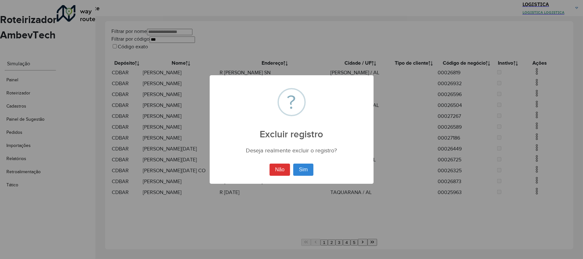
click at [293, 164] on button "Sim" at bounding box center [303, 170] width 20 height 12
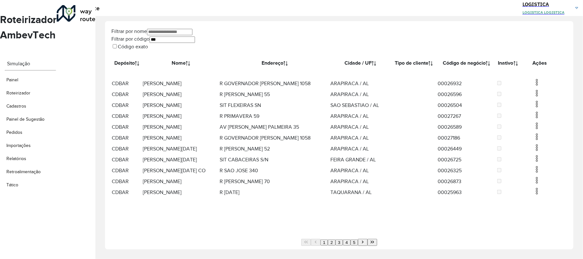
click at [538, 86] on img at bounding box center [537, 82] width 8 height 8
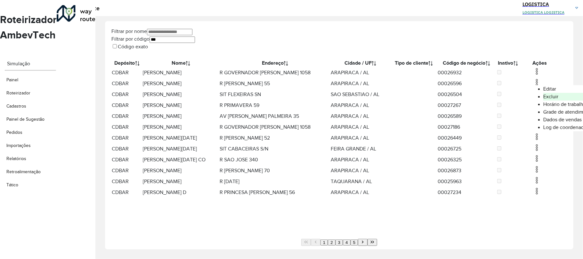
click at [543, 99] on li "Excluir" at bounding box center [568, 97] width 50 height 8
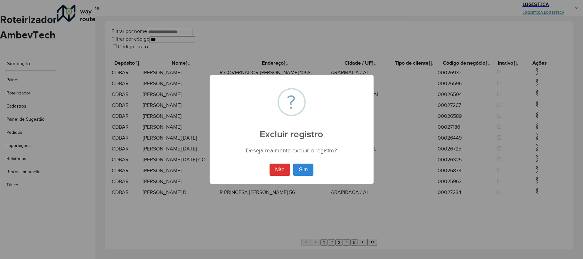
click at [293, 164] on button "Sim" at bounding box center [303, 170] width 20 height 12
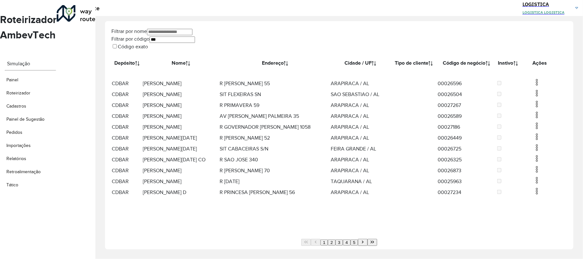
click at [536, 86] on img at bounding box center [537, 82] width 8 height 8
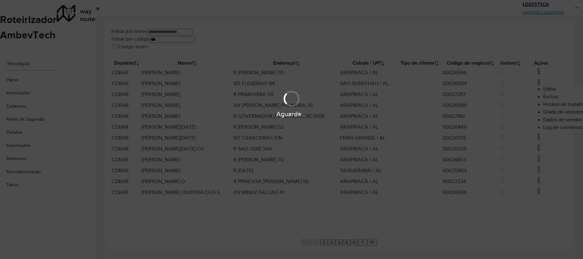
click at [492, 99] on body "Aguarde... Pop-up bloqueado! Seu navegador bloqueou automáticamente a abertura …" at bounding box center [291, 129] width 583 height 259
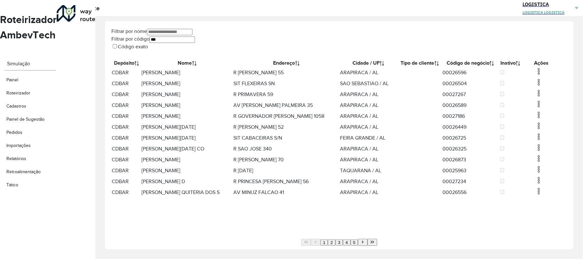
drag, startPoint x: 535, startPoint y: 76, endPoint x: 531, endPoint y: 80, distance: 5.3
click at [535, 75] on img at bounding box center [539, 72] width 8 height 8
click at [543, 97] on li "Excluir" at bounding box center [568, 97] width 50 height 8
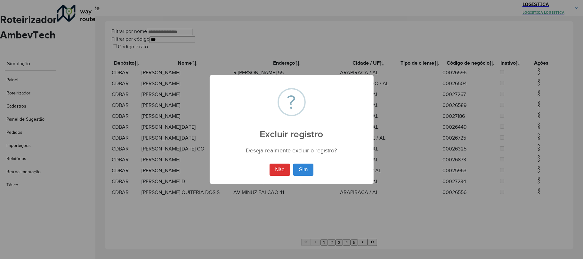
click at [293, 164] on button "Sim" at bounding box center [303, 170] width 20 height 12
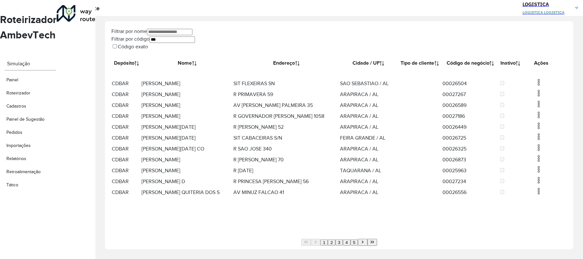
click at [535, 86] on img at bounding box center [539, 82] width 8 height 8
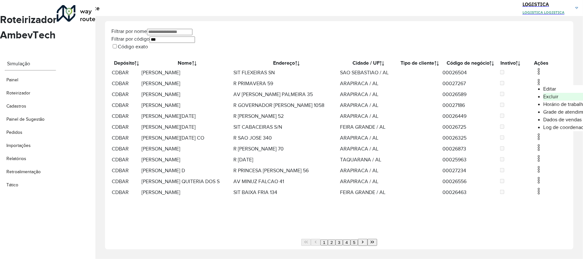
click at [543, 95] on li "Excluir" at bounding box center [568, 97] width 50 height 8
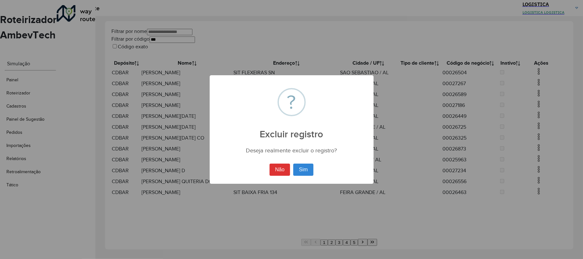
click at [293, 164] on button "Sim" at bounding box center [303, 170] width 20 height 12
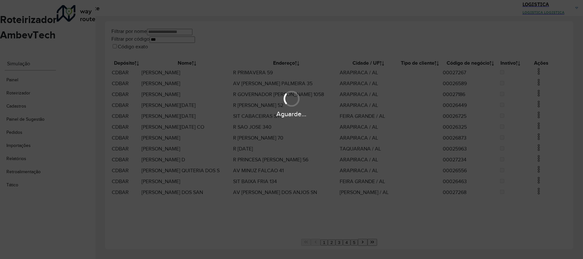
click at [537, 110] on div "Aguarde..." at bounding box center [291, 114] width 583 height 10
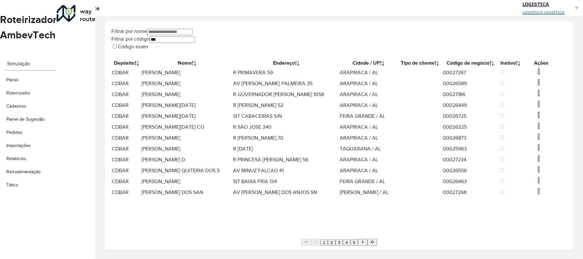
click at [535, 97] on img at bounding box center [539, 93] width 8 height 8
click at [544, 129] on li "Excluir" at bounding box center [569, 129] width 50 height 8
click at [535, 75] on img at bounding box center [539, 72] width 8 height 8
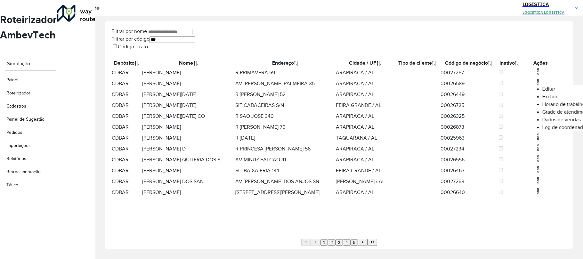
click at [542, 99] on li "Excluir" at bounding box center [567, 97] width 50 height 8
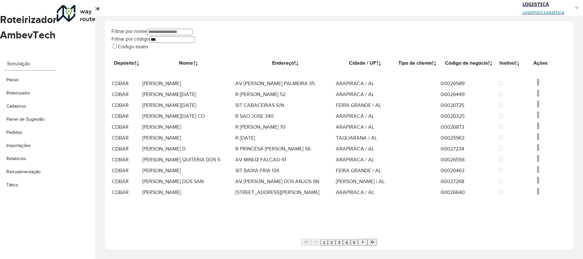
click at [534, 86] on img at bounding box center [538, 82] width 8 height 8
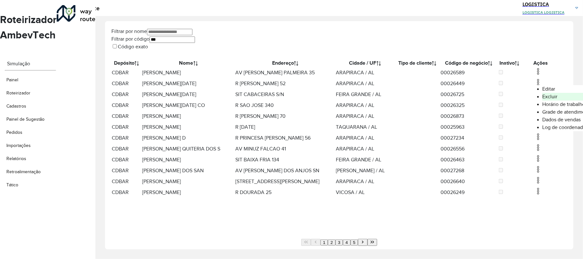
click at [542, 101] on li "Excluir" at bounding box center [567, 97] width 50 height 8
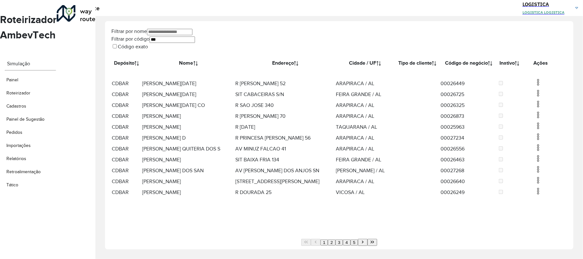
click at [536, 86] on img at bounding box center [538, 82] width 8 height 8
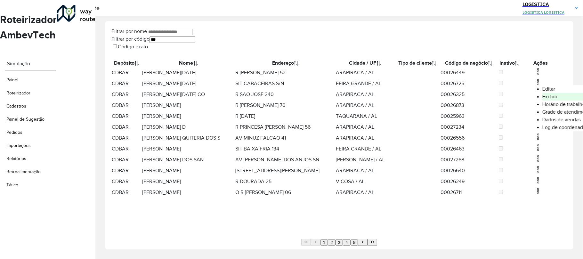
click at [542, 100] on li "Excluir" at bounding box center [567, 97] width 50 height 8
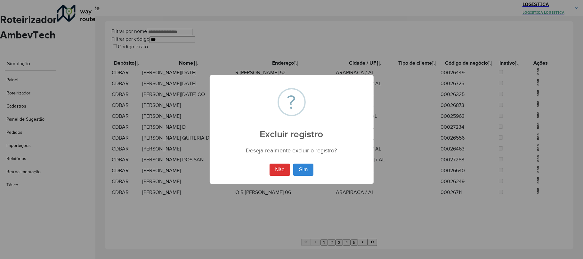
click at [293, 164] on button "Sim" at bounding box center [303, 170] width 20 height 12
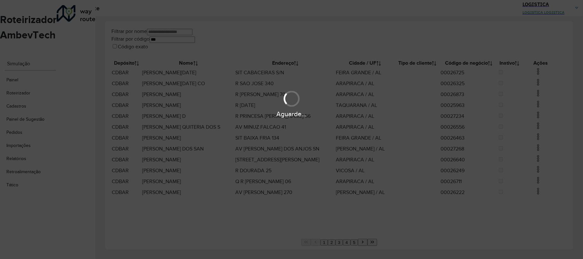
click at [533, 88] on div "Aguarde..." at bounding box center [291, 103] width 583 height 30
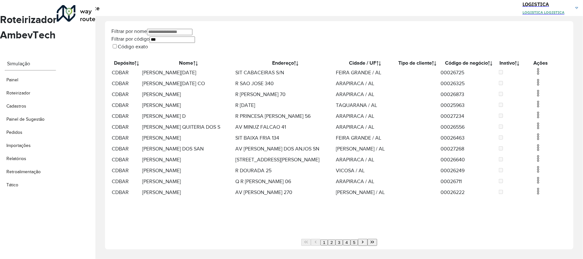
click at [534, 86] on img at bounding box center [538, 82] width 8 height 8
click at [542, 110] on li "Excluir" at bounding box center [567, 113] width 50 height 8
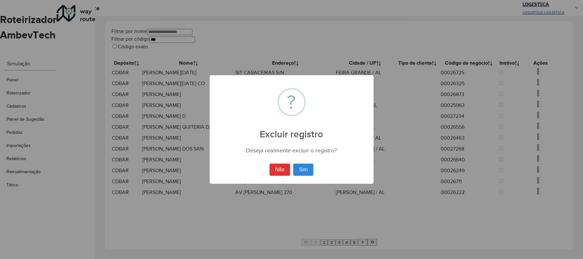
click at [293, 164] on button "Sim" at bounding box center [303, 170] width 20 height 12
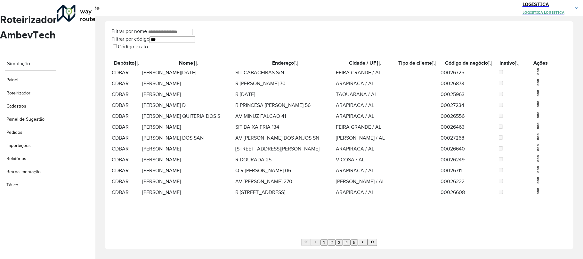
click at [534, 75] on img at bounding box center [538, 72] width 8 height 8
click at [542, 95] on li "Excluir" at bounding box center [567, 97] width 50 height 8
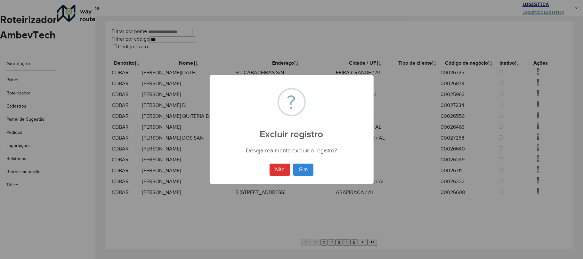
click at [293, 164] on button "Sim" at bounding box center [303, 170] width 20 height 12
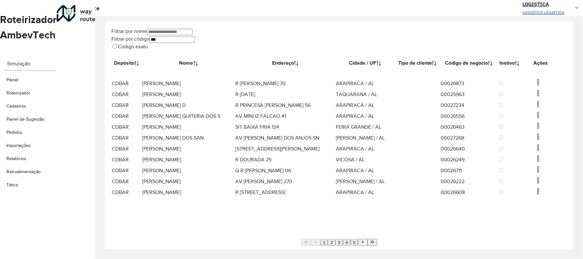
click at [534, 86] on img at bounding box center [538, 82] width 8 height 8
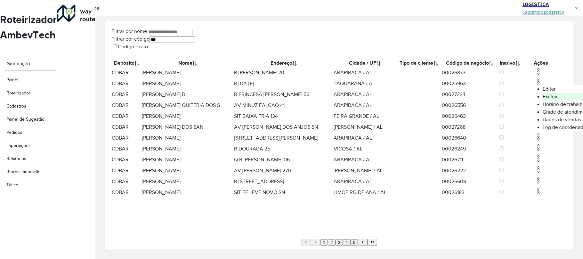
click at [543, 99] on li "Excluir" at bounding box center [568, 97] width 50 height 8
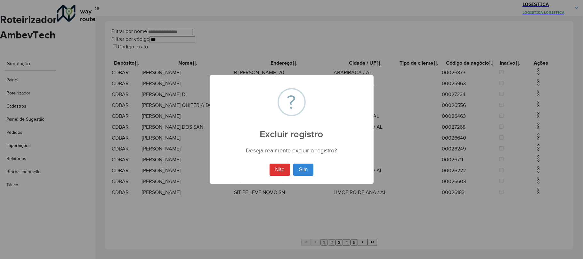
click at [293, 164] on button "Sim" at bounding box center [303, 170] width 20 height 12
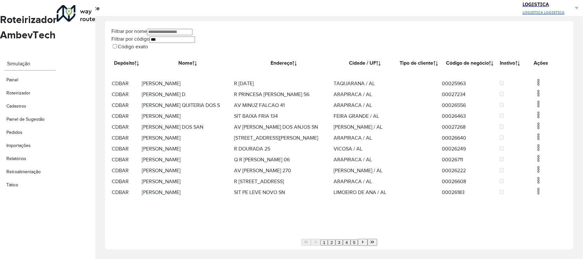
click at [536, 97] on img at bounding box center [539, 93] width 8 height 8
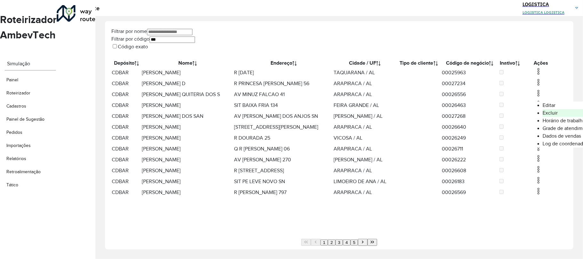
click at [543, 115] on li "Excluir" at bounding box center [568, 113] width 50 height 8
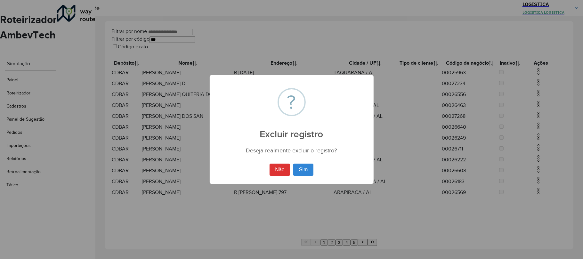
click at [293, 164] on button "Sim" at bounding box center [303, 170] width 20 height 12
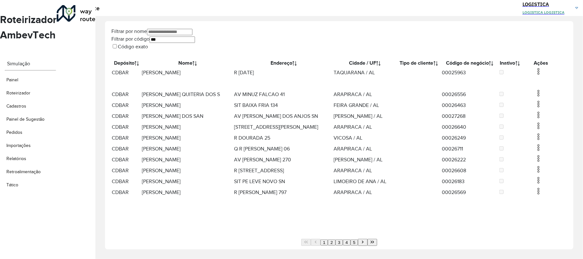
click at [533, 71] on td at bounding box center [541, 72] width 38 height 11
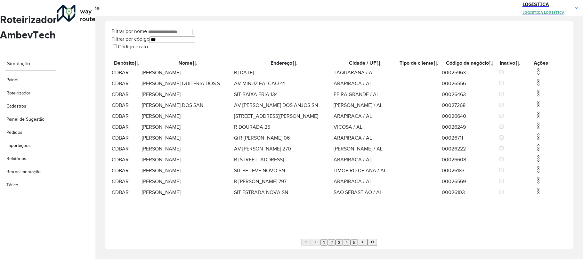
click at [535, 75] on img at bounding box center [539, 72] width 8 height 8
click at [543, 97] on li "Excluir" at bounding box center [568, 97] width 50 height 8
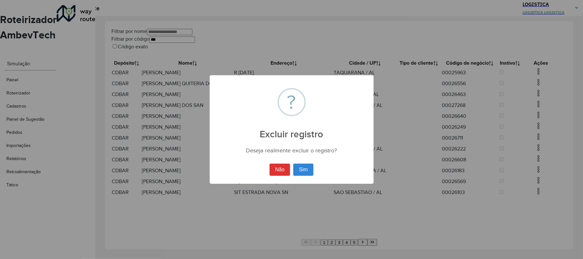
click at [293, 164] on button "Sim" at bounding box center [303, 170] width 20 height 12
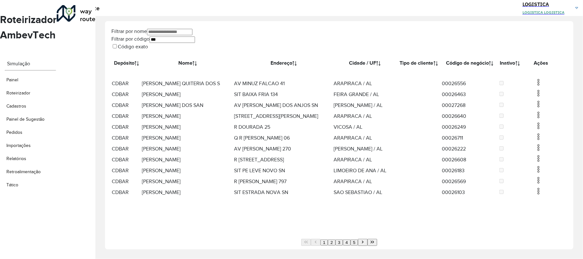
click at [536, 91] on tbody "CDBAR MARIA NATHANIELE R 3 DE MAIO 56 TAQUARANA / AL 00025963 CDBAR MARIA QUITE…" at bounding box center [339, 132] width 456 height 131
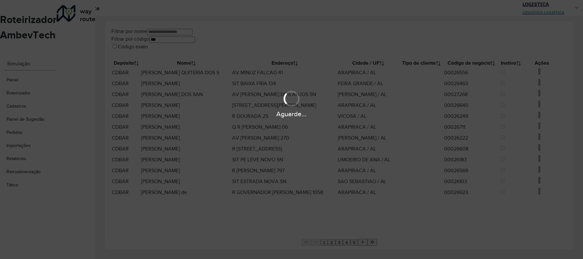
click at [536, 86] on img at bounding box center [540, 82] width 8 height 8
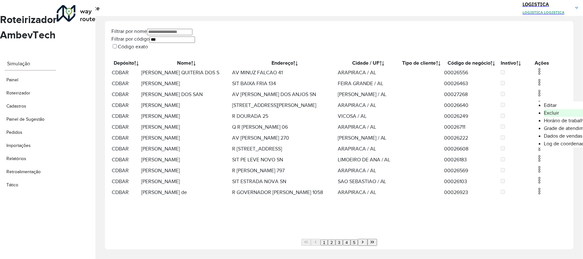
click at [544, 113] on li "Excluir" at bounding box center [569, 113] width 50 height 8
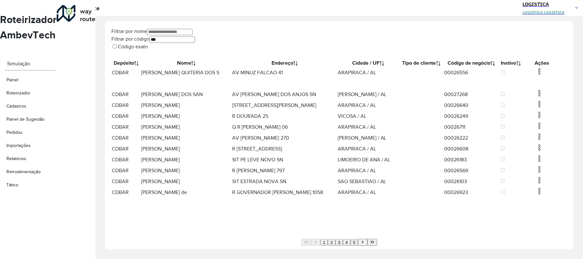
click at [537, 73] on img at bounding box center [540, 72] width 8 height 8
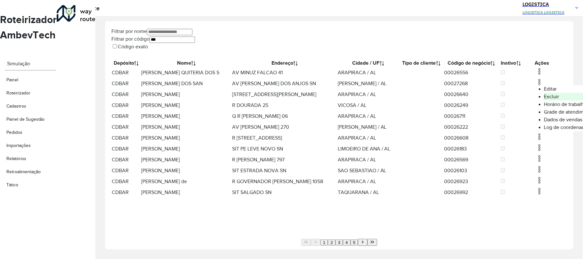
click at [544, 99] on li "Excluir" at bounding box center [569, 97] width 50 height 8
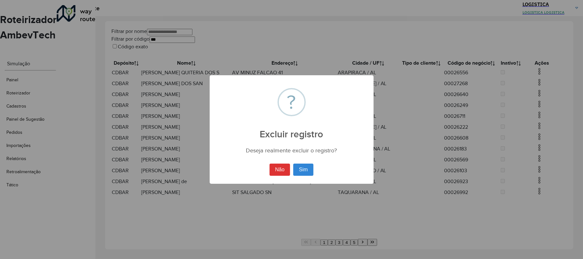
click at [293, 164] on button "Sim" at bounding box center [303, 170] width 20 height 12
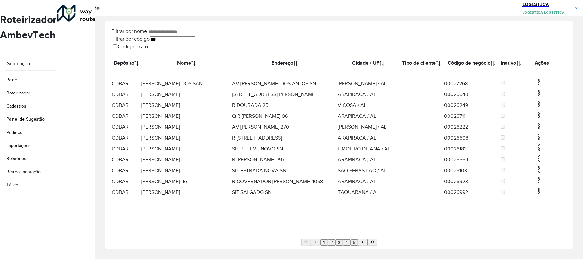
click at [534, 109] on hb-app "Aguarde... Pop-up bloqueado! Seu navegador bloqueou automáticamente a abertura …" at bounding box center [291, 129] width 583 height 259
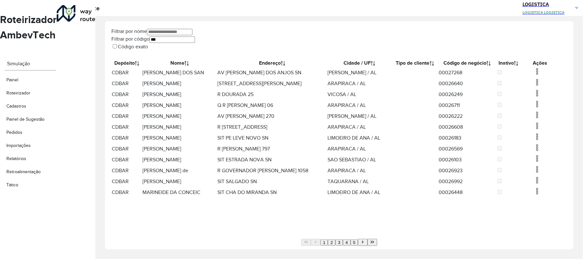
click at [534, 97] on img at bounding box center [537, 93] width 8 height 8
click at [544, 128] on li "Excluir" at bounding box center [569, 129] width 50 height 8
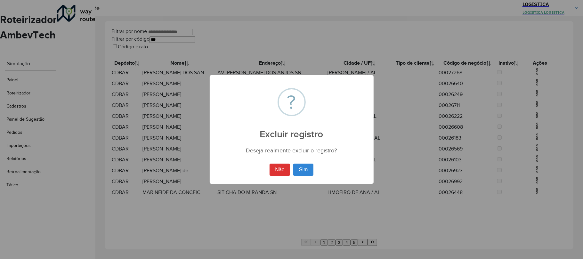
click at [293, 164] on button "Sim" at bounding box center [303, 170] width 20 height 12
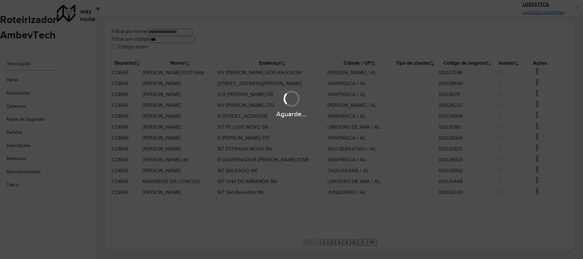
click at [536, 76] on div "Aguarde..." at bounding box center [291, 129] width 583 height 259
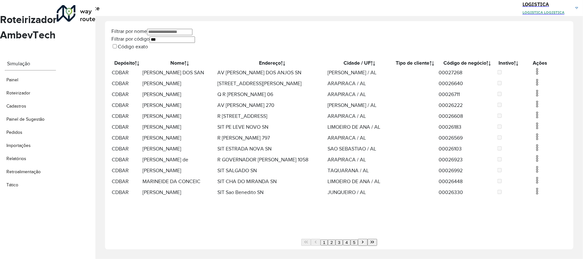
click at [536, 75] on img at bounding box center [537, 72] width 8 height 8
click at [544, 97] on li "Excluir" at bounding box center [569, 97] width 50 height 8
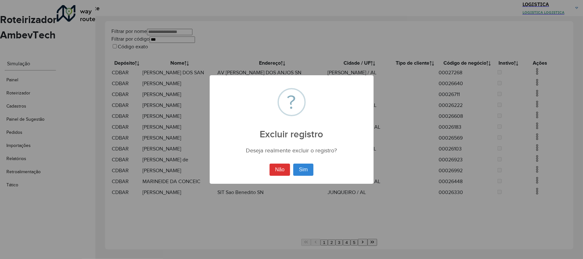
click at [293, 164] on button "Sim" at bounding box center [303, 170] width 20 height 12
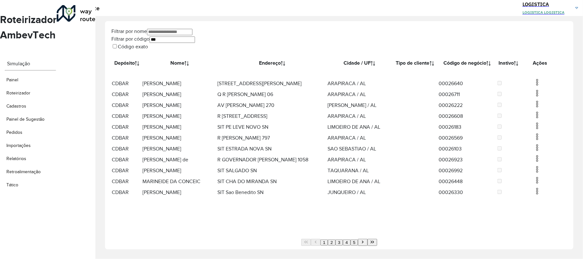
click at [534, 91] on tbody "CDBAR MARIA REJANE DOS SAN AV ANTONIO UBALDO DOS ANJOS SN TEOTONIO VILELA / AL …" at bounding box center [339, 132] width 456 height 131
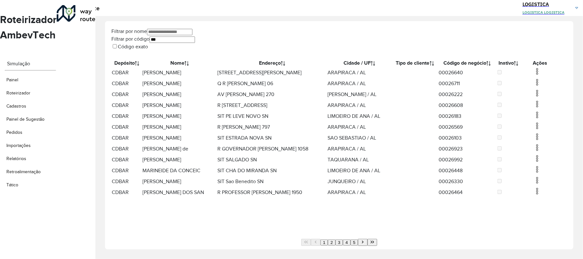
click at [533, 86] on img at bounding box center [537, 82] width 8 height 8
click at [544, 113] on li "Excluir" at bounding box center [569, 113] width 50 height 8
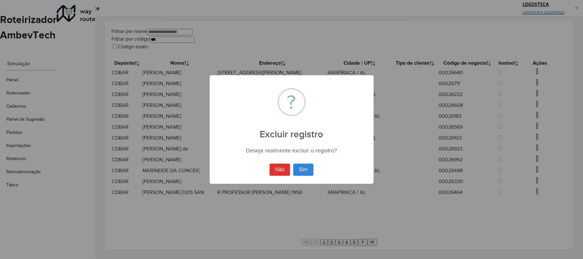
click at [293, 164] on button "Sim" at bounding box center [303, 170] width 20 height 12
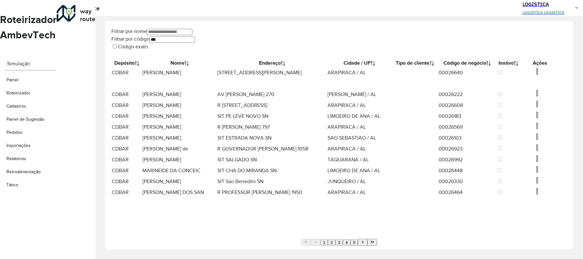
click at [537, 75] on img at bounding box center [537, 72] width 8 height 8
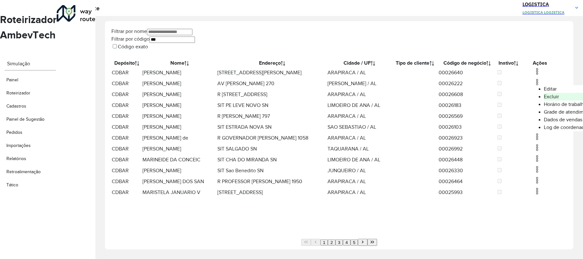
click at [544, 95] on li "Excluir" at bounding box center [569, 97] width 50 height 8
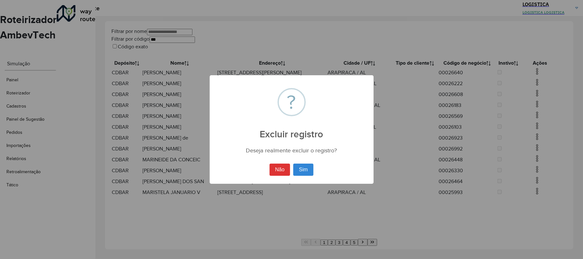
click at [293, 164] on button "Sim" at bounding box center [303, 170] width 20 height 12
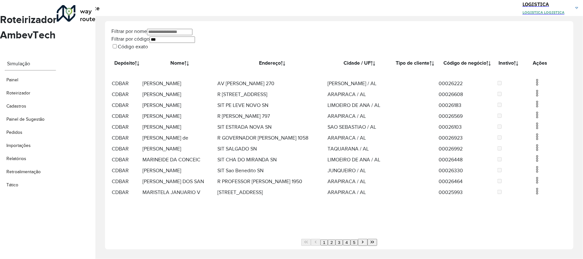
click at [535, 86] on img at bounding box center [537, 82] width 8 height 8
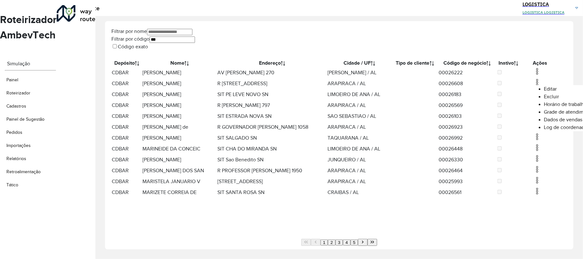
click at [544, 99] on li "Excluir" at bounding box center [569, 97] width 50 height 8
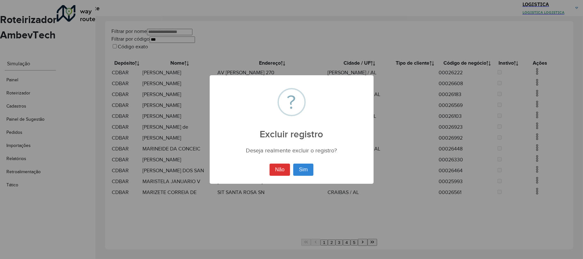
click at [293, 164] on button "Sim" at bounding box center [303, 170] width 20 height 12
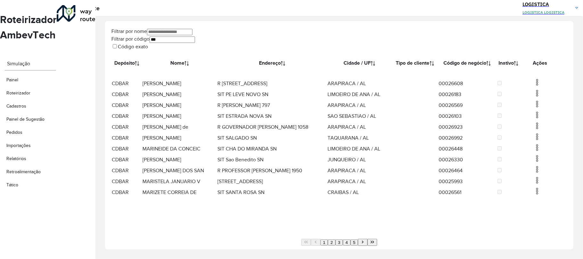
click at [533, 86] on img at bounding box center [537, 82] width 8 height 8
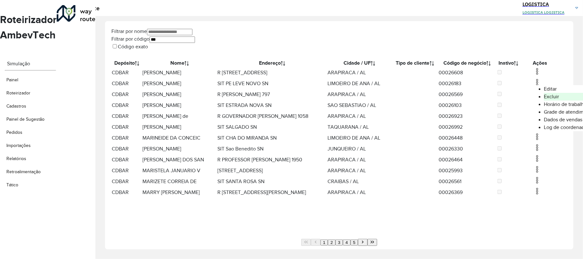
click at [544, 99] on li "Excluir" at bounding box center [569, 97] width 50 height 8
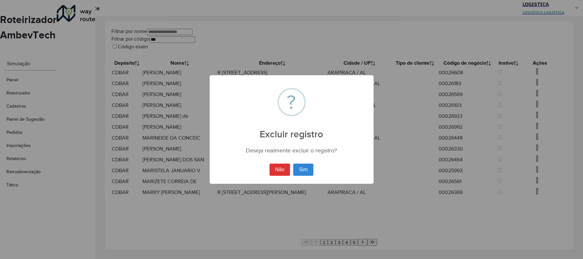
click at [293, 164] on button "Sim" at bounding box center [303, 170] width 20 height 12
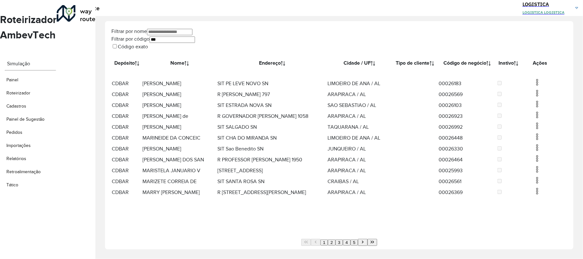
click at [0, 0] on div "Aguarde..." at bounding box center [0, 0] width 0 height 0
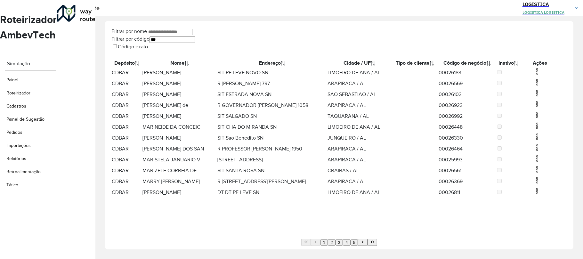
click at [535, 86] on img at bounding box center [537, 82] width 8 height 8
click at [544, 113] on li "Excluir" at bounding box center [569, 113] width 50 height 8
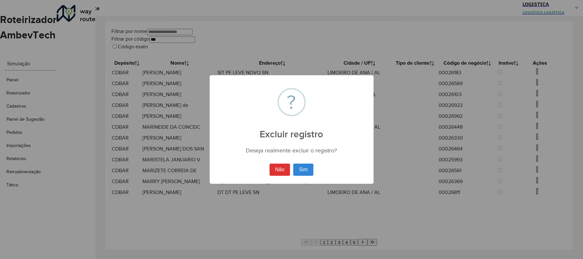
click at [501, 113] on div "× ? Excluir registro Deseja realmente excluir o registro? Não No Sim" at bounding box center [291, 129] width 583 height 259
click at [306, 174] on button "Sim" at bounding box center [303, 170] width 20 height 12
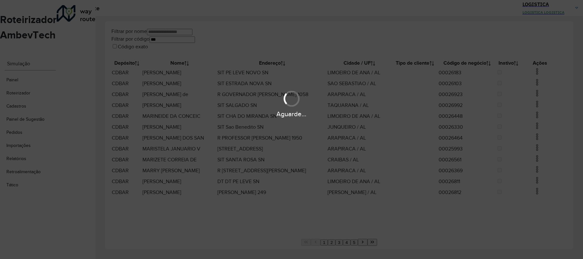
click at [536, 77] on div "Aguarde..." at bounding box center [291, 129] width 583 height 259
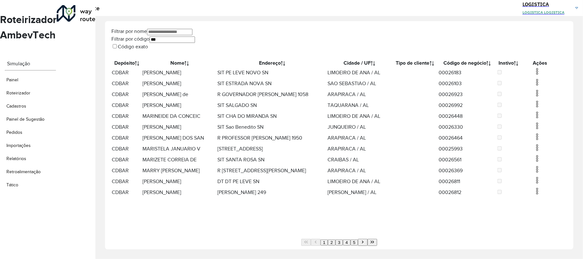
click at [536, 75] on img at bounding box center [537, 72] width 8 height 8
click at [544, 96] on li "Excluir" at bounding box center [569, 97] width 50 height 8
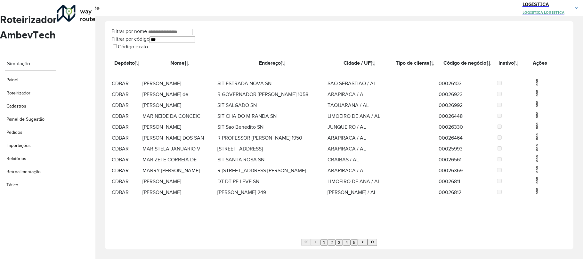
click at [536, 97] on img at bounding box center [537, 93] width 8 height 8
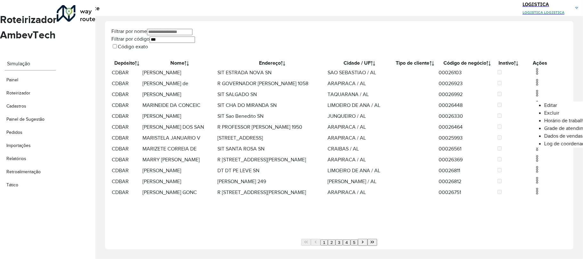
click at [544, 115] on li "Excluir" at bounding box center [569, 113] width 50 height 8
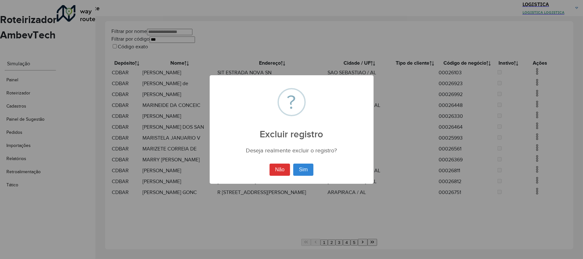
click at [293, 164] on button "Sim" at bounding box center [303, 170] width 20 height 12
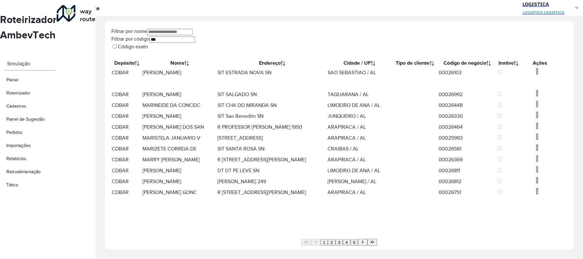
click at [535, 75] on img at bounding box center [537, 72] width 8 height 8
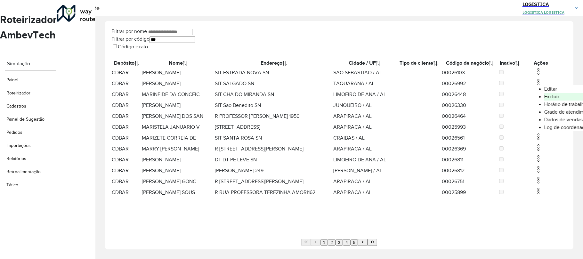
click at [544, 101] on li "Excluir" at bounding box center [569, 97] width 50 height 8
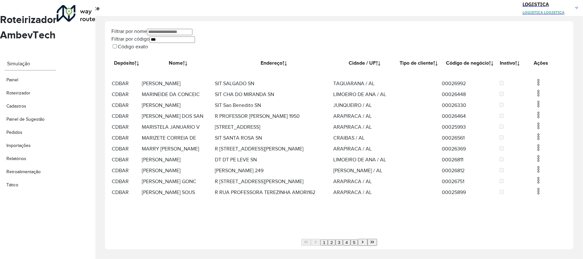
click at [536, 86] on img at bounding box center [539, 82] width 8 height 8
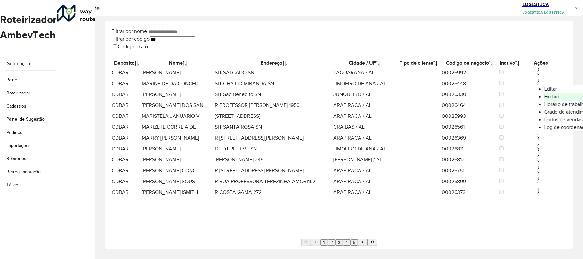
click at [544, 99] on li "Excluir" at bounding box center [569, 97] width 50 height 8
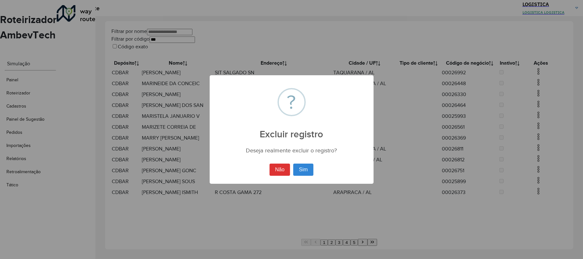
click at [293, 164] on button "Sim" at bounding box center [303, 170] width 20 height 12
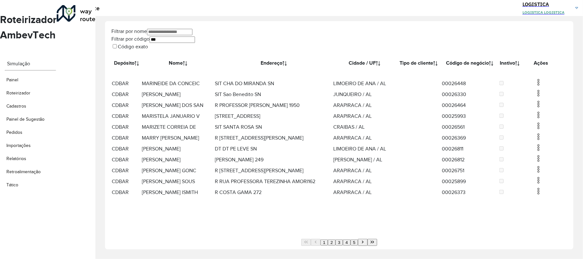
click at [535, 86] on img at bounding box center [539, 82] width 8 height 8
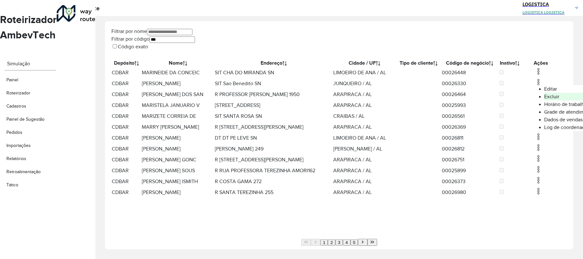
click at [544, 99] on li "Excluir" at bounding box center [569, 97] width 50 height 8
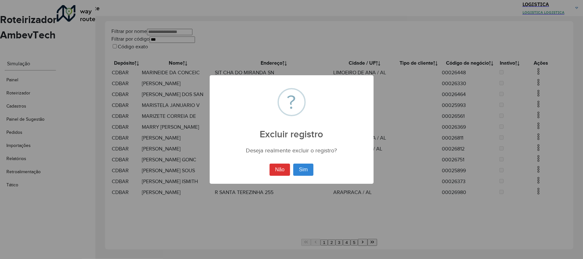
click at [293, 164] on button "Sim" at bounding box center [303, 170] width 20 height 12
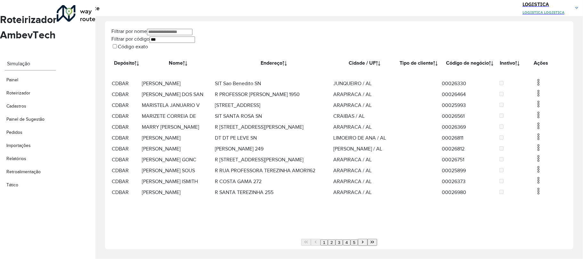
click at [535, 97] on img at bounding box center [539, 93] width 8 height 8
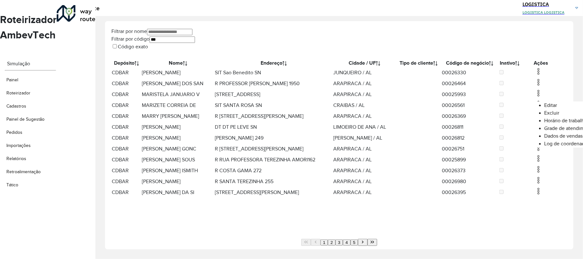
click at [544, 113] on li "Excluir" at bounding box center [569, 113] width 50 height 8
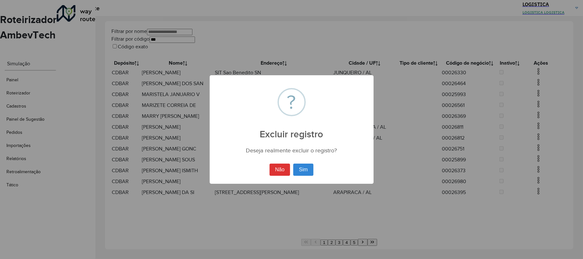
click at [293, 164] on button "Sim" at bounding box center [303, 170] width 20 height 12
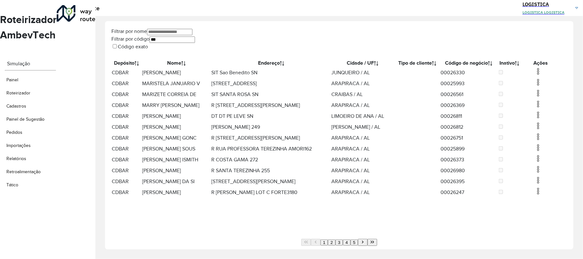
click at [537, 75] on img at bounding box center [538, 72] width 8 height 8
click at [544, 93] on li "Excluir" at bounding box center [569, 97] width 50 height 8
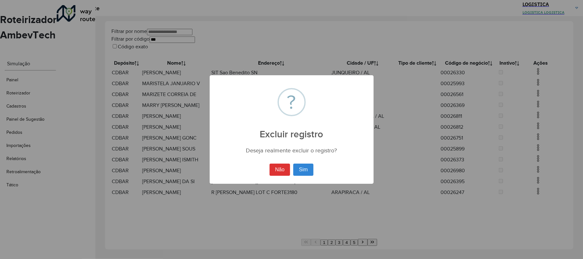
click at [293, 164] on button "Sim" at bounding box center [303, 170] width 20 height 12
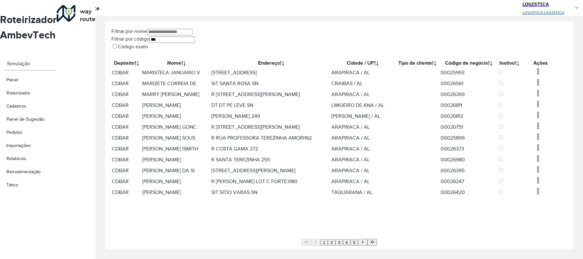
click at [534, 97] on img at bounding box center [538, 93] width 8 height 8
click at [544, 127] on li "Excluir" at bounding box center [569, 129] width 50 height 8
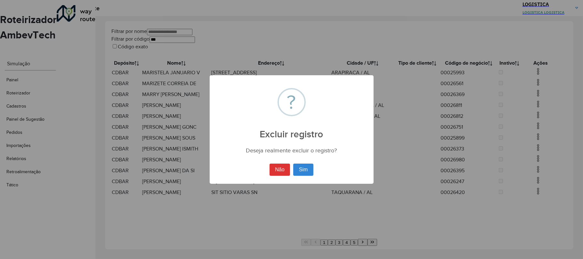
click at [293, 164] on button "Sim" at bounding box center [303, 170] width 20 height 12
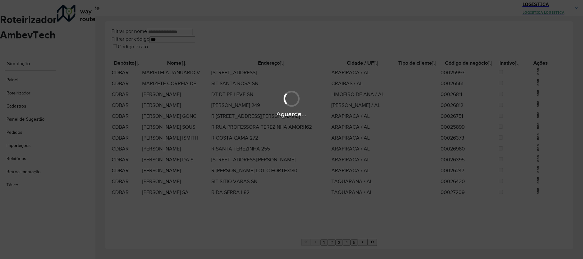
click at [532, 93] on div "Aguarde..." at bounding box center [291, 103] width 583 height 30
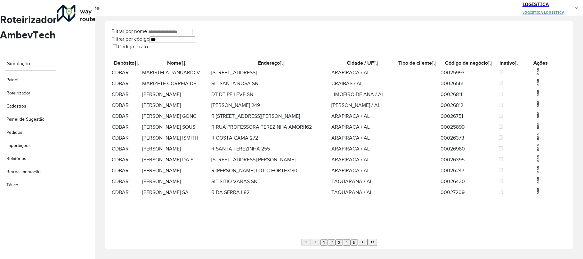
click at [534, 86] on img at bounding box center [538, 82] width 8 height 8
click at [544, 115] on li "Excluir" at bounding box center [569, 113] width 50 height 8
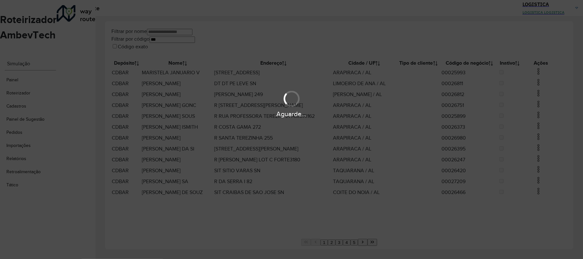
click at [535, 76] on div "Aguarde..." at bounding box center [291, 129] width 583 height 259
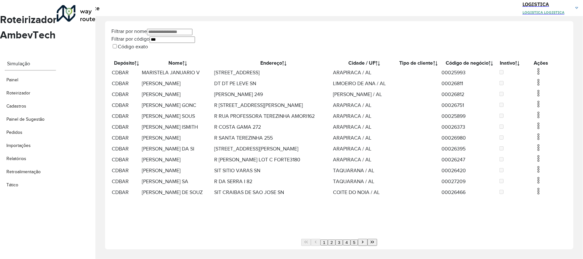
click at [535, 75] on img at bounding box center [539, 72] width 8 height 8
click at [544, 95] on li "Excluir" at bounding box center [569, 97] width 50 height 8
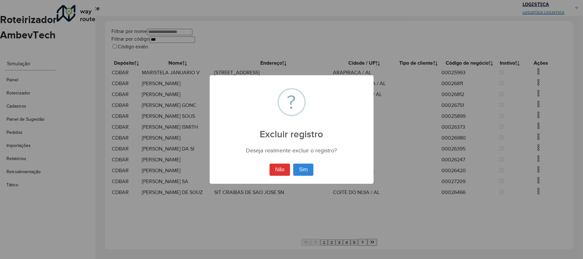
click at [293, 164] on button "Sim" at bounding box center [303, 170] width 20 height 12
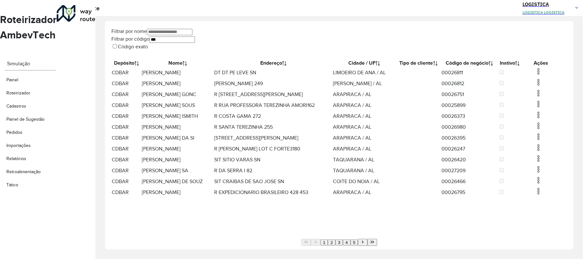
click at [535, 86] on img at bounding box center [539, 82] width 8 height 8
click at [544, 110] on li "Excluir" at bounding box center [569, 113] width 50 height 8
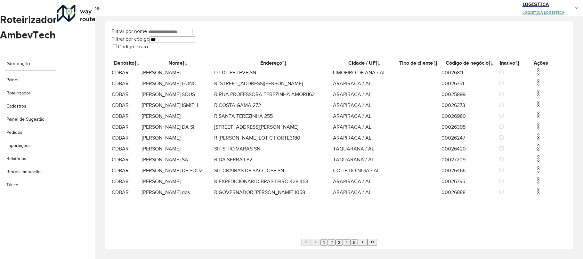
click at [368, 239] on button "Last Page" at bounding box center [373, 242] width 10 height 7
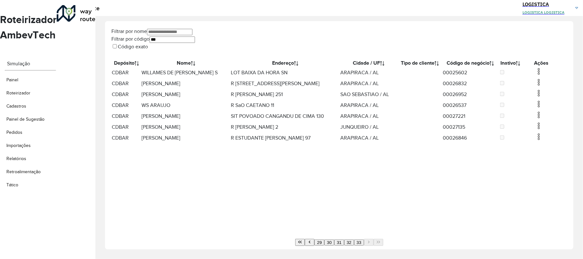
click at [536, 75] on img at bounding box center [539, 72] width 8 height 8
click at [544, 97] on li "Excluir" at bounding box center [569, 97] width 50 height 8
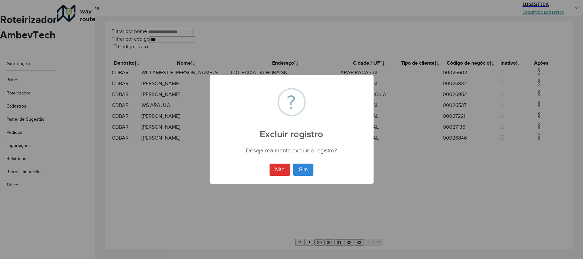
click at [293, 164] on button "Sim" at bounding box center [303, 170] width 20 height 12
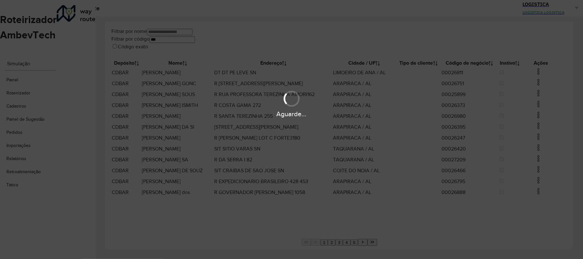
click at [535, 94] on div "Aguarde..." at bounding box center [291, 103] width 583 height 30
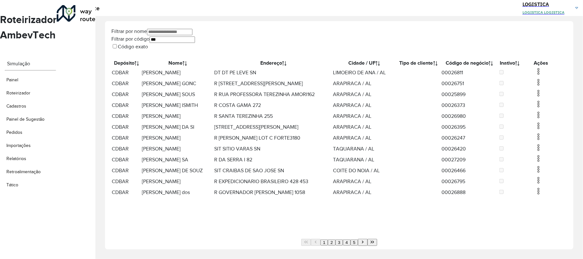
click at [535, 86] on img at bounding box center [539, 82] width 8 height 8
click at [544, 111] on li "Excluir" at bounding box center [569, 113] width 50 height 8
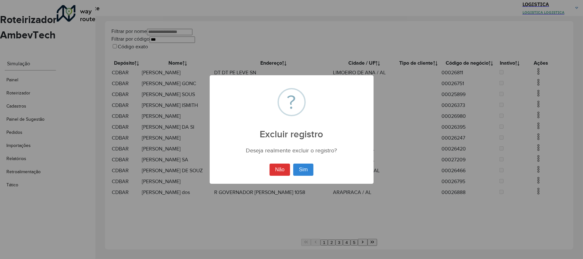
click at [293, 164] on button "Sim" at bounding box center [303, 170] width 20 height 12
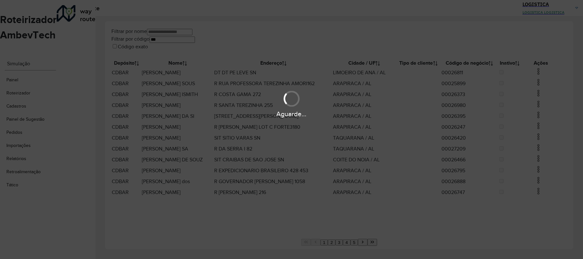
click at [533, 80] on hb-app "Aguarde... Pop-up bloqueado! Seu navegador bloqueou automáticamente a abertura …" at bounding box center [291, 129] width 583 height 259
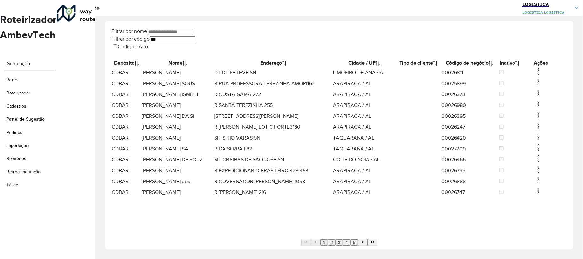
click at [535, 75] on img at bounding box center [539, 72] width 8 height 8
click at [544, 98] on li "Excluir" at bounding box center [569, 97] width 50 height 8
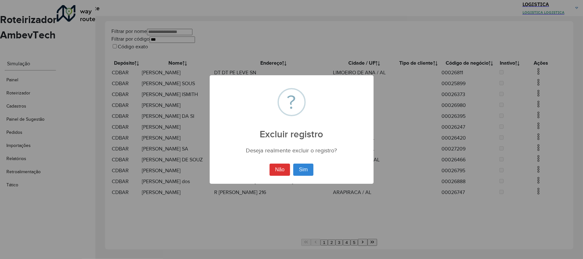
click at [293, 164] on button "Sim" at bounding box center [303, 170] width 20 height 12
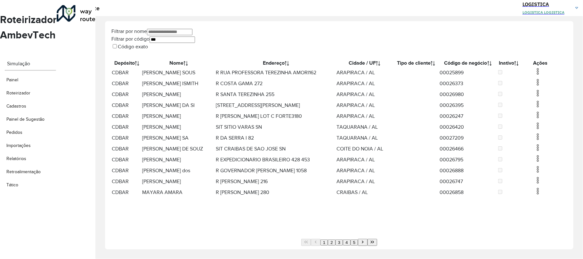
click at [536, 75] on img at bounding box center [538, 72] width 8 height 8
click at [543, 99] on li "Excluir" at bounding box center [568, 97] width 50 height 8
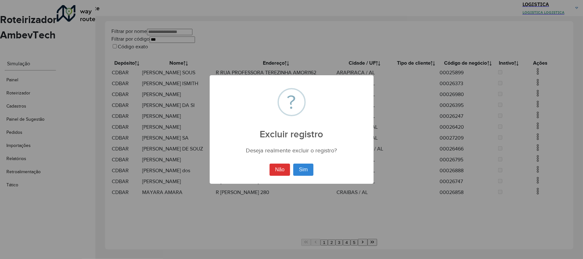
click at [293, 164] on button "Sim" at bounding box center [303, 170] width 20 height 12
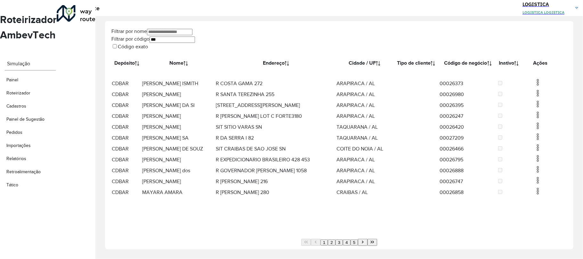
click at [534, 90] on hb-app "Aguarde... Pop-up bloqueado! Seu navegador bloqueou automáticamente a abertura …" at bounding box center [291, 129] width 583 height 259
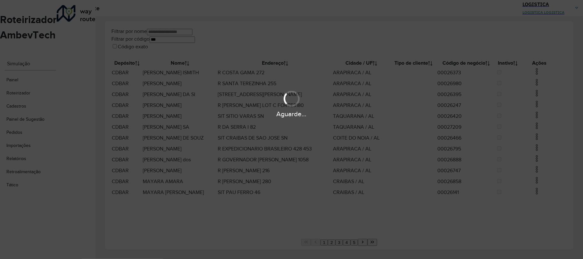
click at [533, 93] on div "Aguarde..." at bounding box center [291, 103] width 583 height 30
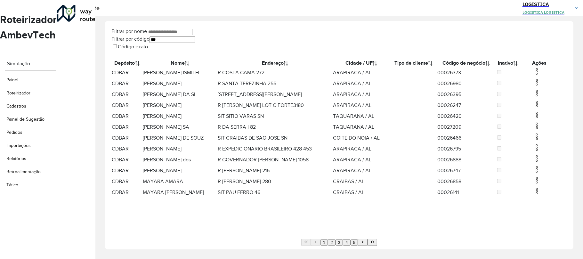
click at [534, 86] on img at bounding box center [537, 82] width 8 height 8
click at [543, 117] on li "Excluir" at bounding box center [568, 113] width 50 height 8
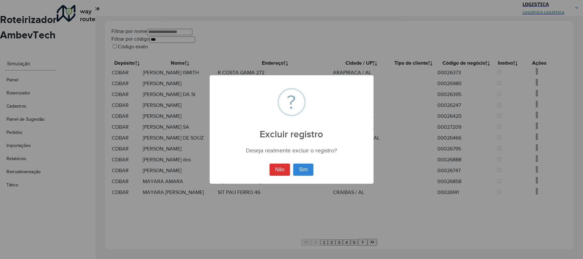
click at [293, 164] on button "Sim" at bounding box center [303, 170] width 20 height 12
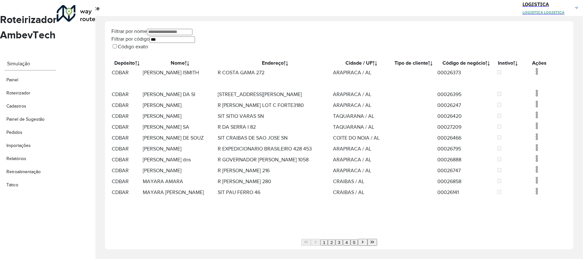
click at [530, 111] on td at bounding box center [539, 105] width 38 height 11
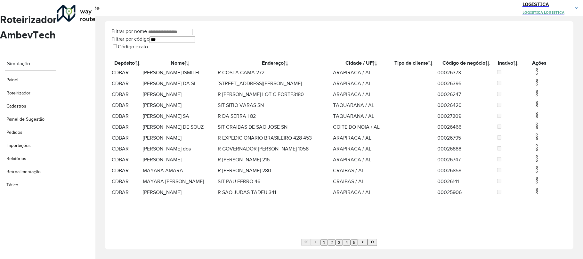
click at [536, 108] on img at bounding box center [537, 104] width 8 height 8
click at [543, 150] on li "Excluir" at bounding box center [568, 146] width 50 height 8
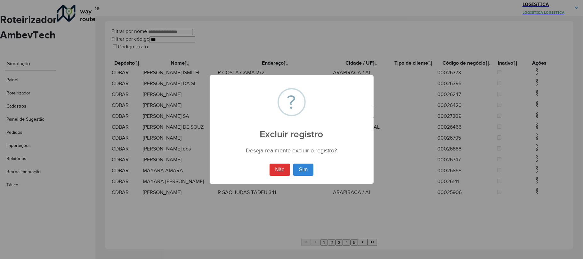
click at [293, 164] on button "Sim" at bounding box center [303, 170] width 20 height 12
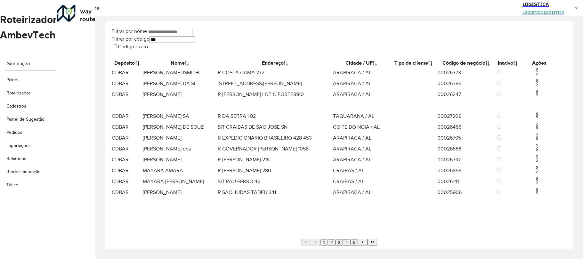
click at [537, 97] on img at bounding box center [537, 93] width 8 height 8
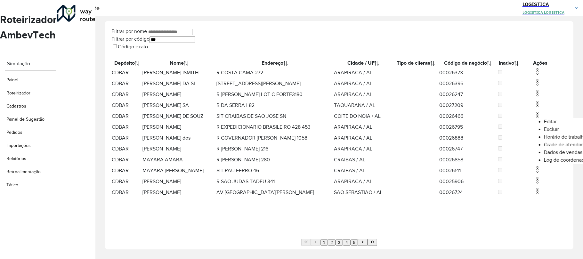
click at [544, 132] on li "Excluir" at bounding box center [569, 129] width 50 height 8
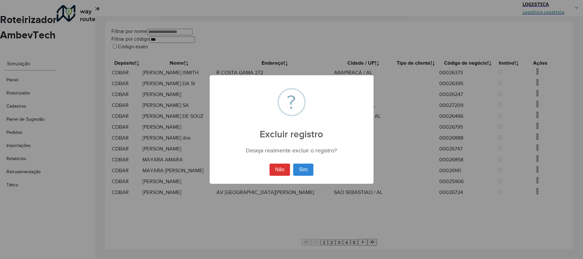
click at [293, 164] on button "Sim" at bounding box center [303, 170] width 20 height 12
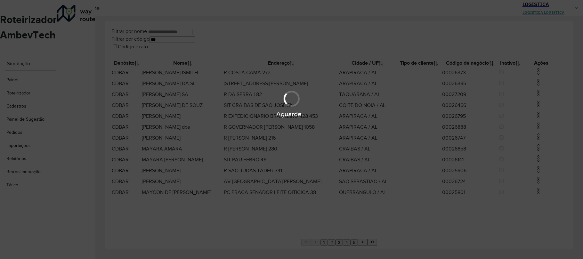
click at [533, 79] on hb-app "Aguarde... Pop-up bloqueado! Seu navegador bloqueou automáticamente a abertura …" at bounding box center [291, 129] width 583 height 259
click at [536, 76] on hb-app "Aguarde... Pop-up bloqueado! Seu navegador bloqueou automáticamente a abertura …" at bounding box center [291, 129] width 583 height 259
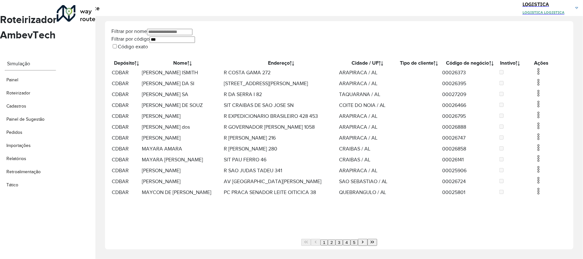
click at [536, 75] on img at bounding box center [539, 72] width 8 height 8
click at [544, 97] on li "Excluir" at bounding box center [569, 97] width 50 height 8
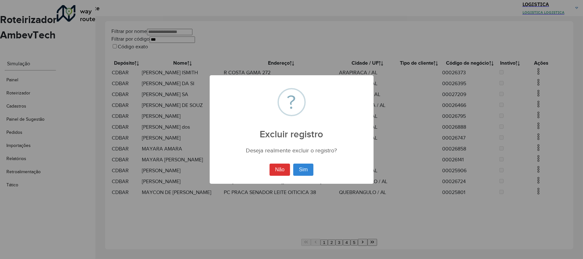
click at [293, 164] on button "Sim" at bounding box center [303, 170] width 20 height 12
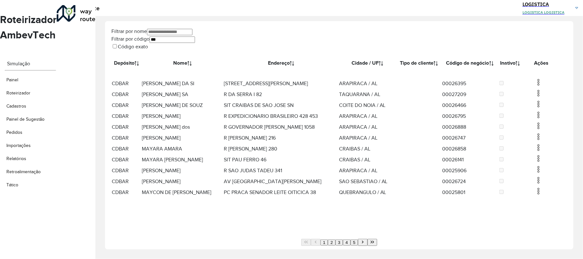
click at [535, 86] on img at bounding box center [539, 82] width 8 height 8
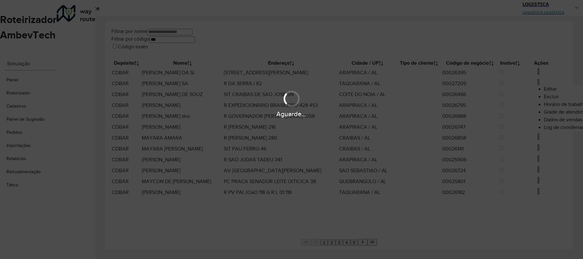
click at [513, 101] on body "Aguarde... Pop-up bloqueado! Seu navegador bloqueou automáticamente a abertura …" at bounding box center [291, 129] width 583 height 259
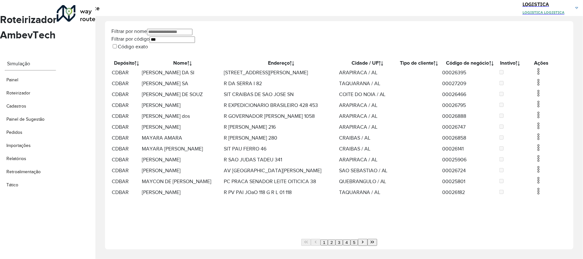
click at [535, 75] on img at bounding box center [539, 72] width 8 height 8
click at [544, 95] on li "Excluir" at bounding box center [569, 97] width 50 height 8
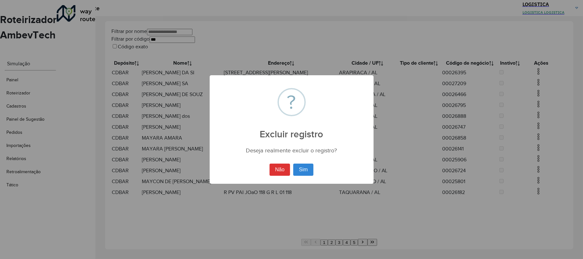
click at [293, 164] on button "Sim" at bounding box center [303, 170] width 20 height 12
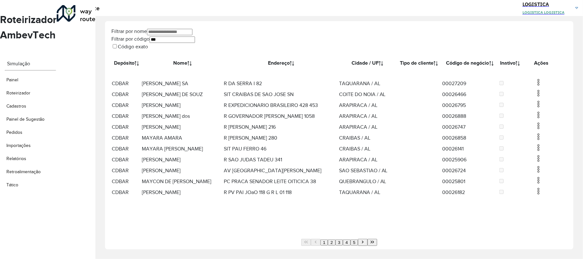
click at [538, 86] on img at bounding box center [539, 82] width 8 height 8
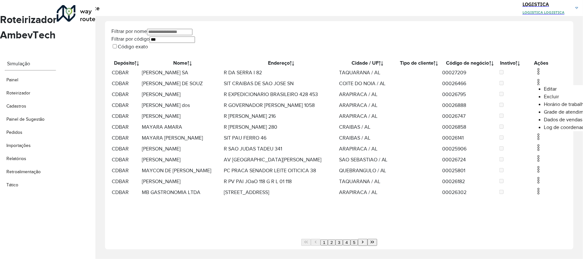
click at [544, 99] on li "Excluir" at bounding box center [569, 97] width 50 height 8
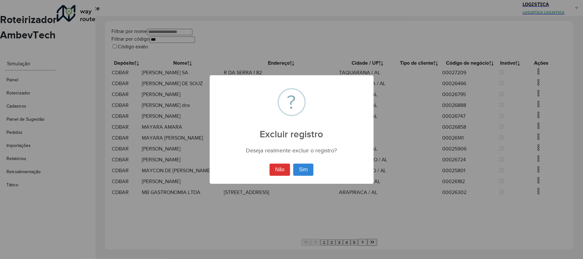
click at [293, 164] on button "Sim" at bounding box center [303, 170] width 20 height 12
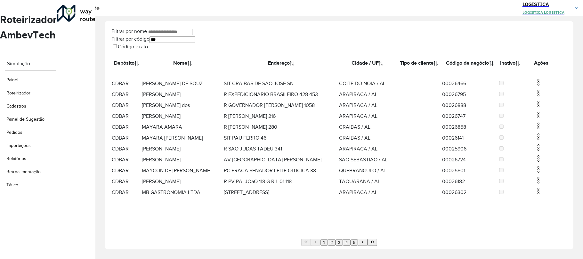
click at [531, 89] on td at bounding box center [541, 83] width 38 height 11
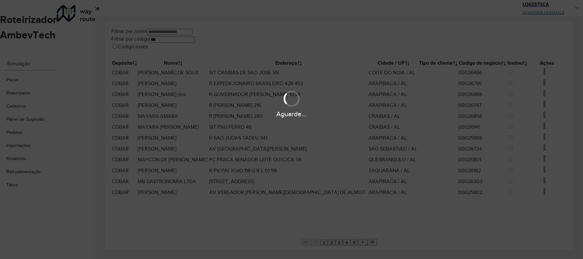
click at [536, 94] on hb-app "Aguarde... Pop-up bloqueado! Seu navegador bloqueou automáticamente a abertura …" at bounding box center [291, 129] width 583 height 259
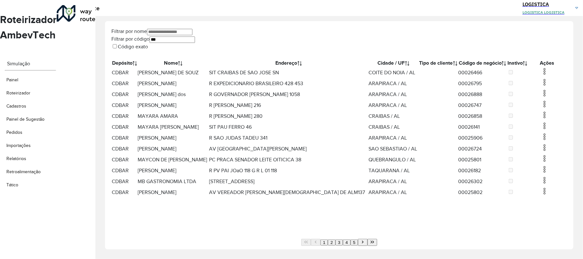
click at [541, 86] on img at bounding box center [545, 82] width 8 height 8
click at [544, 109] on li "Editar" at bounding box center [569, 105] width 50 height 8
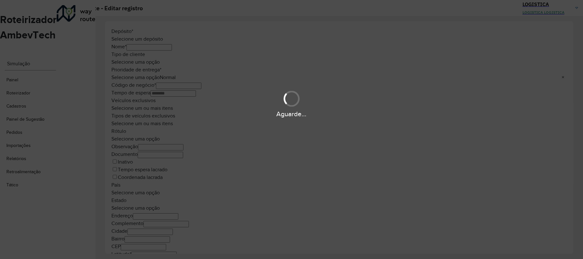
type input "**********"
type input "********"
type input "**********"
type input "*********"
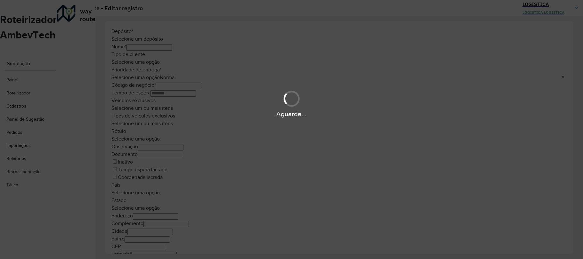
type input "********"
type input "**********"
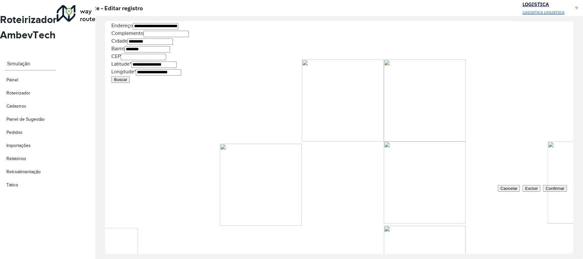
scroll to position [216, 0]
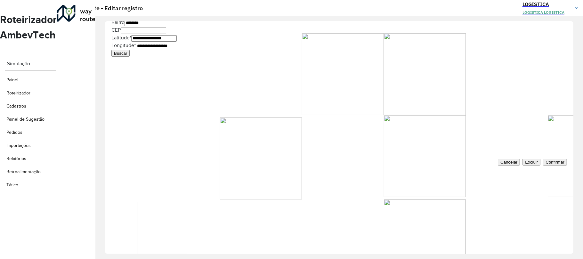
click at [525, 165] on span "Excluir" at bounding box center [531, 162] width 13 height 5
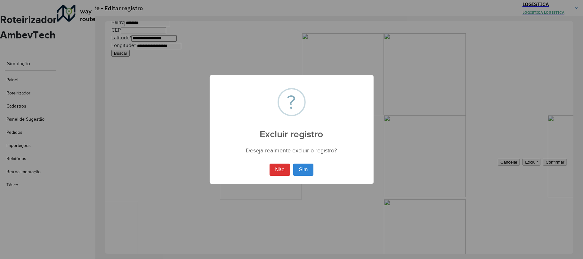
click at [293, 164] on button "Sim" at bounding box center [303, 170] width 20 height 12
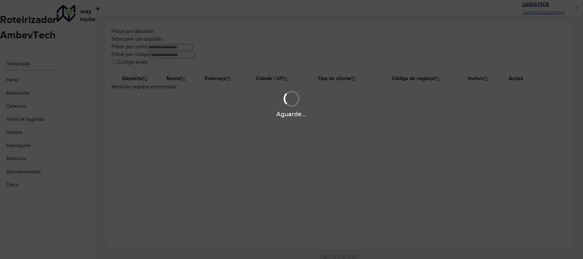
type input "***"
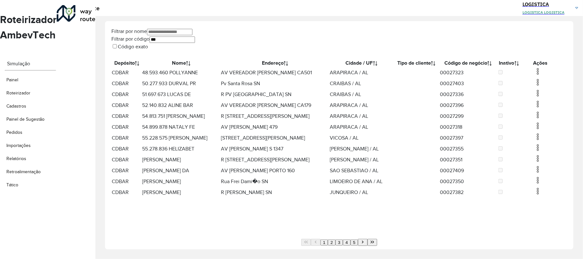
click at [537, 75] on img at bounding box center [538, 72] width 8 height 8
click at [544, 97] on li "Excluir" at bounding box center [569, 97] width 50 height 8
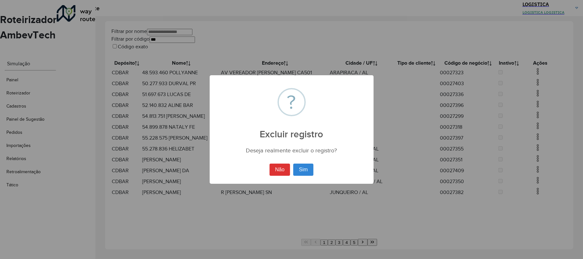
click at [293, 164] on button "Sim" at bounding box center [303, 170] width 20 height 12
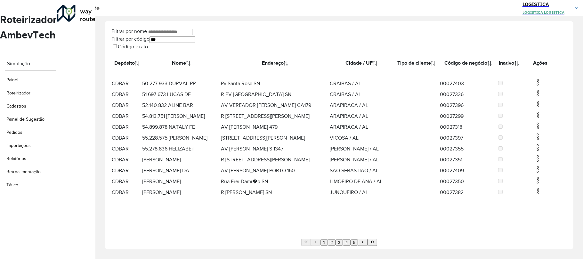
click at [538, 89] on td at bounding box center [540, 83] width 38 height 11
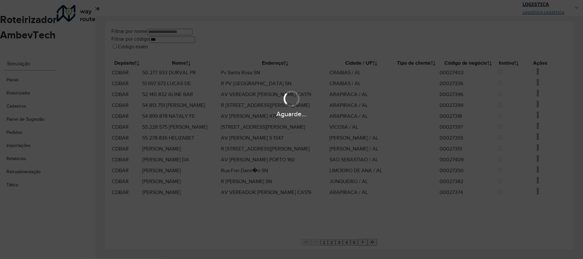
click at [537, 90] on div "Aguarde..." at bounding box center [291, 103] width 583 height 30
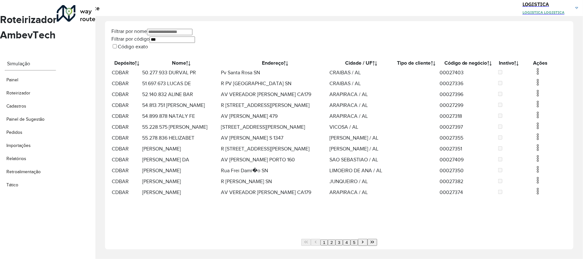
click at [535, 86] on img at bounding box center [538, 82] width 8 height 8
click at [544, 112] on li "Excluir" at bounding box center [569, 113] width 50 height 8
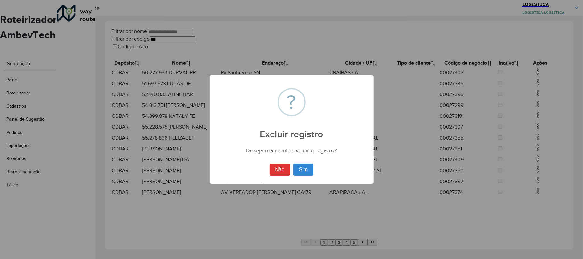
click at [293, 164] on button "Sim" at bounding box center [303, 170] width 20 height 12
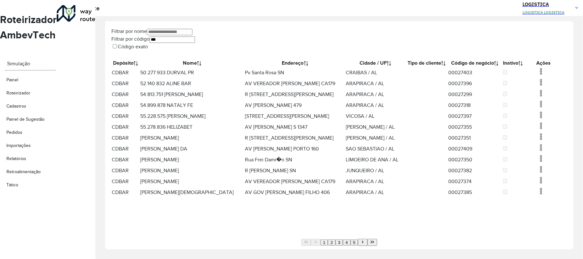
click at [533, 111] on hb-app "Aguarde... Pop-up bloqueado! Seu navegador bloqueou automáticamente a abertura …" at bounding box center [291, 129] width 583 height 259
click at [537, 97] on img at bounding box center [541, 93] width 8 height 8
click at [544, 129] on li "Excluir" at bounding box center [569, 129] width 50 height 8
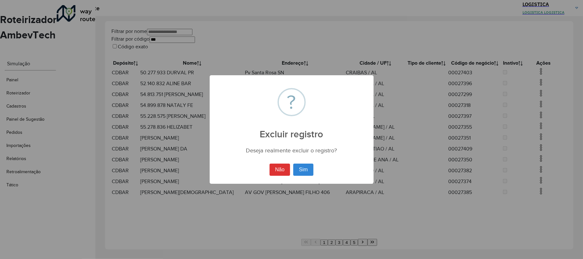
click at [293, 164] on button "Sim" at bounding box center [303, 170] width 20 height 12
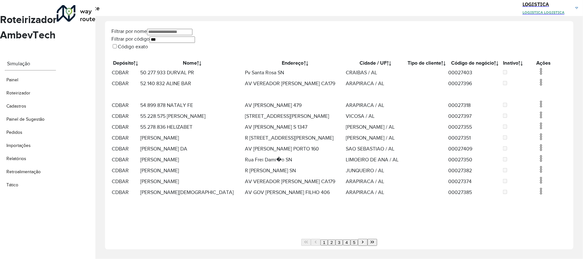
click at [0, 0] on div "Aguarde..." at bounding box center [0, 0] width 0 height 0
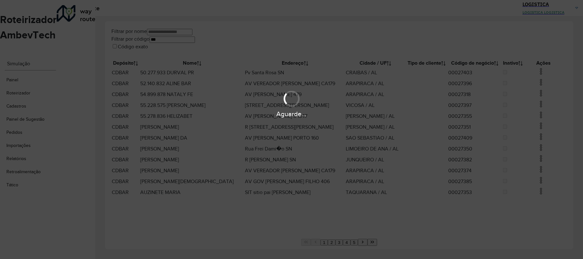
click at [534, 95] on hb-app "Aguarde... Pop-up bloqueado! Seu navegador bloqueou automáticamente a abertura …" at bounding box center [291, 129] width 583 height 259
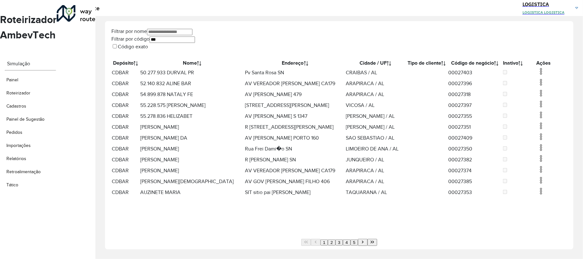
click at [537, 86] on img at bounding box center [541, 82] width 8 height 8
click at [544, 115] on li "Excluir" at bounding box center [569, 113] width 50 height 8
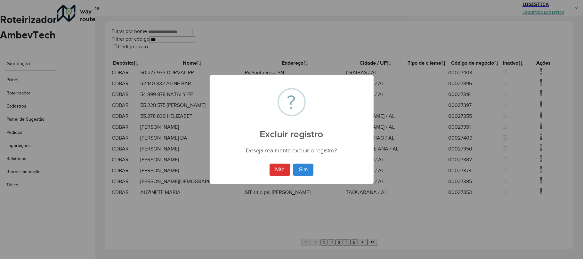
click at [293, 164] on button "Sim" at bounding box center [303, 170] width 20 height 12
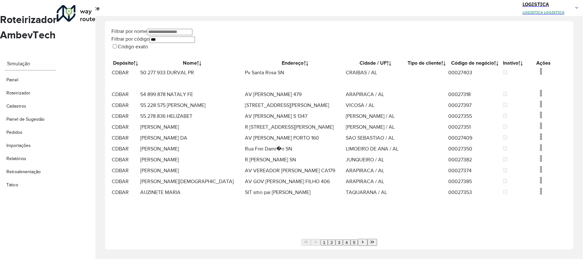
click at [537, 75] on img at bounding box center [541, 72] width 8 height 8
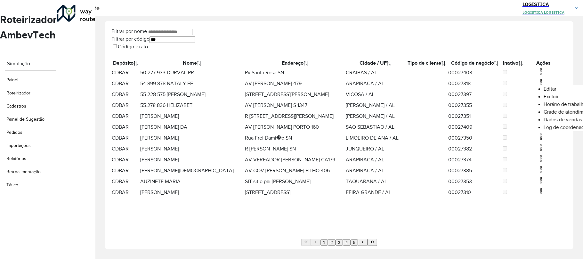
click at [544, 98] on li "Excluir" at bounding box center [569, 97] width 50 height 8
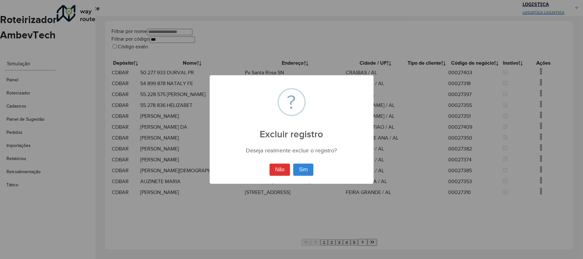
click at [293, 164] on button "Sim" at bounding box center [303, 170] width 20 height 12
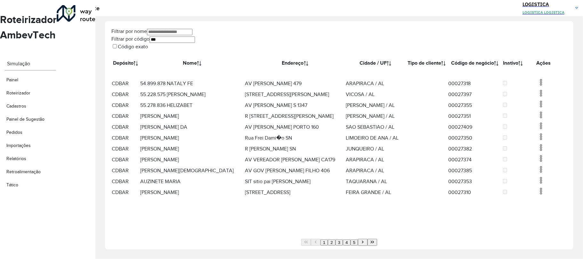
click at [537, 86] on img at bounding box center [541, 82] width 8 height 8
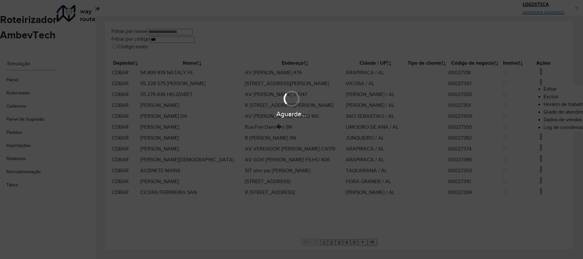
click at [489, 98] on body "Aguarde... Pop-up bloqueado! Seu navegador bloqueou automáticamente a abertura …" at bounding box center [291, 129] width 583 height 259
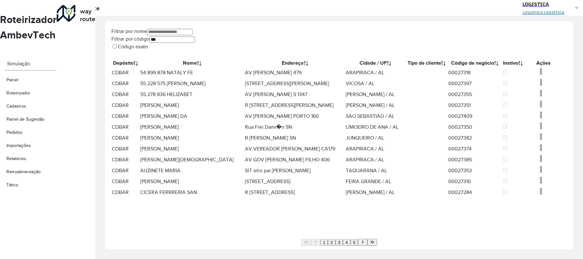
click at [537, 97] on img at bounding box center [541, 93] width 8 height 8
click at [544, 127] on li "Excluir" at bounding box center [569, 129] width 50 height 8
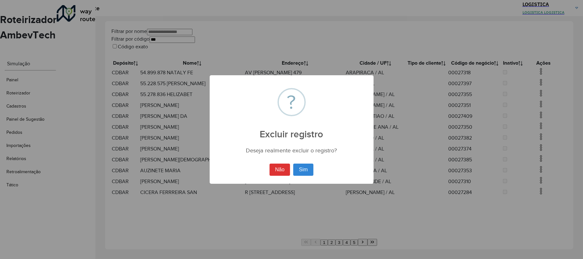
click at [293, 164] on button "Sim" at bounding box center [303, 170] width 20 height 12
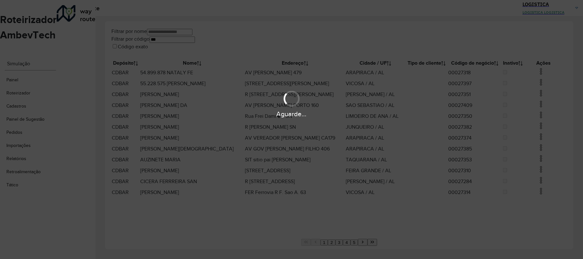
click at [535, 76] on div "Aguarde..." at bounding box center [291, 129] width 583 height 259
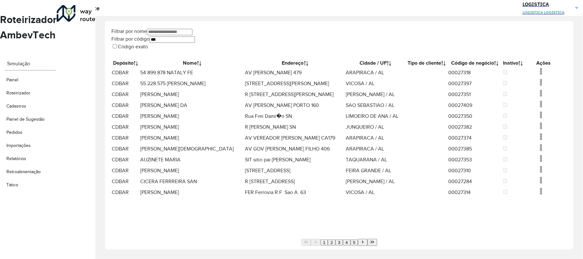
click at [537, 75] on img at bounding box center [541, 72] width 8 height 8
click at [544, 101] on li "Excluir" at bounding box center [569, 97] width 50 height 8
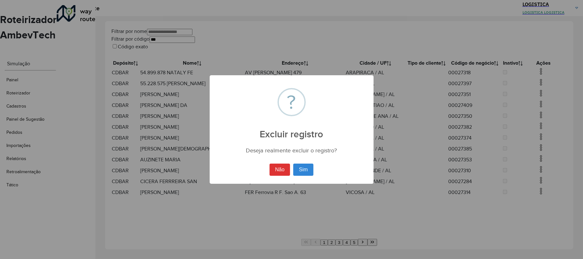
click at [293, 164] on button "Sim" at bounding box center [303, 170] width 20 height 12
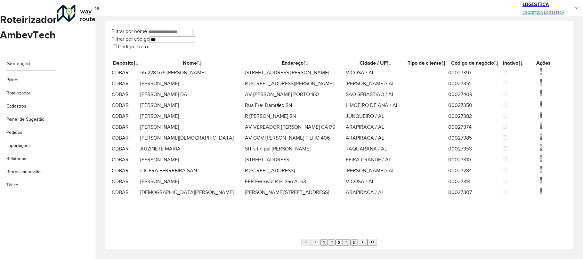
click at [537, 75] on img at bounding box center [541, 72] width 8 height 8
click at [544, 100] on li "Excluir" at bounding box center [569, 97] width 50 height 8
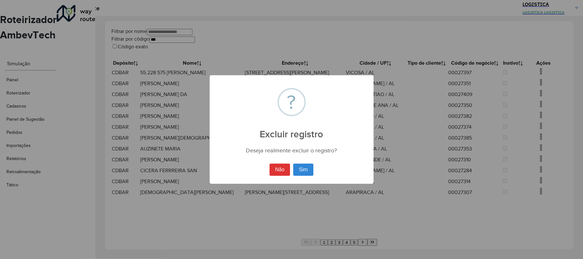
click at [293, 164] on button "Sim" at bounding box center [303, 170] width 20 height 12
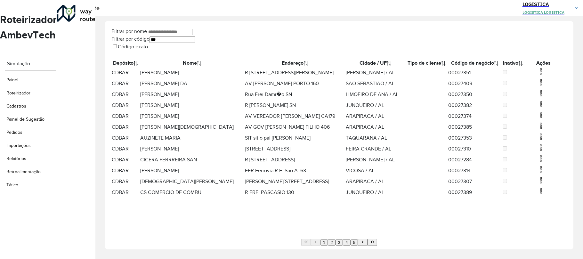
click at [537, 75] on img at bounding box center [541, 72] width 8 height 8
click at [544, 95] on li "Excluir" at bounding box center [569, 97] width 50 height 8
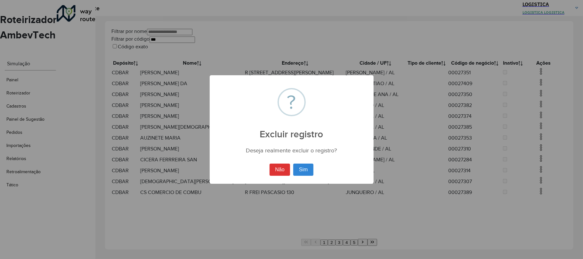
click at [293, 164] on button "Sim" at bounding box center [303, 170] width 20 height 12
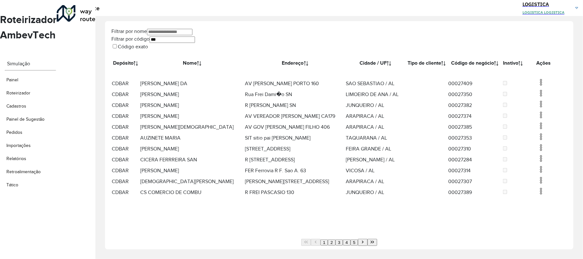
click at [533, 92] on hb-app "Aguarde... Pop-up bloqueado! Seu navegador bloqueou automáticamente a abertura …" at bounding box center [291, 129] width 583 height 259
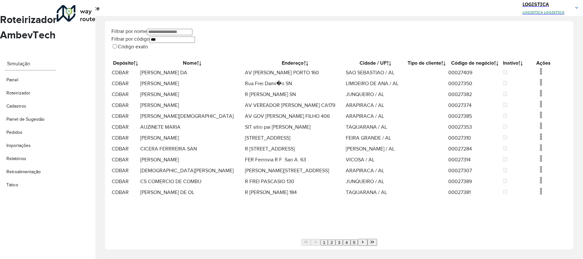
click at [537, 86] on img at bounding box center [541, 82] width 8 height 8
click at [544, 111] on li "Excluir" at bounding box center [569, 113] width 50 height 8
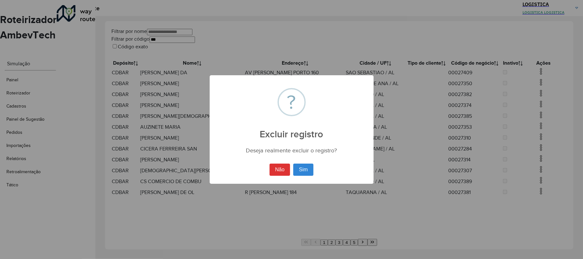
click at [293, 164] on button "Sim" at bounding box center [303, 170] width 20 height 12
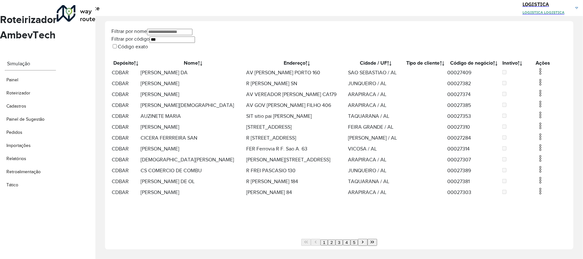
click at [537, 75] on img at bounding box center [541, 72] width 8 height 8
click at [544, 95] on li "Excluir" at bounding box center [569, 97] width 50 height 8
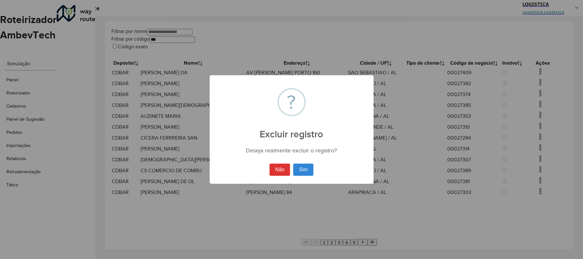
click at [293, 164] on button "Sim" at bounding box center [303, 170] width 20 height 12
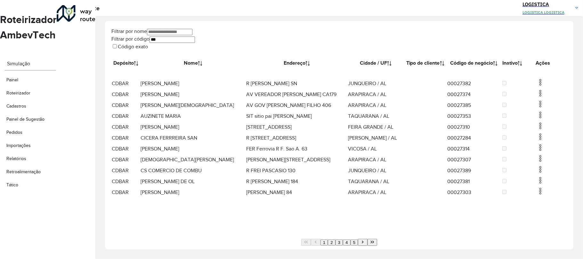
click at [537, 97] on img at bounding box center [541, 93] width 8 height 8
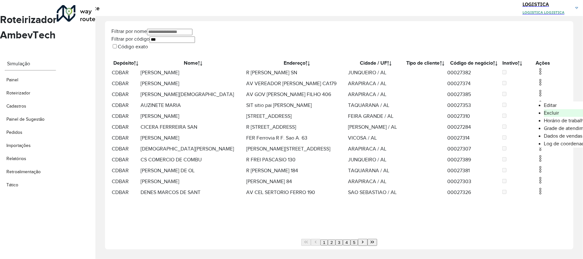
click at [544, 116] on li "Excluir" at bounding box center [569, 113] width 50 height 8
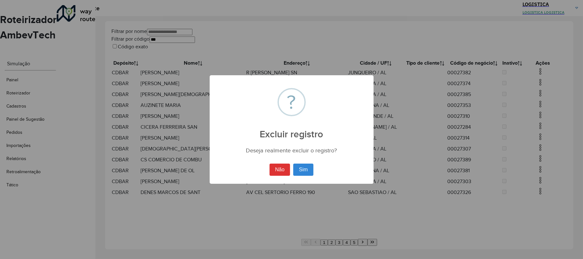
click at [293, 164] on button "Sim" at bounding box center [303, 170] width 20 height 12
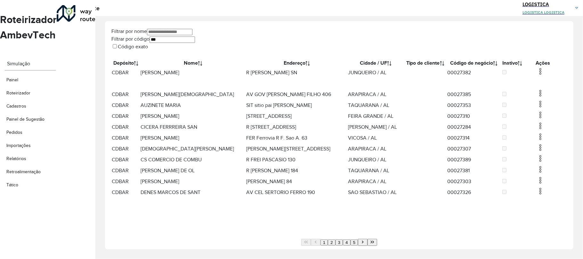
click at [539, 76] on td at bounding box center [543, 72] width 38 height 11
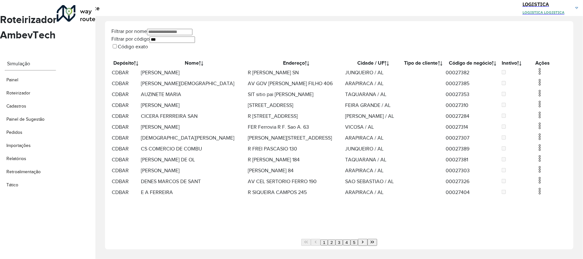
click at [535, 77] on hb-app "Aguarde... Pop-up bloqueado! Seu navegador bloqueou automáticamente a abertura …" at bounding box center [291, 129] width 583 height 259
click at [536, 75] on img at bounding box center [540, 72] width 8 height 8
click at [544, 101] on li "Excluir" at bounding box center [569, 97] width 50 height 8
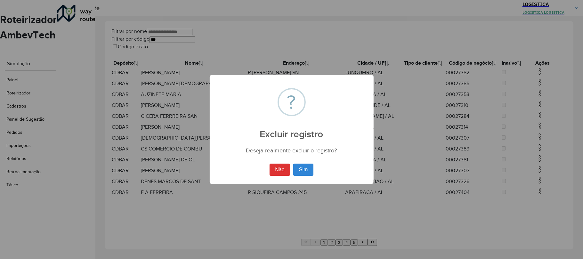
click at [293, 164] on button "Sim" at bounding box center [303, 170] width 20 height 12
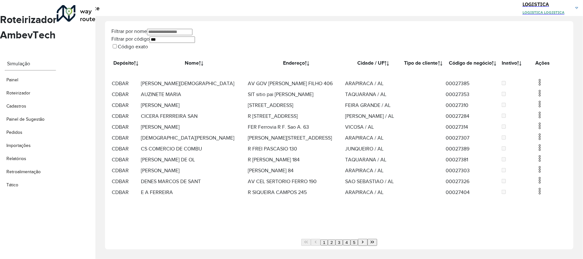
click at [536, 86] on img at bounding box center [540, 82] width 8 height 8
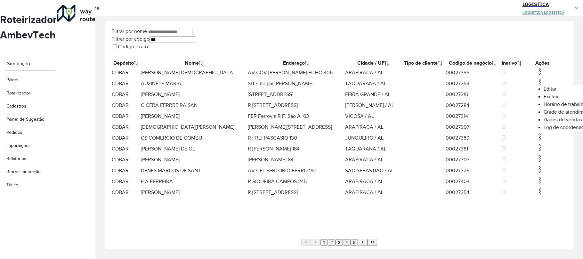
click at [544, 101] on li "Excluir" at bounding box center [569, 97] width 50 height 8
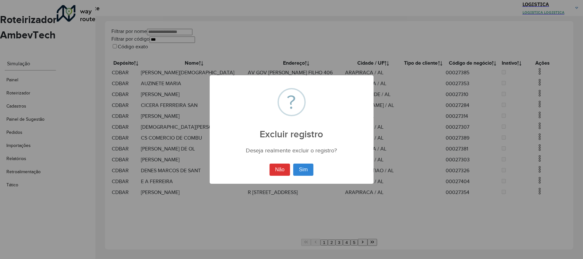
click at [293, 164] on button "Sim" at bounding box center [303, 170] width 20 height 12
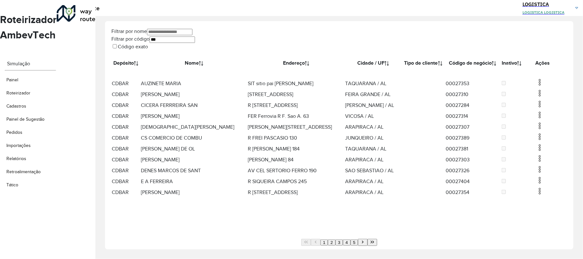
click at [531, 112] on hb-app "Aguarde... Pop-up bloqueado! Seu navegador bloqueou automáticamente a abertura …" at bounding box center [291, 129] width 583 height 259
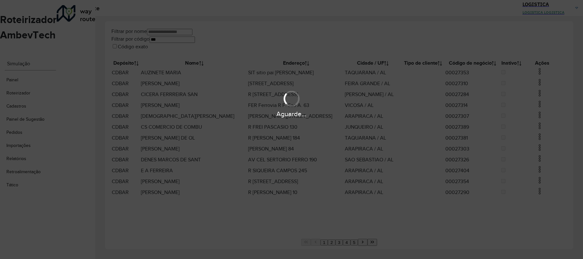
click at [534, 108] on div "Aguarde..." at bounding box center [291, 103] width 583 height 30
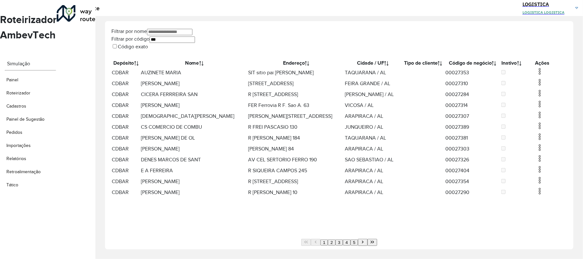
click at [536, 97] on img at bounding box center [540, 93] width 8 height 8
click at [543, 128] on li "Excluir" at bounding box center [568, 129] width 50 height 8
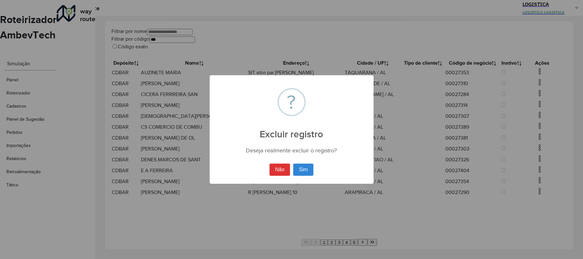
click at [293, 164] on button "Sim" at bounding box center [303, 170] width 20 height 12
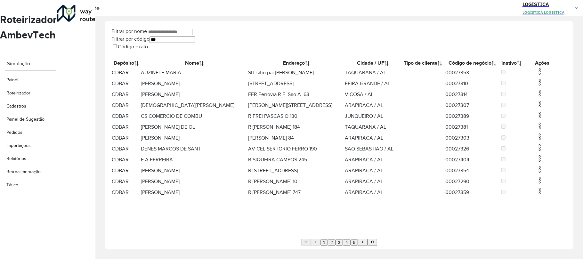
click at [536, 75] on img at bounding box center [540, 72] width 8 height 8
click at [543, 98] on li "Excluir" at bounding box center [568, 97] width 50 height 8
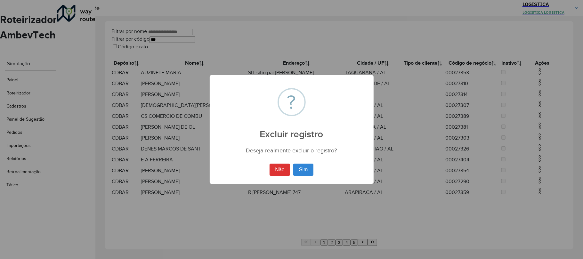
click at [293, 164] on button "Sim" at bounding box center [303, 170] width 20 height 12
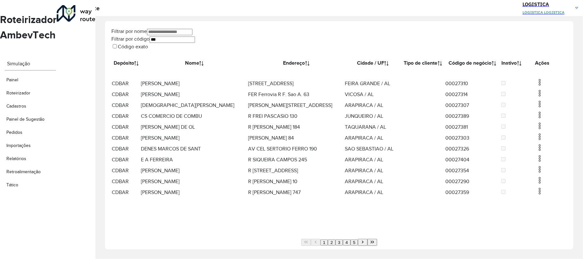
click at [536, 86] on img at bounding box center [540, 82] width 8 height 8
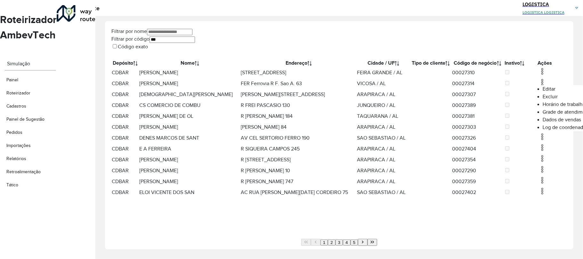
click at [543, 100] on li "Excluir" at bounding box center [568, 97] width 50 height 8
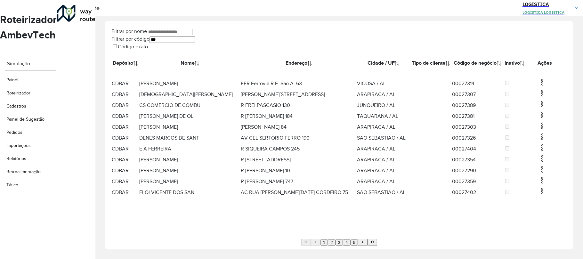
click at [538, 86] on img at bounding box center [542, 82] width 8 height 8
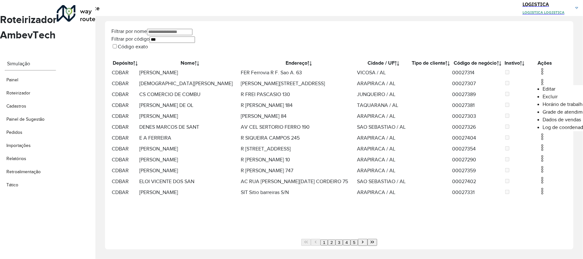
click at [543, 99] on li "Excluir" at bounding box center [568, 97] width 50 height 8
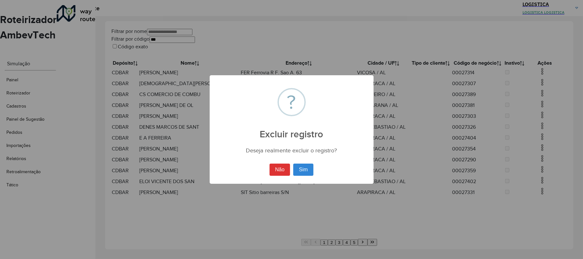
click at [293, 164] on button "Sim" at bounding box center [303, 170] width 20 height 12
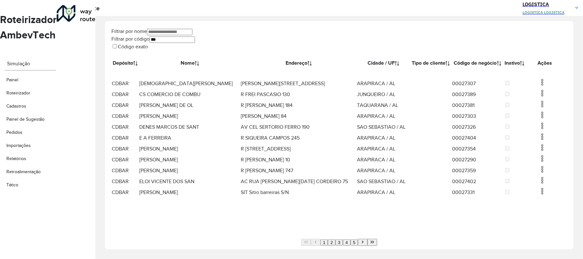
click at [0, 0] on div "Aguarde..." at bounding box center [0, 0] width 0 height 0
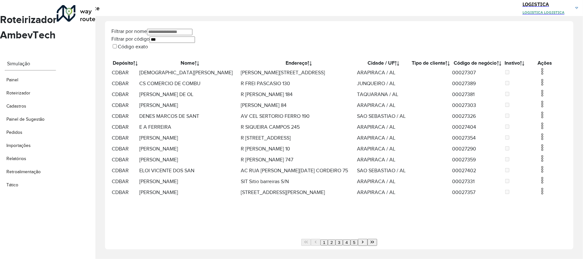
click at [538, 97] on img at bounding box center [542, 93] width 8 height 8
click at [543, 132] on li "Excluir" at bounding box center [568, 129] width 50 height 8
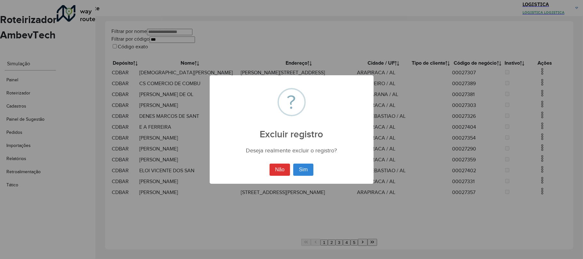
click at [293, 164] on button "Sim" at bounding box center [303, 170] width 20 height 12
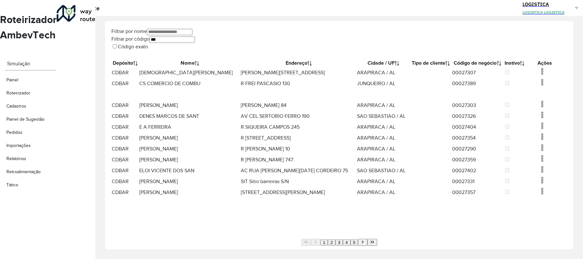
click at [533, 78] on td at bounding box center [545, 72] width 38 height 11
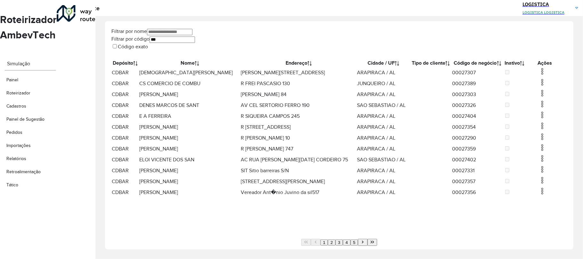
click at [538, 75] on img at bounding box center [542, 72] width 8 height 8
click at [543, 101] on li "Excluir" at bounding box center [568, 97] width 50 height 8
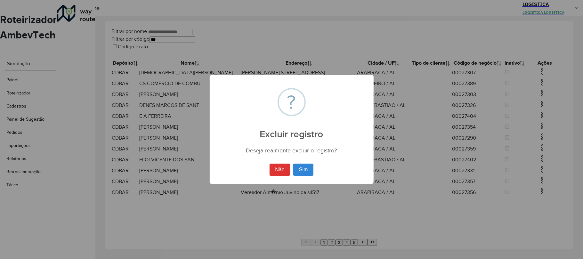
click at [293, 164] on button "Sim" at bounding box center [303, 170] width 20 height 12
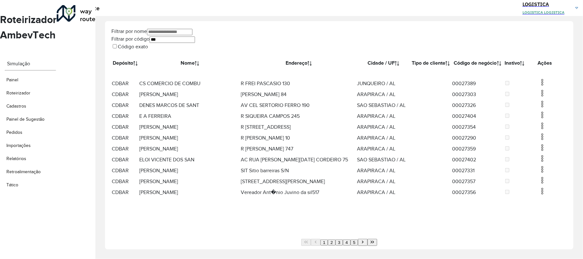
click at [533, 93] on tbody "CDBAR CRISTIANO GONZAGA TA R VENTURA DE FARIAS 368 ARAPIRACA / AL 00027307 CDBA…" at bounding box center [339, 132] width 456 height 131
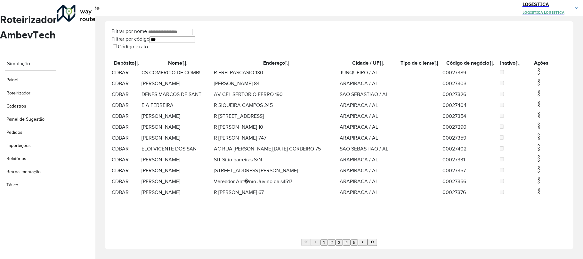
click at [535, 75] on img at bounding box center [539, 72] width 8 height 8
click at [543, 95] on li "Excluir" at bounding box center [568, 97] width 50 height 8
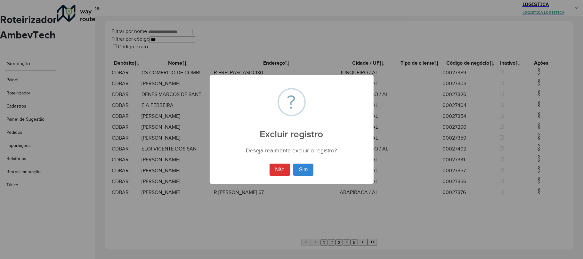
click at [293, 164] on button "Sim" at bounding box center [303, 170] width 20 height 12
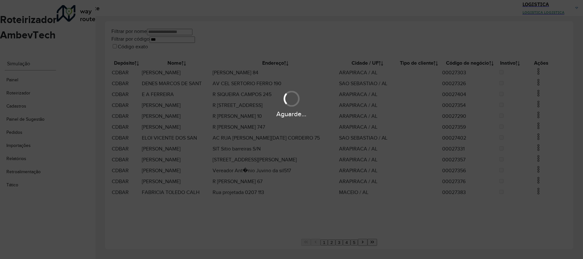
click at [367, 232] on div "Aguarde..." at bounding box center [291, 129] width 583 height 259
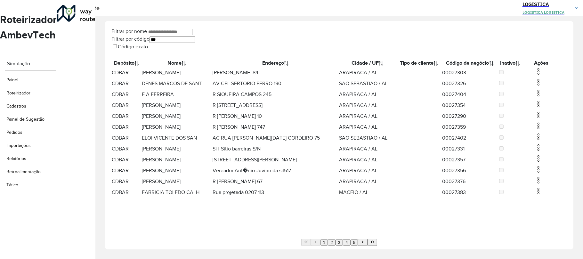
click at [372, 240] on icon "Last Page" at bounding box center [372, 242] width 4 height 4
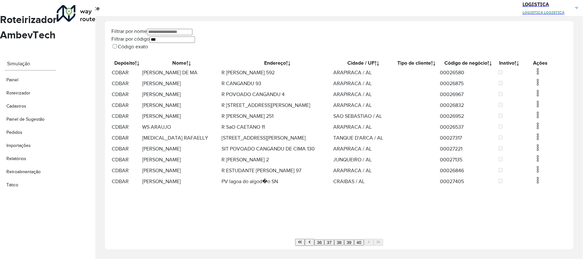
click at [534, 74] on img at bounding box center [538, 72] width 8 height 8
click at [543, 100] on li "Excluir" at bounding box center [568, 97] width 50 height 8
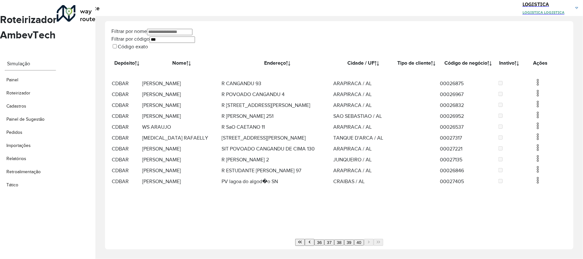
click at [534, 86] on img at bounding box center [538, 82] width 8 height 8
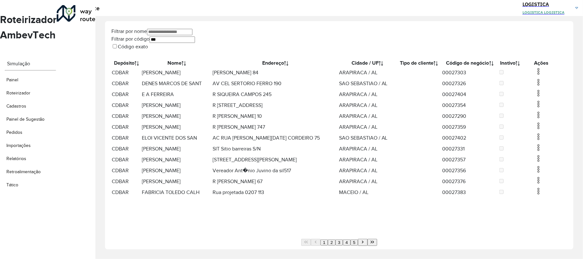
click at [535, 75] on img at bounding box center [539, 72] width 8 height 8
click at [543, 98] on li "Excluir" at bounding box center [568, 97] width 50 height 8
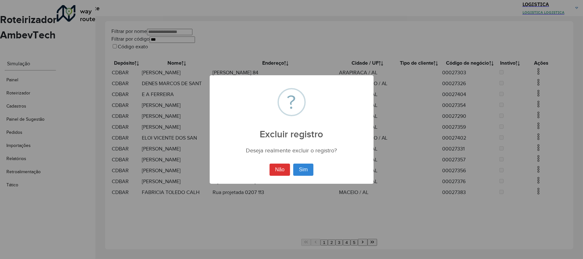
click at [293, 164] on button "Sim" at bounding box center [303, 170] width 20 height 12
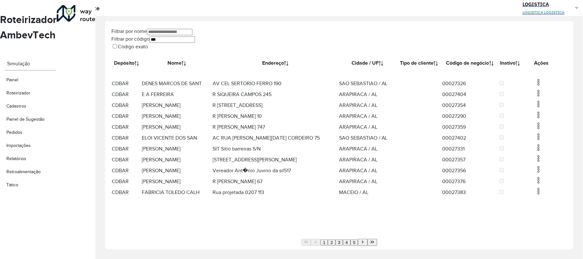
click at [535, 86] on img at bounding box center [539, 82] width 8 height 8
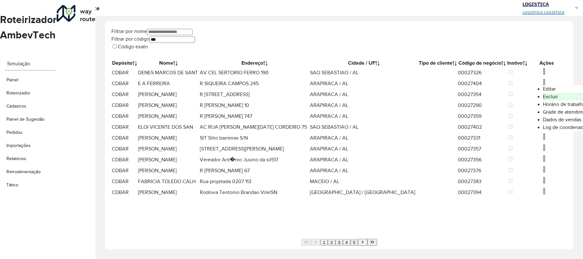
click at [543, 101] on li "Excluir" at bounding box center [568, 97] width 50 height 8
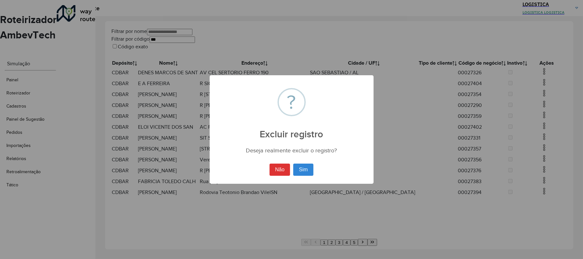
click at [293, 164] on button "Sim" at bounding box center [303, 170] width 20 height 12
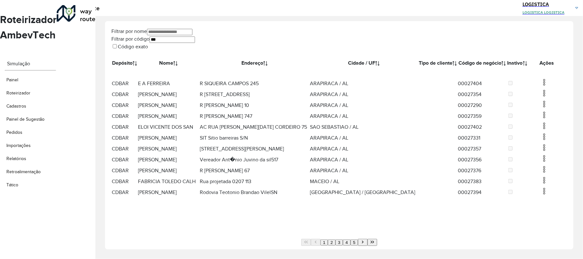
click at [540, 97] on img at bounding box center [544, 93] width 8 height 8
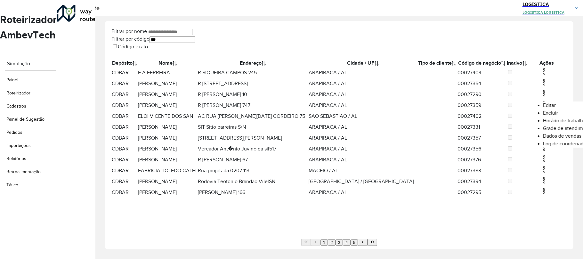
click at [543, 114] on li "Excluir" at bounding box center [568, 113] width 50 height 8
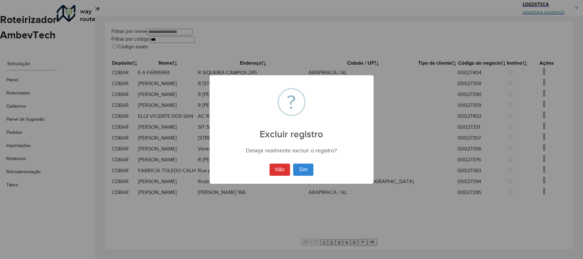
click at [293, 164] on button "Sim" at bounding box center [303, 170] width 20 height 12
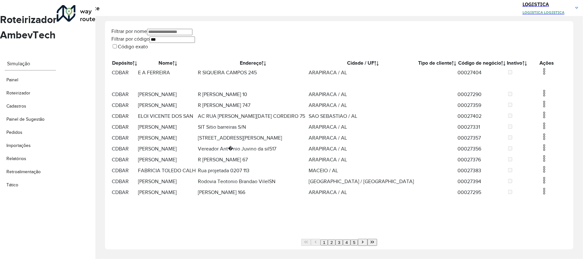
click at [540, 75] on img at bounding box center [544, 72] width 8 height 8
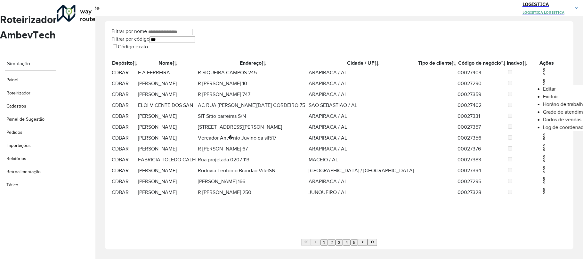
click at [543, 98] on li "Excluir" at bounding box center [568, 97] width 50 height 8
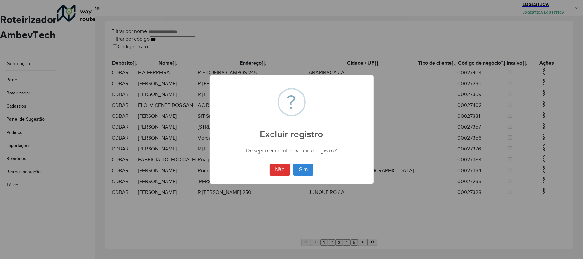
click at [293, 164] on button "Sim" at bounding box center [303, 170] width 20 height 12
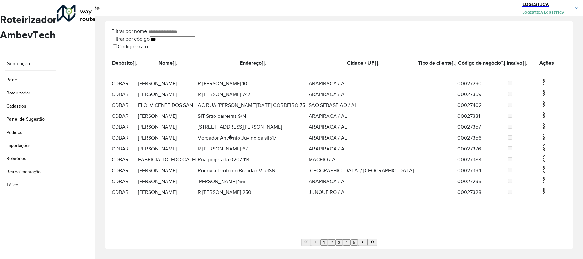
click at [540, 86] on img at bounding box center [544, 82] width 8 height 8
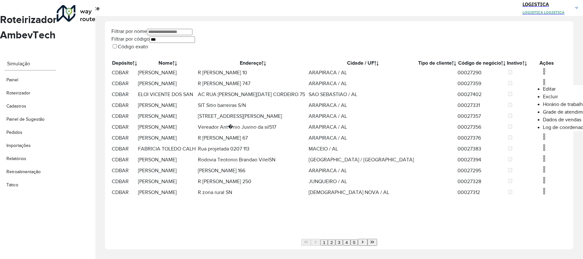
click at [543, 101] on li "Excluir" at bounding box center [568, 97] width 50 height 8
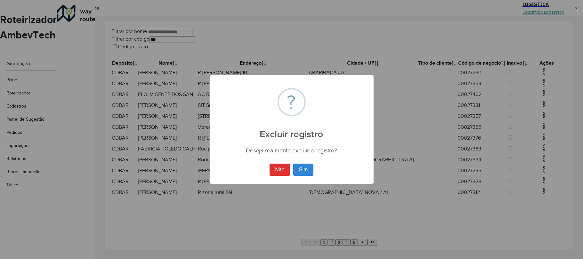
click at [293, 164] on button "Sim" at bounding box center [303, 170] width 20 height 12
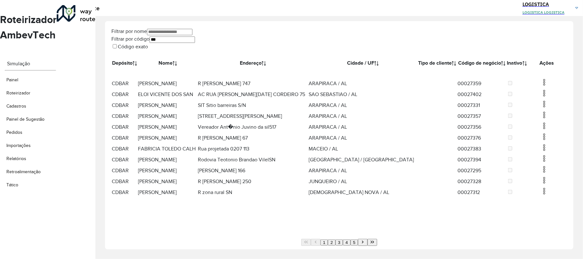
click at [540, 97] on img at bounding box center [544, 93] width 8 height 8
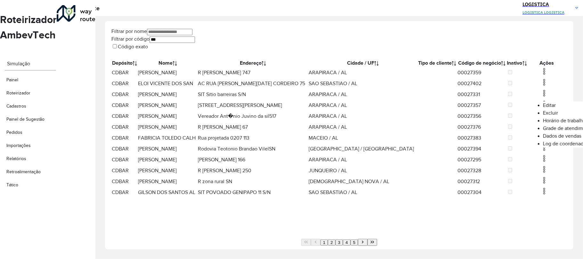
click at [543, 116] on li "Excluir" at bounding box center [568, 113] width 50 height 8
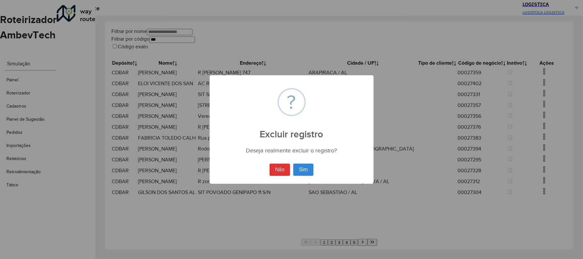
click at [293, 164] on button "Sim" at bounding box center [303, 170] width 20 height 12
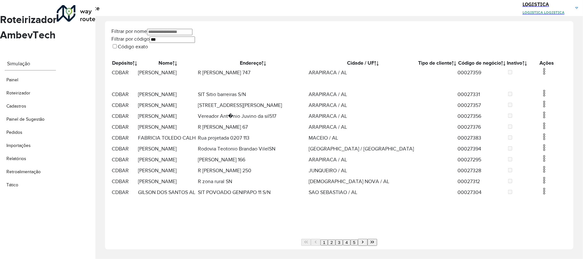
click at [540, 75] on img at bounding box center [544, 72] width 8 height 8
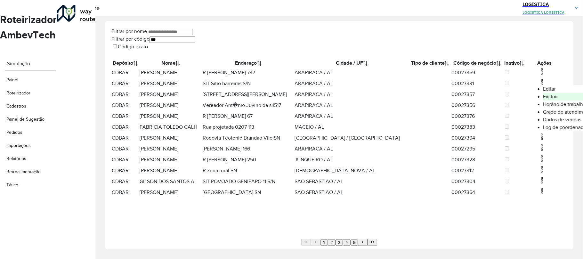
click at [543, 98] on li "Excluir" at bounding box center [568, 97] width 50 height 8
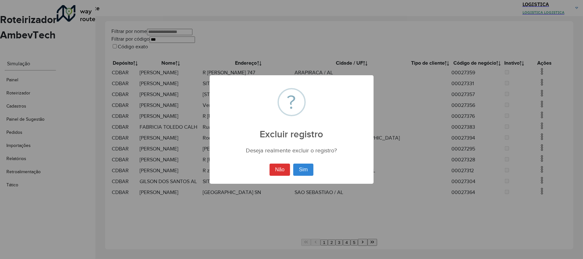
click at [293, 164] on button "Sim" at bounding box center [303, 170] width 20 height 12
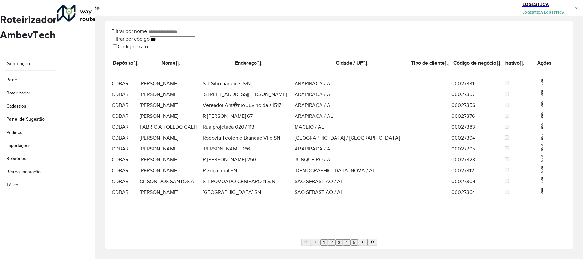
click at [538, 86] on img at bounding box center [542, 82] width 8 height 8
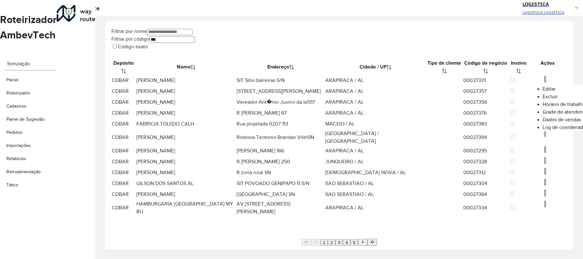
click at [543, 101] on li "Excluir" at bounding box center [568, 97] width 50 height 8
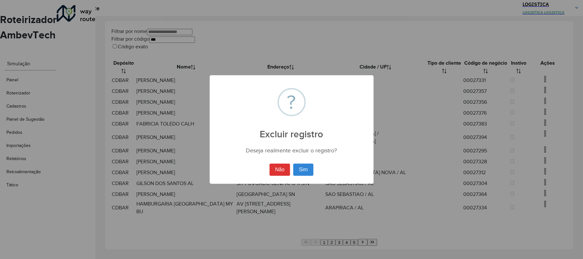
click at [293, 164] on button "Sim" at bounding box center [303, 170] width 20 height 12
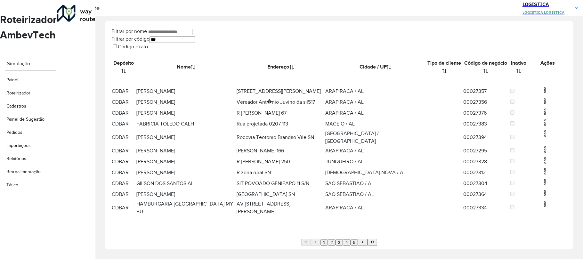
click at [541, 91] on img at bounding box center [545, 90] width 8 height 8
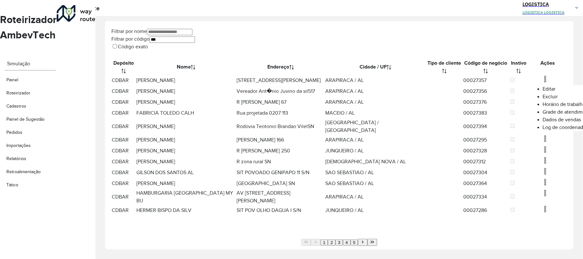
click at [543, 98] on li "Excluir" at bounding box center [568, 97] width 50 height 8
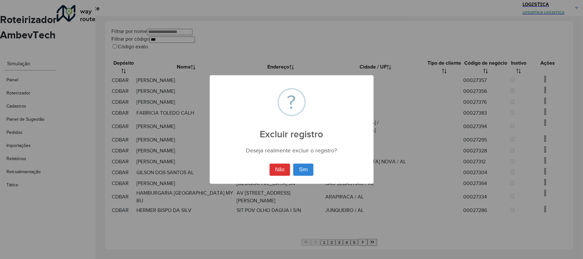
click at [293, 164] on button "Sim" at bounding box center [303, 170] width 20 height 12
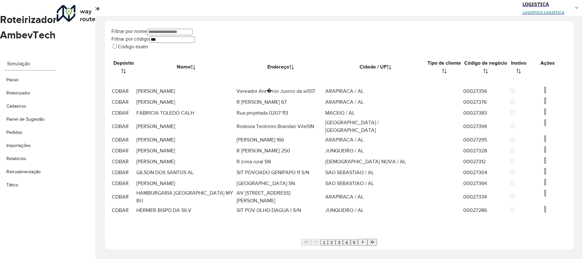
click at [529, 107] on td at bounding box center [548, 102] width 38 height 11
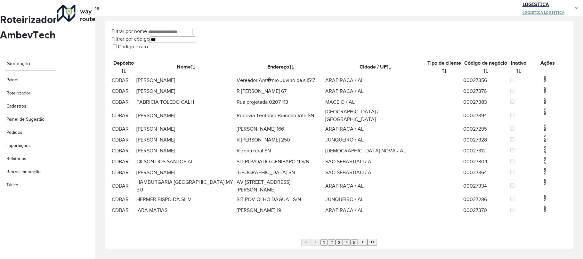
click at [541, 105] on img at bounding box center [545, 101] width 8 height 8
click at [543, 125] on li "Editar" at bounding box center [568, 122] width 50 height 8
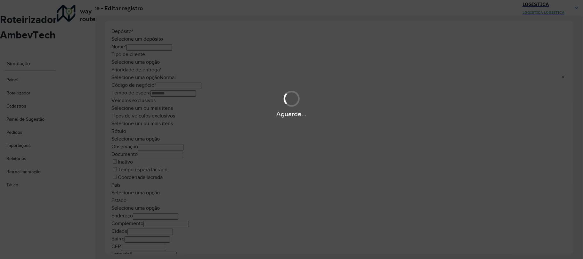
type input "**********"
type input "********"
type input "**********"
type input "******"
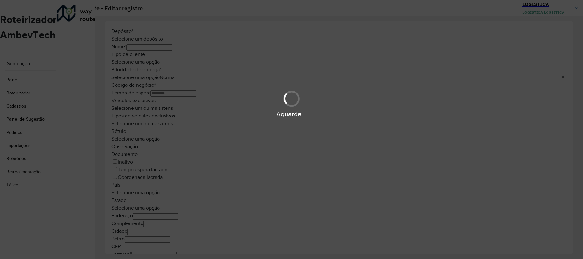
type input "**********"
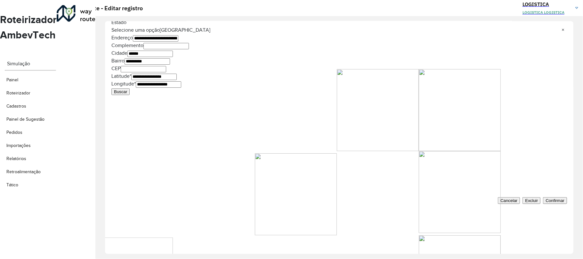
scroll to position [216, 0]
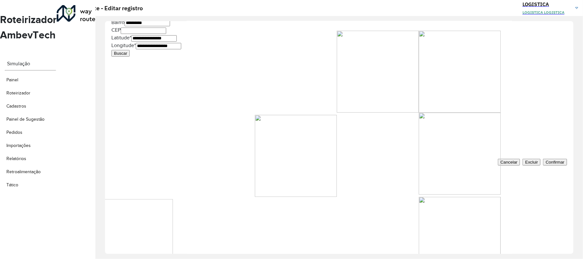
click at [524, 166] on button "Excluir" at bounding box center [531, 162] width 18 height 7
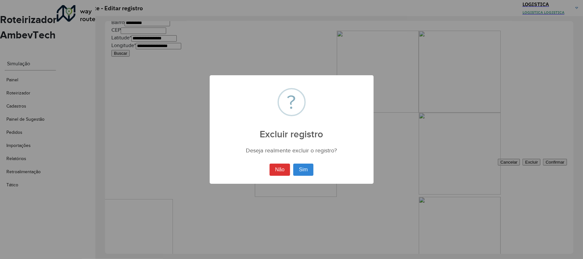
click at [293, 164] on button "Sim" at bounding box center [303, 170] width 20 height 12
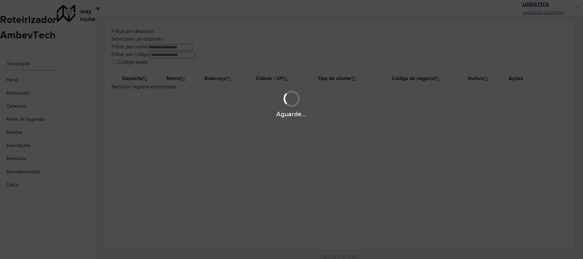
type input "***"
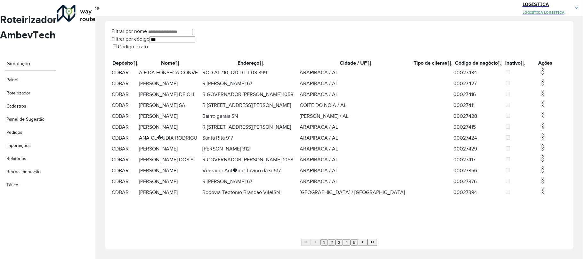
click at [539, 75] on img at bounding box center [543, 72] width 8 height 8
click at [544, 97] on li "Excluir" at bounding box center [569, 97] width 50 height 8
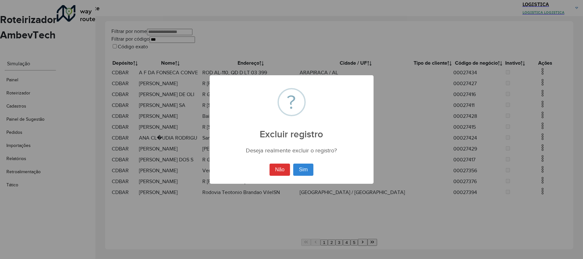
click at [293, 164] on button "Sim" at bounding box center [303, 170] width 20 height 12
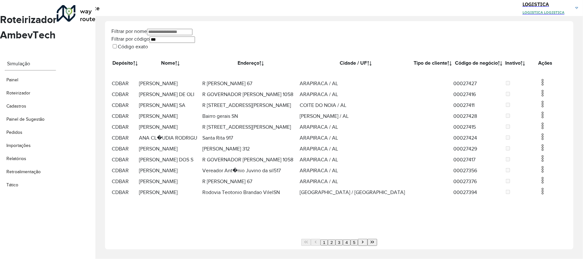
click at [539, 86] on img at bounding box center [543, 82] width 8 height 8
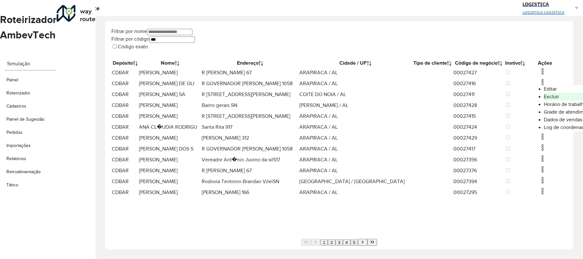
click at [544, 100] on li "Excluir" at bounding box center [569, 97] width 50 height 8
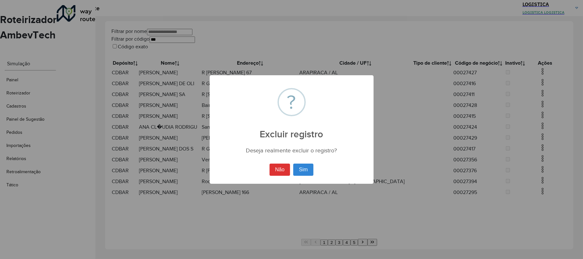
click at [293, 164] on button "Sim" at bounding box center [303, 170] width 20 height 12
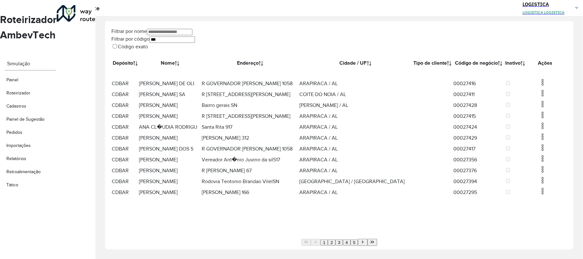
click at [539, 97] on img at bounding box center [543, 93] width 8 height 8
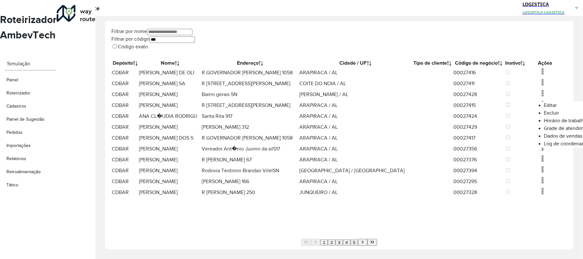
click at [544, 117] on li "Excluir" at bounding box center [569, 113] width 50 height 8
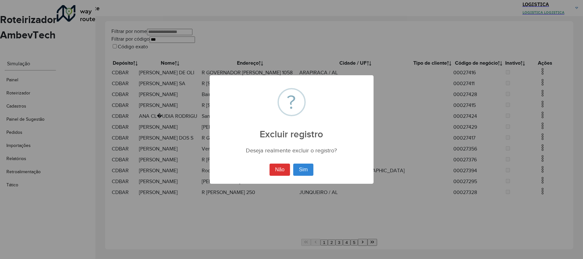
click at [293, 164] on button "Sim" at bounding box center [303, 170] width 20 height 12
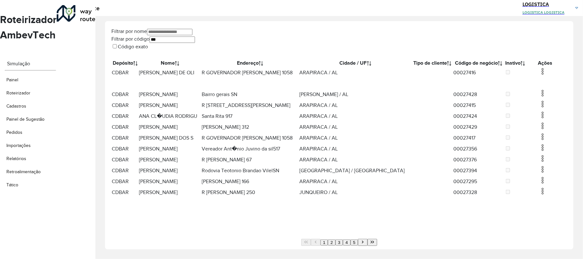
click at [539, 75] on img at bounding box center [543, 72] width 8 height 8
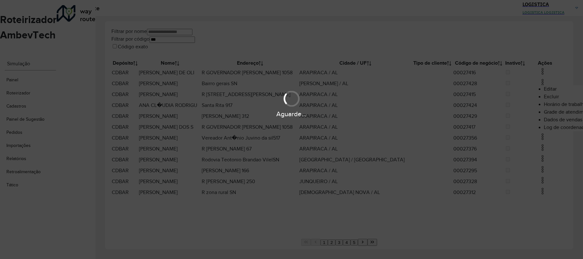
click at [498, 100] on body "Aguarde... Pop-up bloqueado! Seu navegador bloqueou automáticamente a abertura …" at bounding box center [291, 129] width 583 height 259
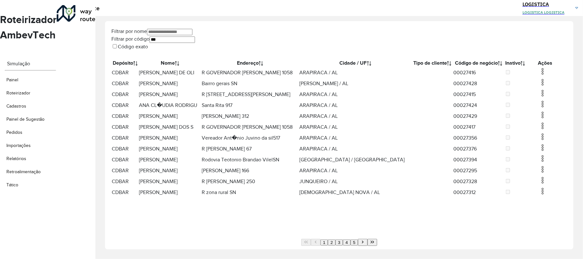
click at [539, 75] on img at bounding box center [543, 72] width 8 height 8
click at [544, 101] on li "Excluir" at bounding box center [569, 97] width 50 height 8
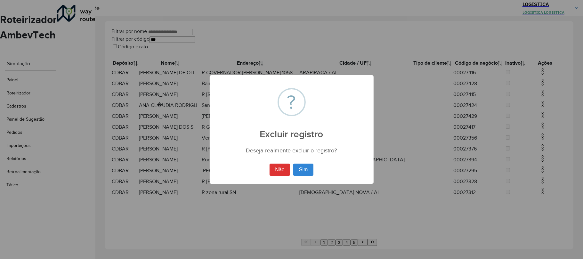
click at [293, 164] on button "Sim" at bounding box center [303, 170] width 20 height 12
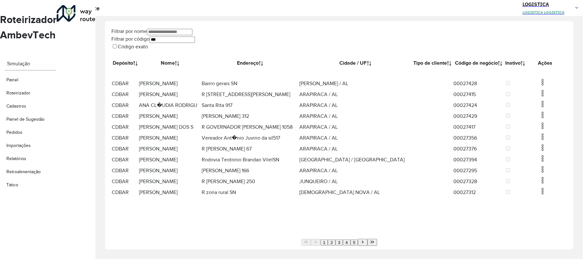
click at [539, 86] on img at bounding box center [543, 82] width 8 height 8
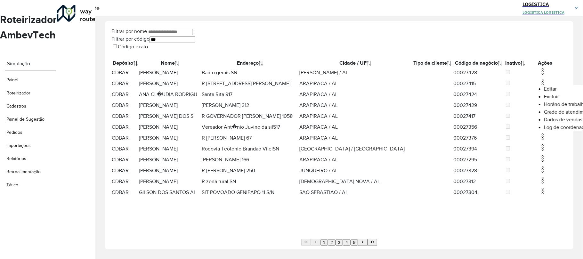
click at [544, 99] on li "Excluir" at bounding box center [569, 97] width 50 height 8
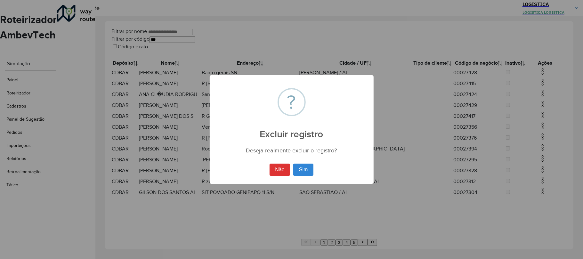
click at [293, 164] on button "Sim" at bounding box center [303, 170] width 20 height 12
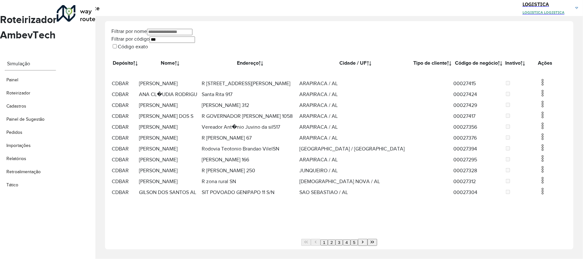
click at [539, 86] on img at bounding box center [543, 82] width 8 height 8
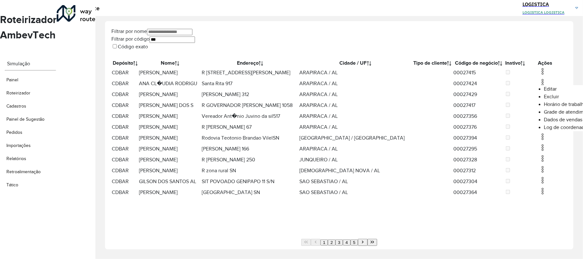
click at [544, 99] on li "Excluir" at bounding box center [569, 97] width 50 height 8
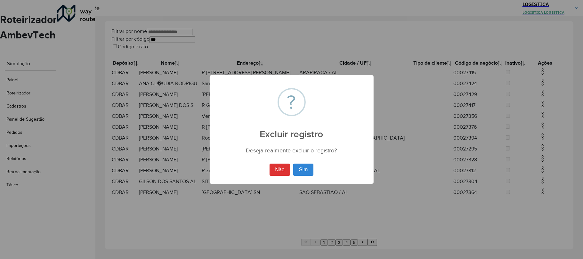
click at [293, 164] on button "Sim" at bounding box center [303, 170] width 20 height 12
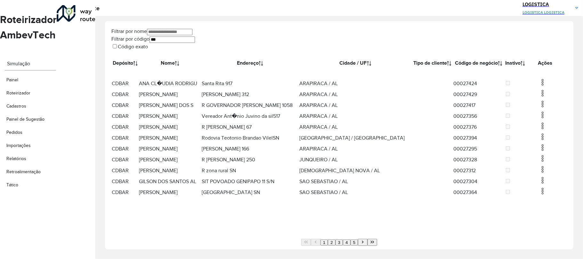
click at [539, 86] on img at bounding box center [543, 82] width 8 height 8
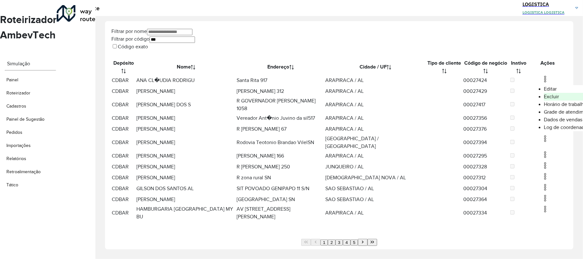
click at [544, 97] on li "Excluir" at bounding box center [569, 97] width 50 height 8
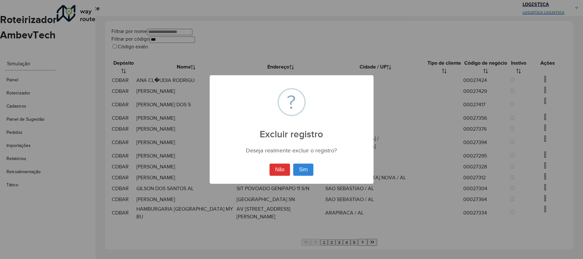
click at [293, 164] on button "Sim" at bounding box center [303, 170] width 20 height 12
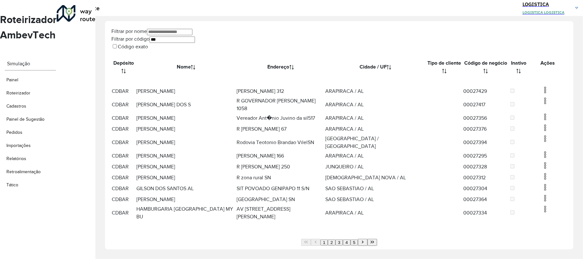
click at [541, 105] on span at bounding box center [545, 102] width 8 height 7
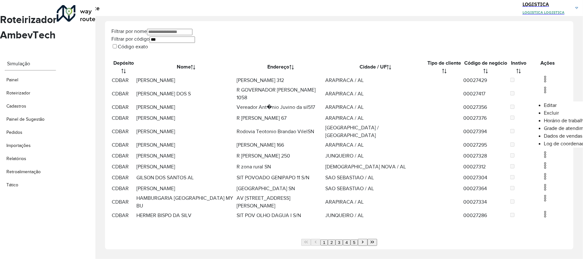
click at [544, 114] on li "Excluir" at bounding box center [569, 113] width 50 height 8
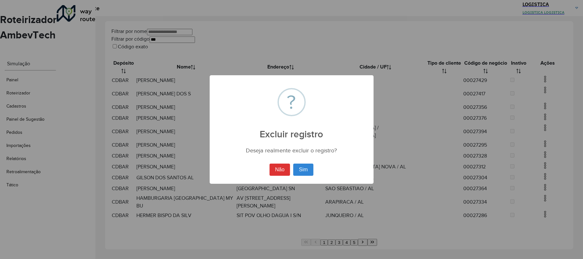
click at [293, 164] on button "Sim" at bounding box center [303, 170] width 20 height 12
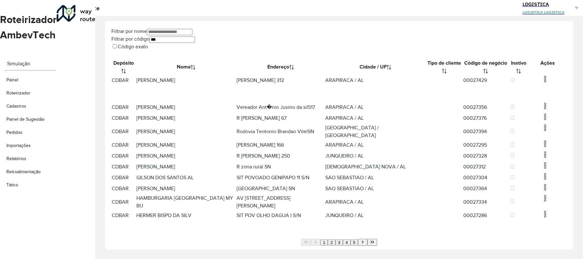
click at [534, 118] on td at bounding box center [548, 118] width 38 height 11
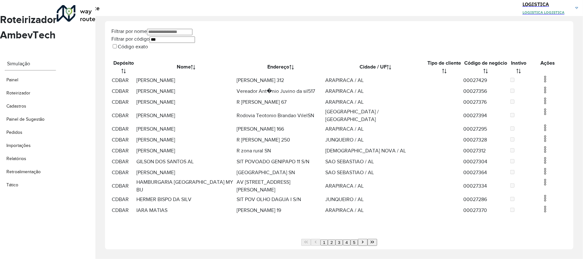
click at [541, 105] on img at bounding box center [545, 101] width 8 height 8
click at [543, 132] on li "Excluir" at bounding box center [568, 129] width 50 height 8
click at [541, 77] on img at bounding box center [545, 79] width 8 height 8
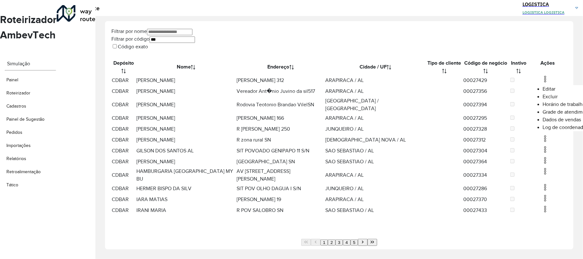
click at [543, 98] on li "Excluir" at bounding box center [568, 97] width 50 height 8
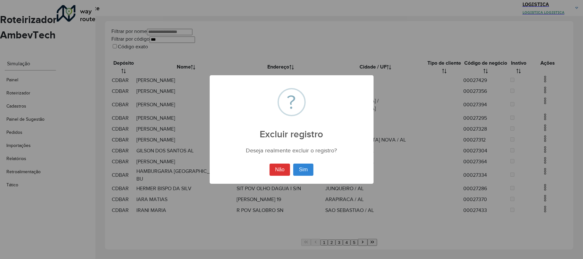
click at [293, 164] on button "Sim" at bounding box center [303, 170] width 20 height 12
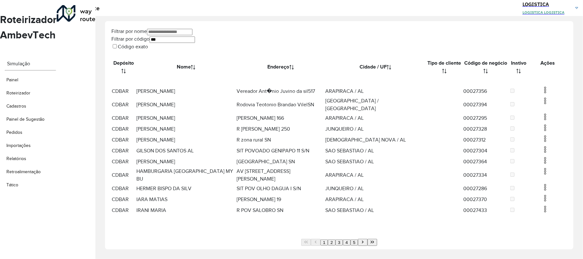
click at [541, 105] on img at bounding box center [545, 101] width 8 height 8
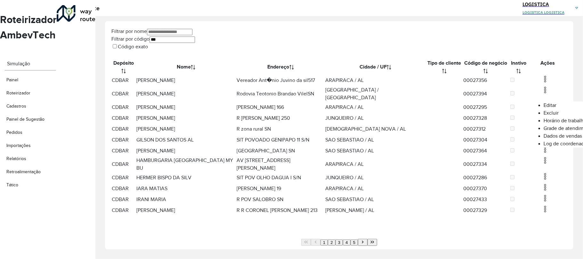
click at [544, 115] on li "Excluir" at bounding box center [569, 113] width 50 height 8
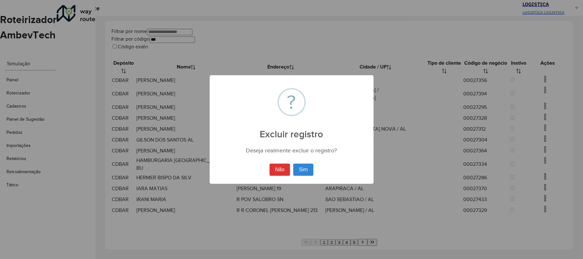
click at [293, 164] on button "Sim" at bounding box center [303, 170] width 20 height 12
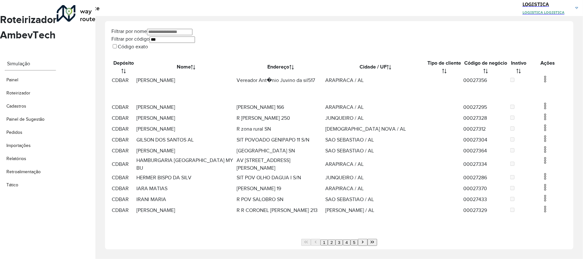
click at [541, 77] on img at bounding box center [545, 79] width 8 height 8
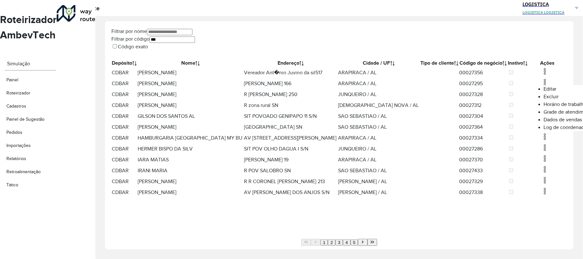
click at [544, 100] on li "Excluir" at bounding box center [569, 97] width 50 height 8
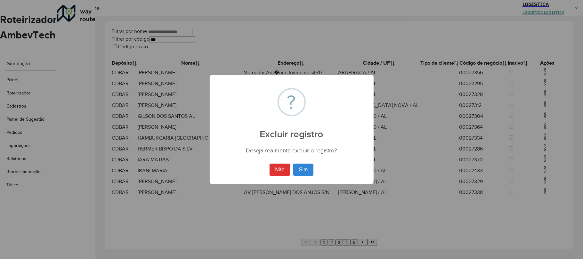
click at [293, 164] on button "Sim" at bounding box center [303, 170] width 20 height 12
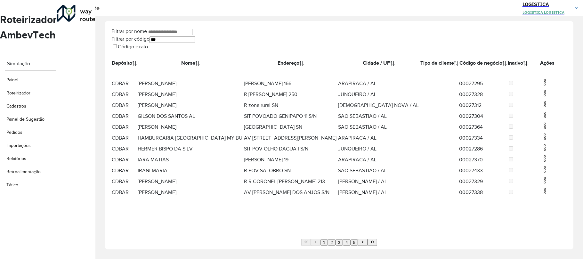
click at [541, 86] on img at bounding box center [545, 82] width 8 height 8
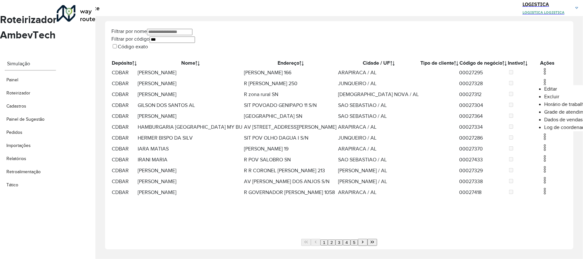
click at [544, 97] on li "Excluir" at bounding box center [569, 97] width 50 height 8
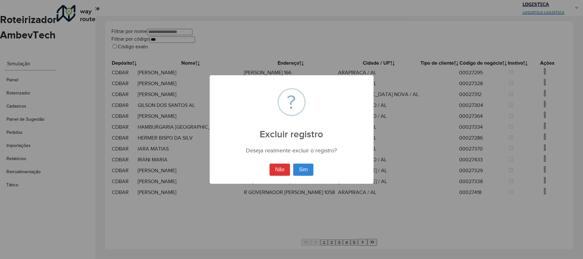
click at [293, 164] on button "Sim" at bounding box center [303, 170] width 20 height 12
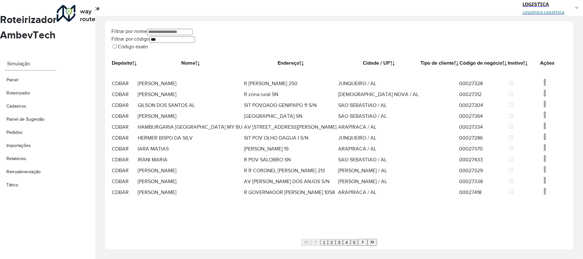
click at [541, 86] on img at bounding box center [545, 82] width 8 height 8
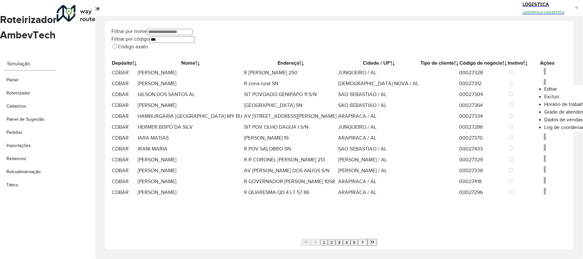
click at [544, 99] on li "Excluir" at bounding box center [569, 97] width 50 height 8
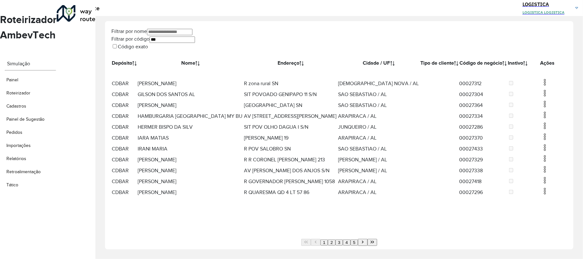
click at [541, 97] on img at bounding box center [545, 93] width 8 height 8
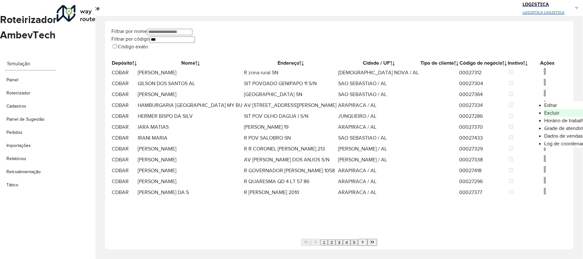
click at [544, 113] on li "Excluir" at bounding box center [569, 113] width 50 height 8
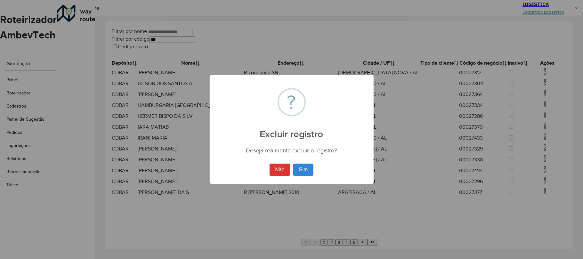
click at [293, 164] on button "Sim" at bounding box center [303, 170] width 20 height 12
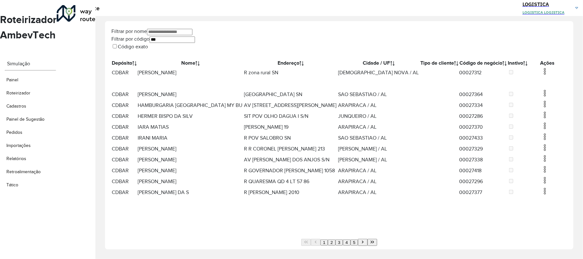
click at [541, 75] on img at bounding box center [545, 72] width 8 height 8
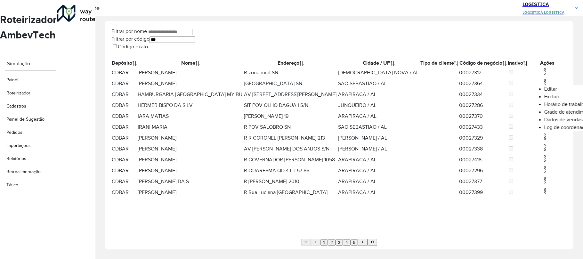
click at [544, 97] on li "Excluir" at bounding box center [569, 97] width 50 height 8
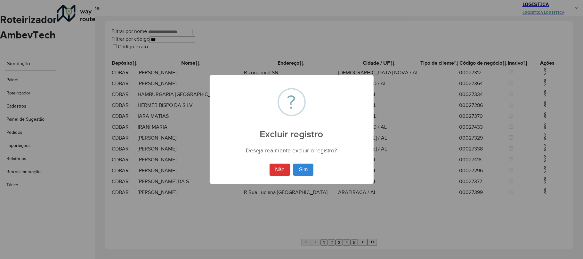
click at [293, 164] on button "Sim" at bounding box center [303, 170] width 20 height 12
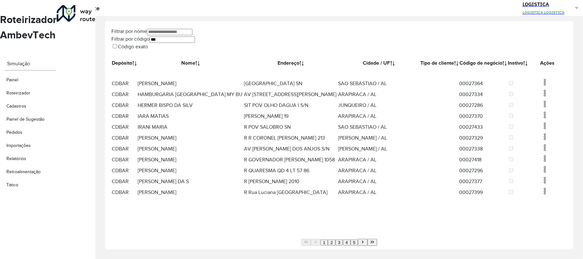
click at [541, 86] on img at bounding box center [545, 82] width 8 height 8
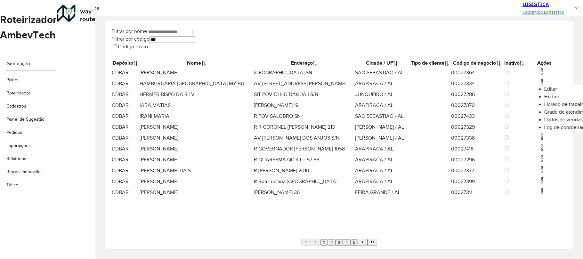
click at [544, 97] on li "Excluir" at bounding box center [569, 97] width 50 height 8
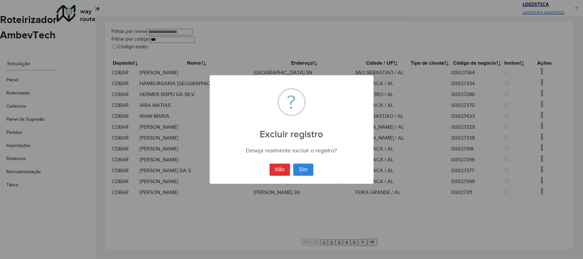
click at [293, 164] on button "Sim" at bounding box center [303, 170] width 20 height 12
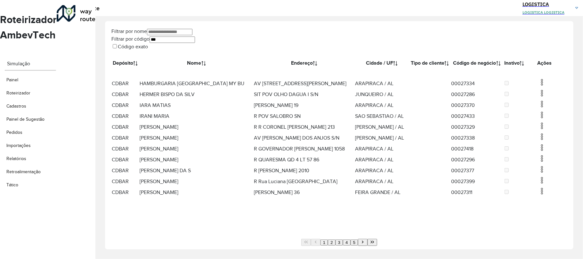
click at [538, 97] on img at bounding box center [542, 93] width 8 height 8
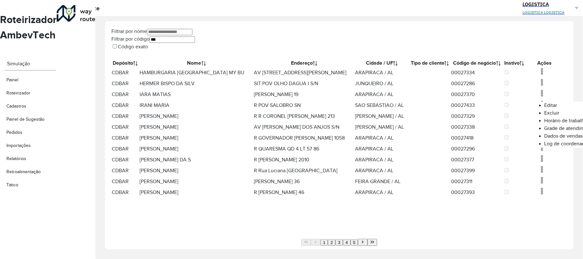
click at [544, 116] on li "Excluir" at bounding box center [569, 113] width 50 height 8
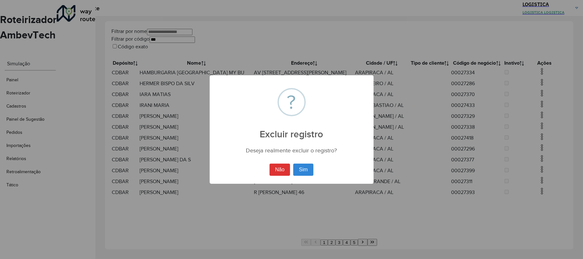
click at [293, 164] on button "Sim" at bounding box center [303, 170] width 20 height 12
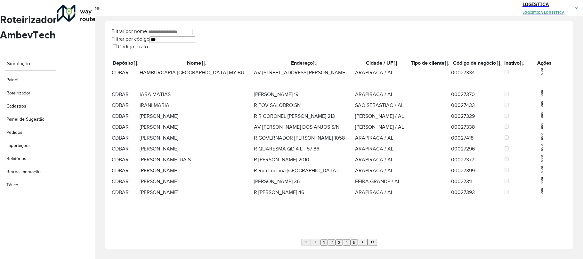
click at [535, 127] on tbody "CDBAR HAMBURGARIA OH MY BU AV Avenida Deputada Ceci Cunha 222 ARAPIRACA / AL 00…" at bounding box center [339, 132] width 456 height 131
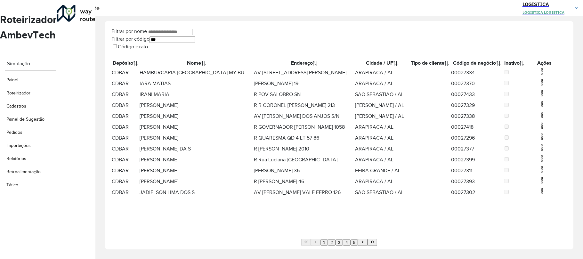
click at [538, 108] on img at bounding box center [542, 104] width 8 height 8
click at [544, 147] on li "Excluir" at bounding box center [569, 146] width 50 height 8
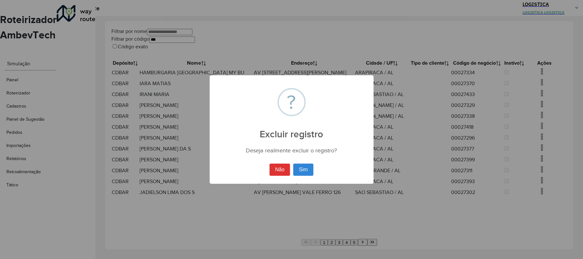
click at [293, 164] on button "Sim" at bounding box center [303, 170] width 20 height 12
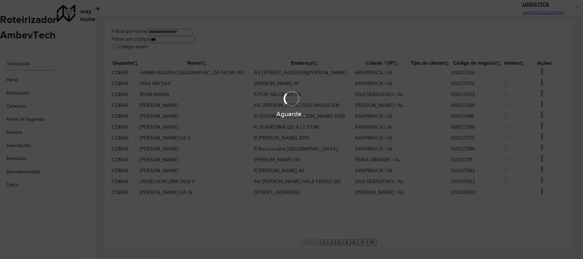
click at [367, 235] on div "Aguarde..." at bounding box center [291, 129] width 583 height 259
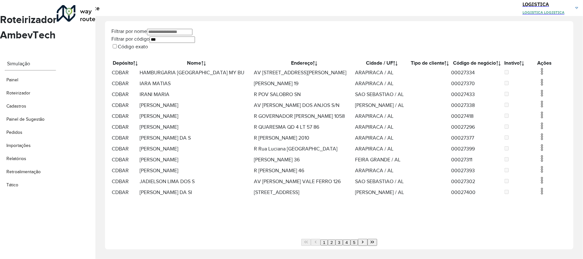
click at [538, 75] on img at bounding box center [542, 72] width 8 height 8
click at [544, 99] on li "Excluir" at bounding box center [569, 97] width 50 height 8
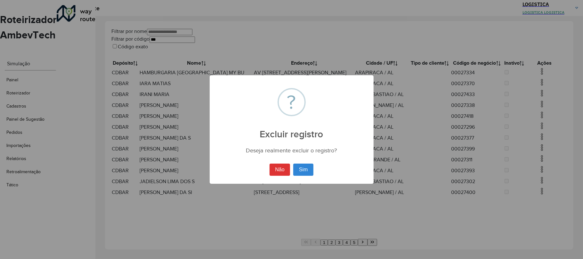
click at [293, 164] on button "Sim" at bounding box center [303, 170] width 20 height 12
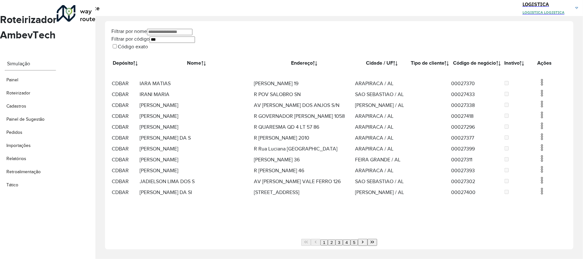
click at [538, 86] on img at bounding box center [542, 82] width 8 height 8
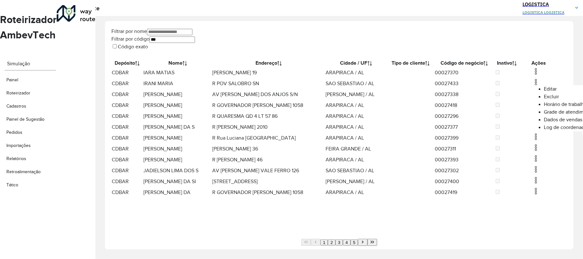
click at [544, 98] on li "Excluir" at bounding box center [569, 97] width 50 height 8
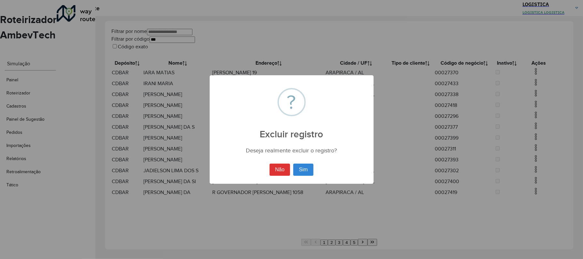
click at [293, 164] on button "Sim" at bounding box center [303, 170] width 20 height 12
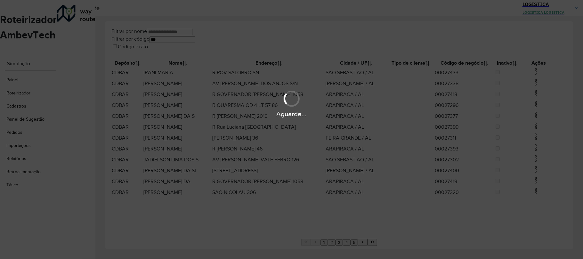
click at [531, 107] on div "Aguarde..." at bounding box center [291, 103] width 583 height 30
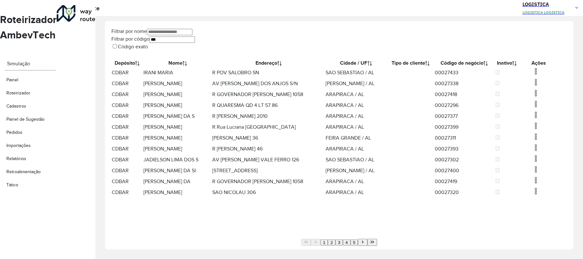
click at [533, 97] on img at bounding box center [536, 93] width 8 height 8
click at [544, 128] on li "Excluir" at bounding box center [569, 129] width 50 height 8
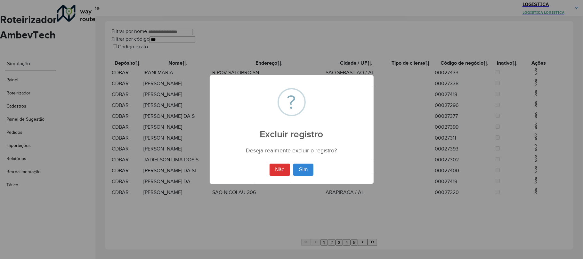
click at [293, 164] on button "Sim" at bounding box center [303, 170] width 20 height 12
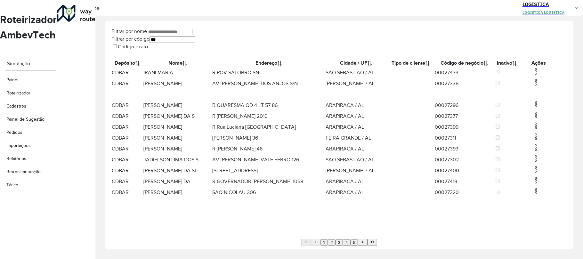
click at [532, 73] on img at bounding box center [536, 72] width 8 height 8
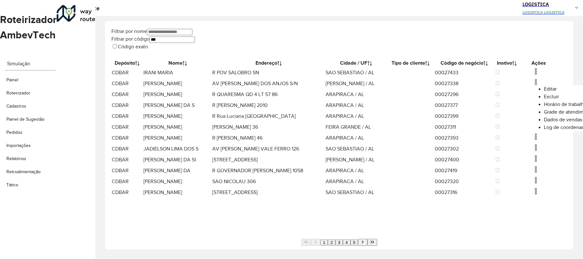
click at [544, 100] on li "Excluir" at bounding box center [569, 97] width 50 height 8
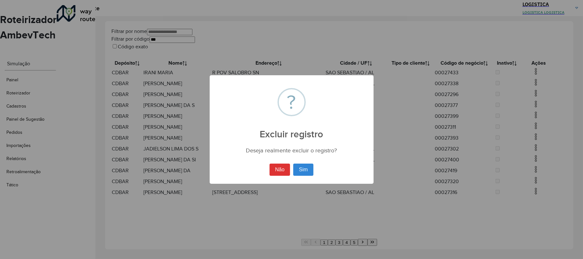
click at [293, 164] on button "Sim" at bounding box center [303, 170] width 20 height 12
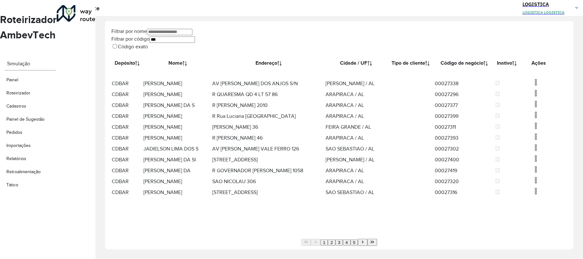
click at [534, 86] on img at bounding box center [536, 82] width 8 height 8
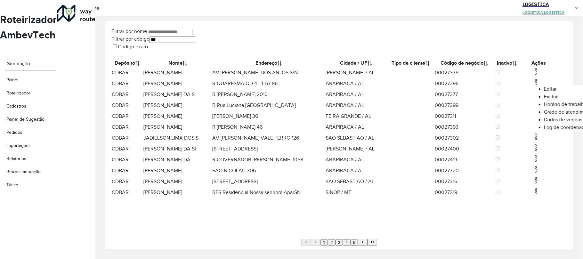
click at [544, 101] on li "Excluir" at bounding box center [569, 97] width 50 height 8
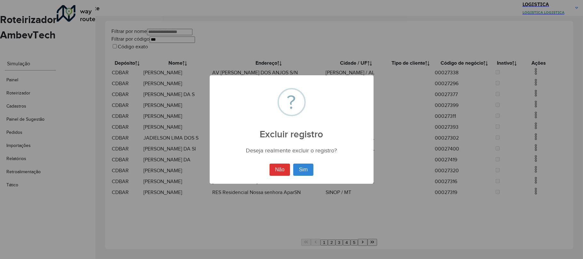
click at [293, 164] on button "Sim" at bounding box center [303, 170] width 20 height 12
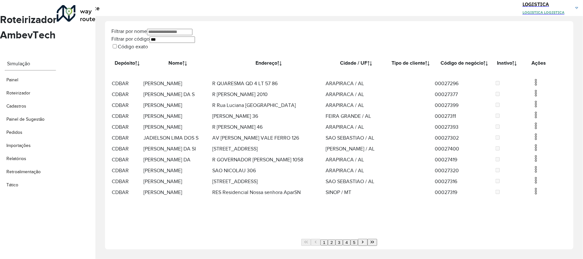
click at [537, 97] on img at bounding box center [536, 93] width 8 height 8
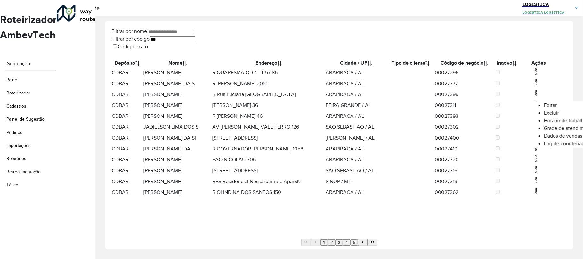
click at [544, 116] on li "Excluir" at bounding box center [569, 113] width 50 height 8
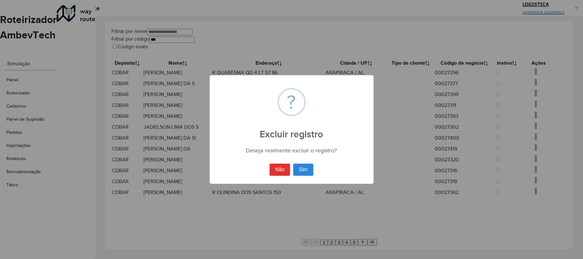
click at [293, 164] on button "Sim" at bounding box center [303, 170] width 20 height 12
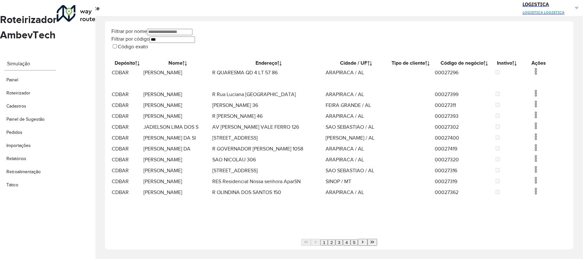
click at [537, 75] on img at bounding box center [536, 72] width 8 height 8
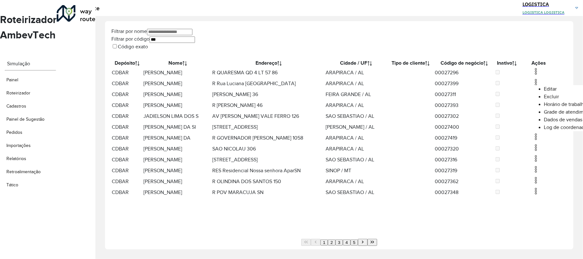
click at [544, 98] on li "Excluir" at bounding box center [569, 97] width 50 height 8
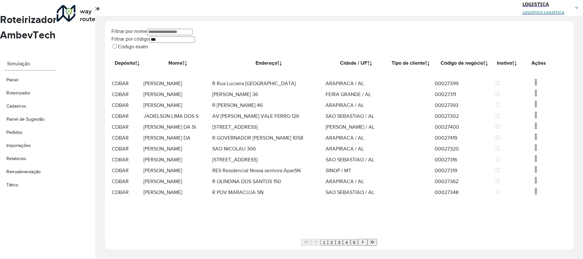
click at [532, 97] on img at bounding box center [536, 93] width 8 height 8
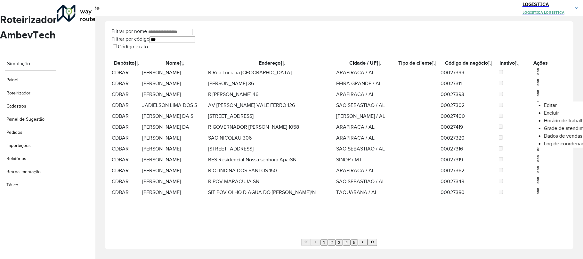
click at [544, 114] on li "Excluir" at bounding box center [569, 113] width 50 height 8
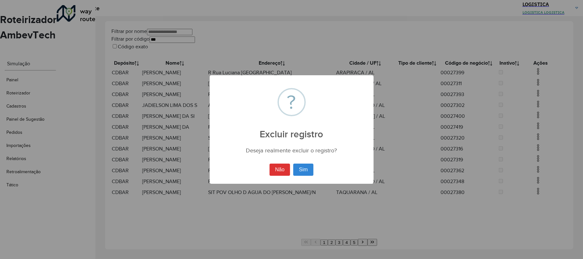
click at [293, 164] on button "Sim" at bounding box center [303, 170] width 20 height 12
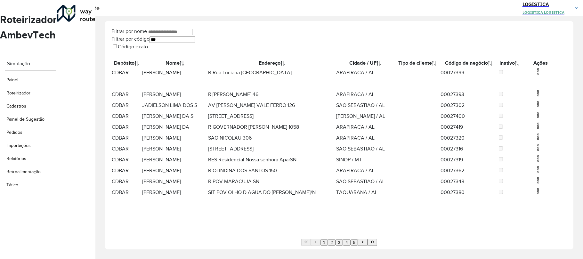
click at [535, 75] on img at bounding box center [538, 72] width 8 height 8
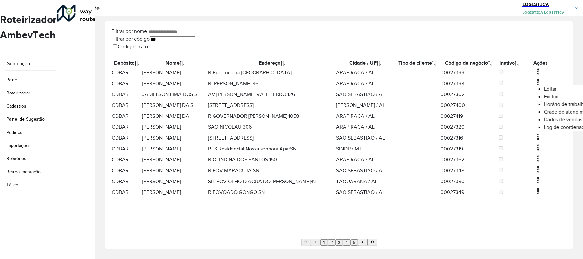
click at [544, 99] on li "Excluir" at bounding box center [569, 97] width 50 height 8
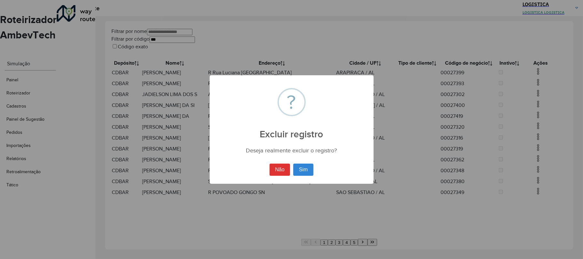
click at [293, 164] on button "Sim" at bounding box center [303, 170] width 20 height 12
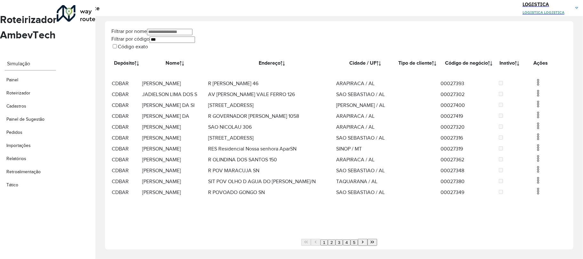
click at [536, 86] on img at bounding box center [538, 82] width 8 height 8
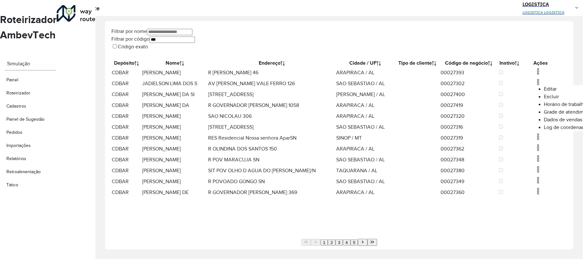
click at [544, 99] on li "Excluir" at bounding box center [569, 97] width 50 height 8
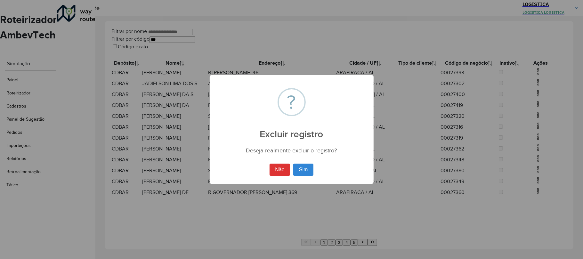
click at [293, 164] on button "Sim" at bounding box center [303, 170] width 20 height 12
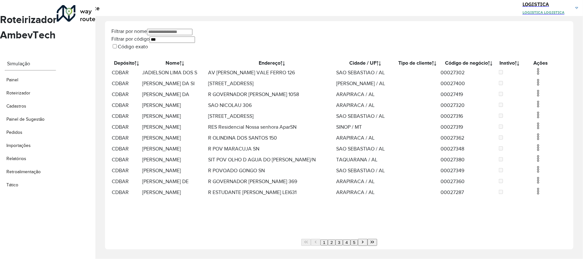
click at [536, 75] on img at bounding box center [538, 72] width 8 height 8
click at [544, 97] on li "Excluir" at bounding box center [569, 97] width 50 height 8
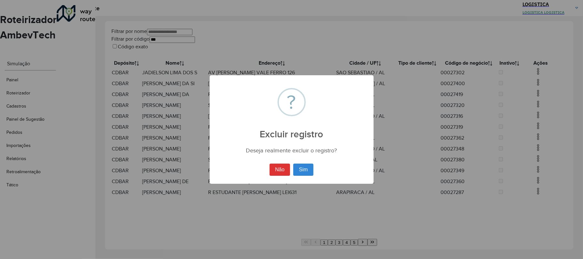
click at [293, 164] on button "Sim" at bounding box center [303, 170] width 20 height 12
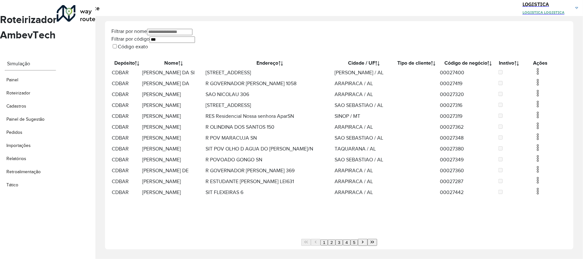
click at [535, 86] on img at bounding box center [538, 82] width 8 height 8
click at [544, 116] on li "Excluir" at bounding box center [569, 113] width 50 height 8
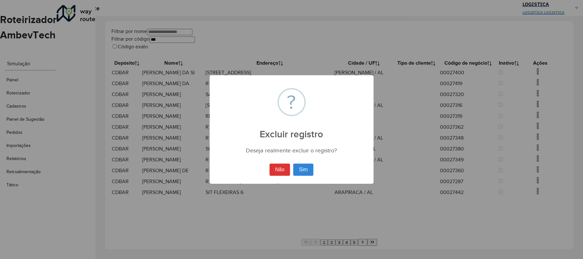
click at [293, 164] on button "Sim" at bounding box center [303, 170] width 20 height 12
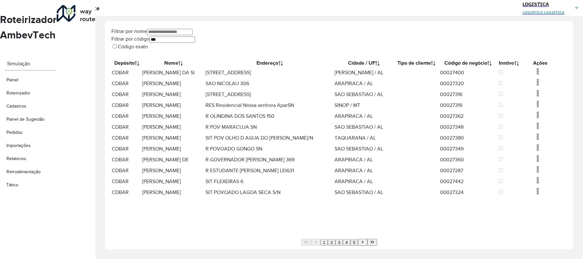
click at [534, 75] on img at bounding box center [538, 72] width 8 height 8
click at [544, 100] on li "Excluir" at bounding box center [569, 97] width 50 height 8
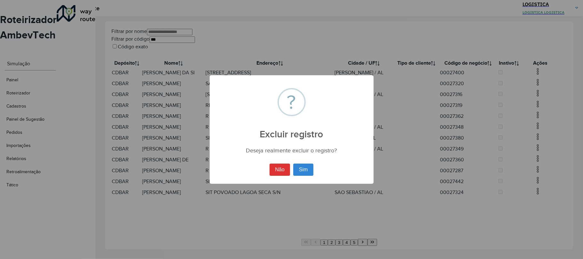
click at [293, 164] on button "Sim" at bounding box center [303, 170] width 20 height 12
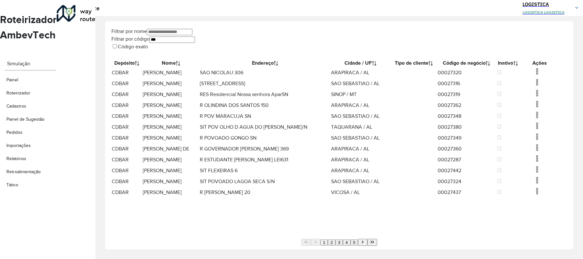
click at [534, 86] on img at bounding box center [537, 82] width 8 height 8
click at [543, 115] on li "Excluir" at bounding box center [568, 113] width 50 height 8
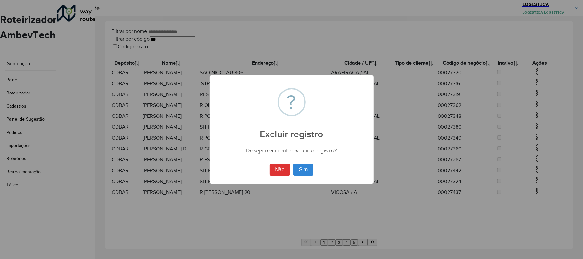
click at [293, 164] on button "Sim" at bounding box center [303, 170] width 20 height 12
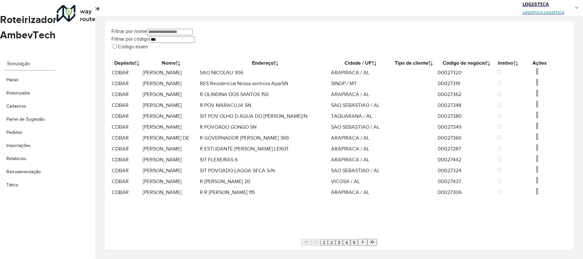
click at [534, 75] on img at bounding box center [537, 72] width 8 height 8
click at [543, 104] on li "Horário de trabalho" at bounding box center [568, 105] width 50 height 8
click at [535, 75] on img at bounding box center [537, 72] width 8 height 8
click at [543, 101] on li "Excluir" at bounding box center [568, 97] width 50 height 8
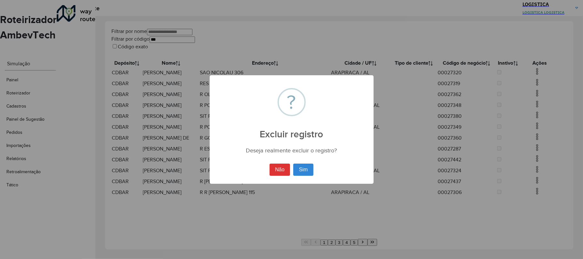
click at [293, 164] on button "Sim" at bounding box center [303, 170] width 20 height 12
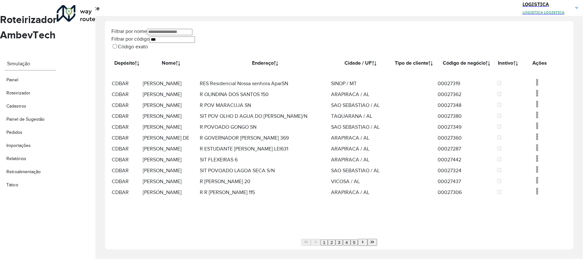
click at [533, 86] on img at bounding box center [537, 82] width 8 height 8
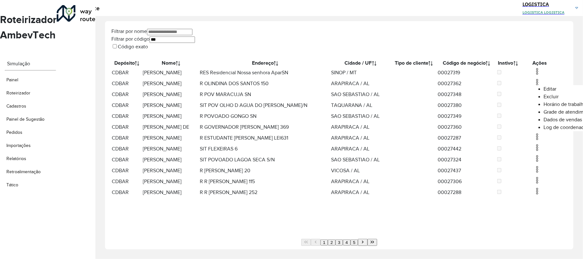
click at [544, 97] on li "Excluir" at bounding box center [569, 97] width 50 height 8
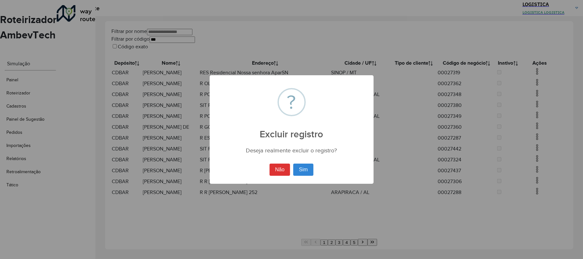
click at [293, 164] on button "Sim" at bounding box center [303, 170] width 20 height 12
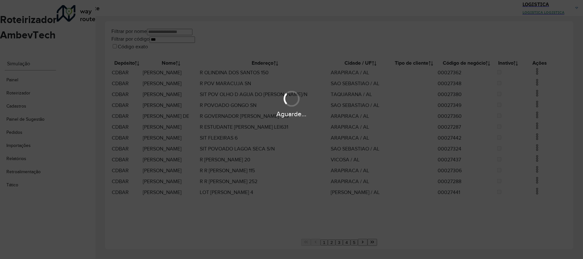
click at [535, 90] on div "Aguarde..." at bounding box center [291, 103] width 583 height 30
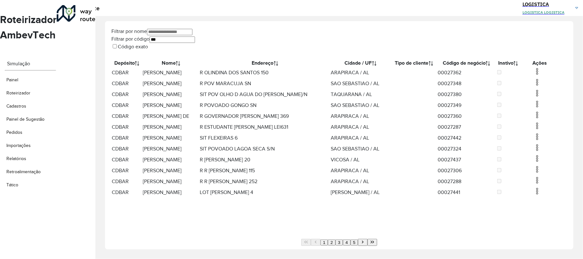
click at [536, 86] on img at bounding box center [537, 82] width 8 height 8
click at [544, 113] on li "Excluir" at bounding box center [569, 113] width 50 height 8
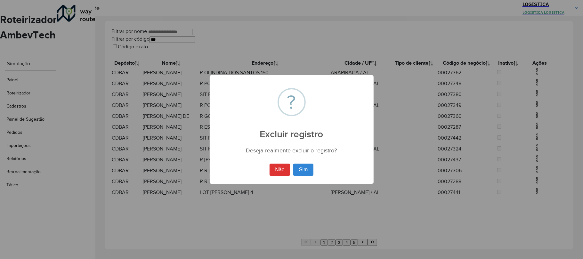
click at [293, 164] on button "Sim" at bounding box center [303, 170] width 20 height 12
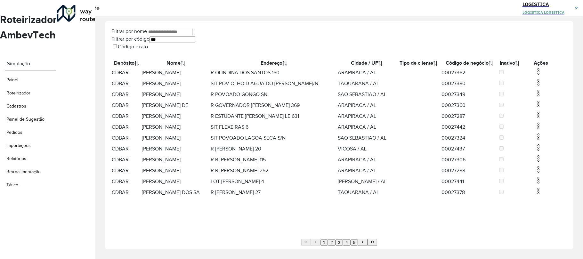
click at [535, 79] on hb-app "Aguarde... Pop-up bloqueado! Seu navegador bloqueou automáticamente a abertura …" at bounding box center [291, 129] width 583 height 259
click at [535, 75] on img at bounding box center [539, 72] width 8 height 8
click at [544, 101] on li "Excluir" at bounding box center [569, 97] width 50 height 8
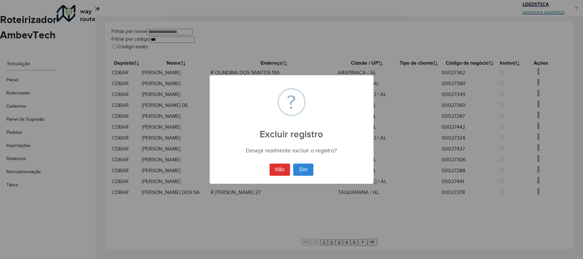
click at [293, 164] on button "Sim" at bounding box center [303, 170] width 20 height 12
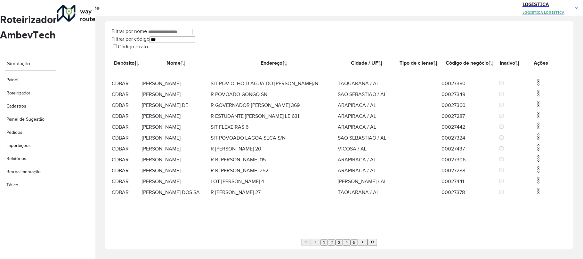
click at [535, 86] on img at bounding box center [539, 82] width 8 height 8
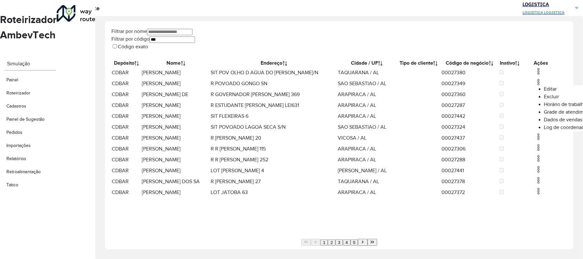
click at [544, 98] on li "Excluir" at bounding box center [569, 97] width 50 height 8
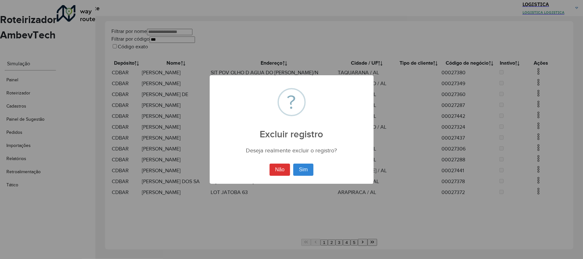
click at [293, 164] on button "Sim" at bounding box center [303, 170] width 20 height 12
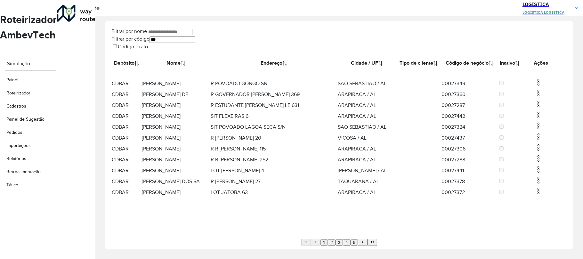
click at [539, 100] on td at bounding box center [541, 94] width 38 height 11
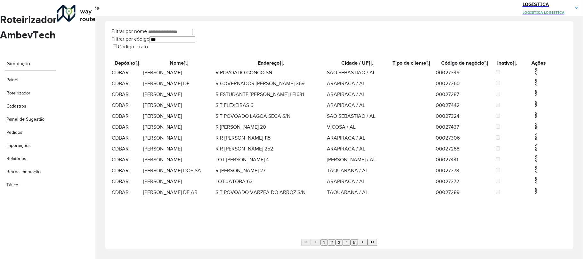
click at [533, 97] on img at bounding box center [536, 93] width 8 height 8
click at [544, 130] on li "Excluir" at bounding box center [569, 129] width 50 height 8
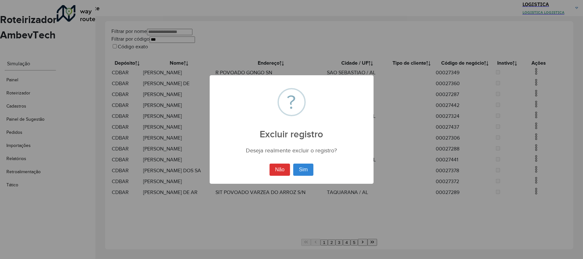
click at [293, 164] on button "Sim" at bounding box center [303, 170] width 20 height 12
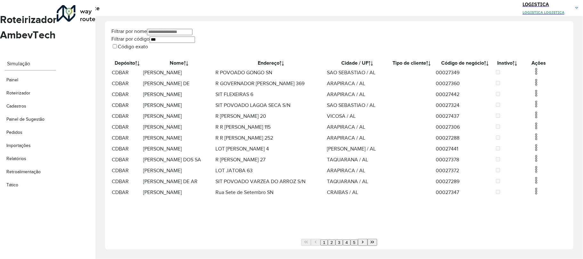
click at [535, 75] on img at bounding box center [536, 72] width 8 height 8
click at [544, 100] on li "Excluir" at bounding box center [569, 97] width 50 height 8
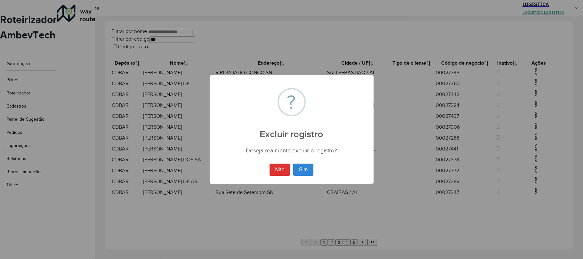
click at [293, 164] on button "Sim" at bounding box center [303, 170] width 20 height 12
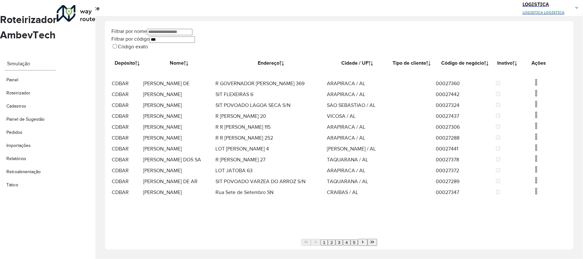
click at [530, 89] on td at bounding box center [539, 83] width 38 height 11
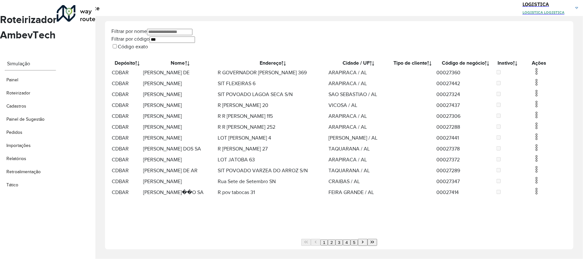
click at [534, 86] on img at bounding box center [537, 82] width 8 height 8
click at [544, 117] on li "Excluir" at bounding box center [569, 113] width 50 height 8
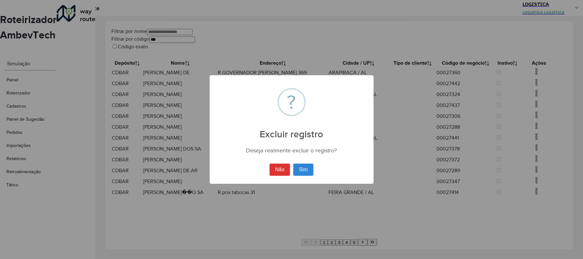
click at [293, 164] on button "Sim" at bounding box center [303, 170] width 20 height 12
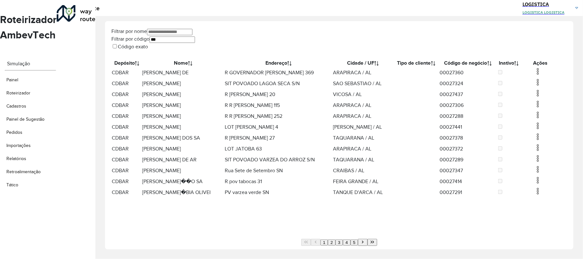
click at [534, 74] on img at bounding box center [538, 72] width 8 height 8
click at [544, 99] on li "Excluir" at bounding box center [569, 97] width 50 height 8
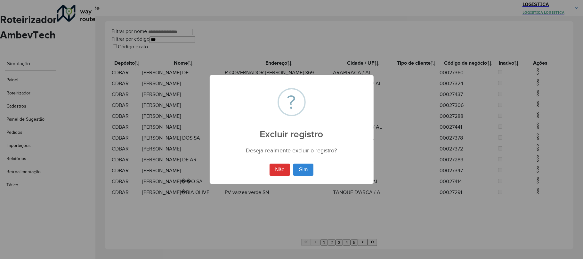
click at [293, 164] on button "Sim" at bounding box center [303, 170] width 20 height 12
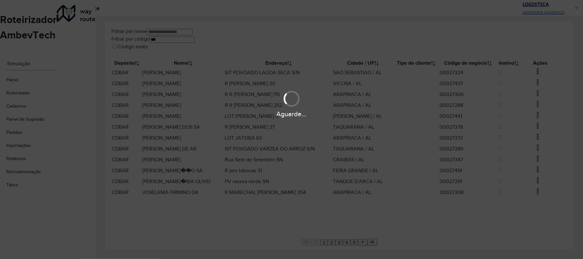
click at [538, 93] on div "Aguarde..." at bounding box center [291, 103] width 583 height 30
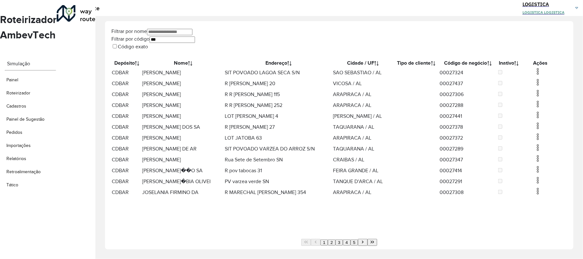
click at [534, 86] on img at bounding box center [538, 82] width 8 height 8
click at [544, 115] on li "Excluir" at bounding box center [569, 113] width 50 height 8
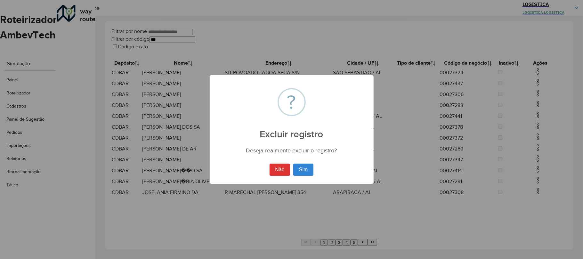
click at [293, 164] on button "Sim" at bounding box center [303, 170] width 20 height 12
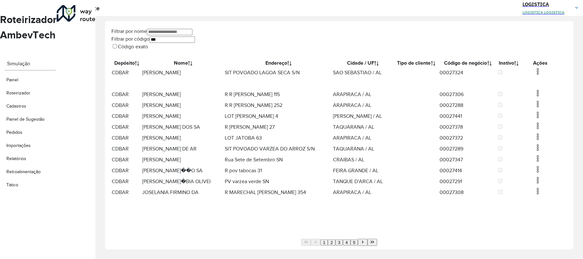
click at [537, 97] on img at bounding box center [538, 93] width 8 height 8
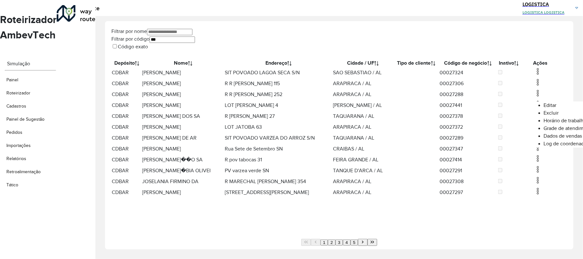
click at [544, 115] on li "Excluir" at bounding box center [569, 113] width 50 height 8
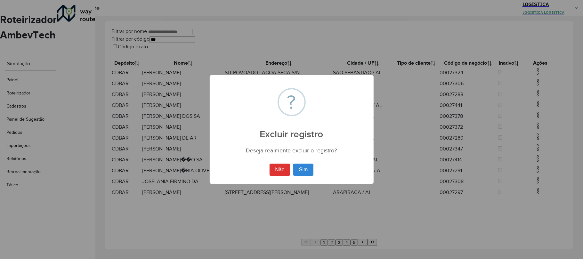
click at [293, 164] on button "Sim" at bounding box center [303, 170] width 20 height 12
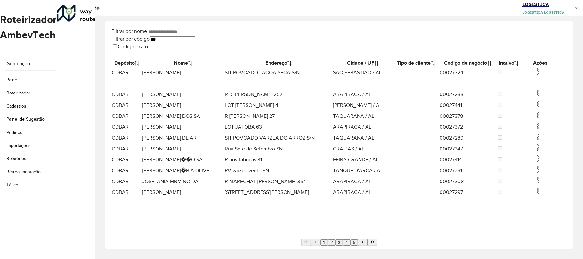
click at [534, 77] on hb-app "Aguarde... Pop-up bloqueado! Seu navegador bloqueou automáticamente a abertura …" at bounding box center [291, 129] width 583 height 259
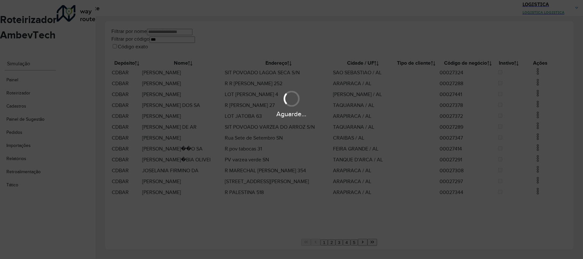
click at [534, 75] on img at bounding box center [538, 72] width 8 height 8
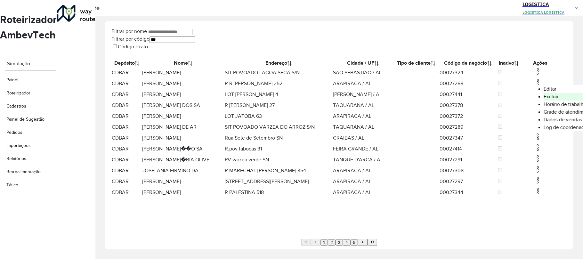
click at [544, 97] on li "Excluir" at bounding box center [569, 97] width 50 height 8
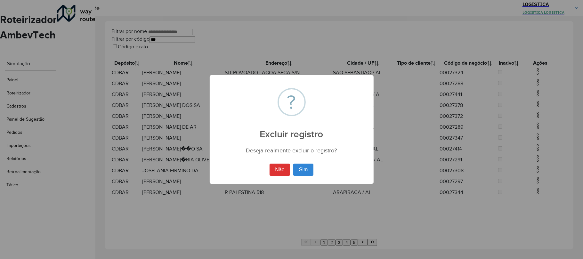
click at [293, 164] on button "Sim" at bounding box center [303, 170] width 20 height 12
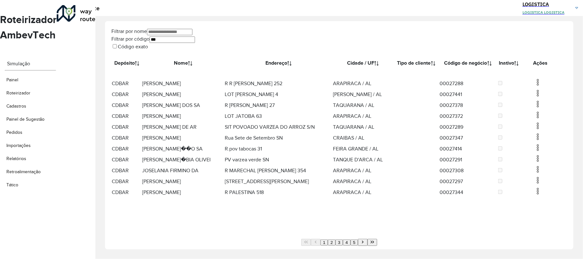
click at [538, 92] on hb-app "Aguarde... Pop-up bloqueado! Seu navegador bloqueou automáticamente a abertura …" at bounding box center [291, 129] width 583 height 259
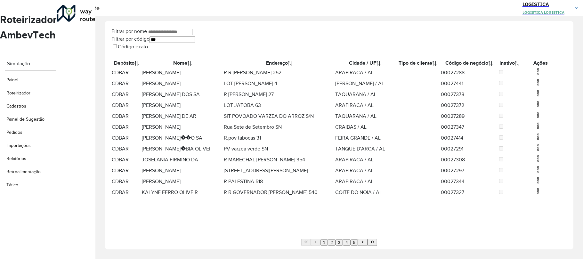
click at [534, 86] on img at bounding box center [538, 82] width 8 height 8
click at [544, 114] on li "Excluir" at bounding box center [569, 113] width 50 height 8
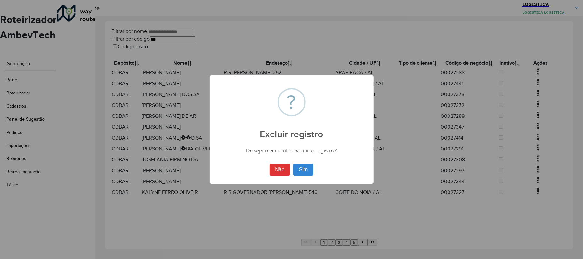
click at [293, 164] on button "Sim" at bounding box center [303, 170] width 20 height 12
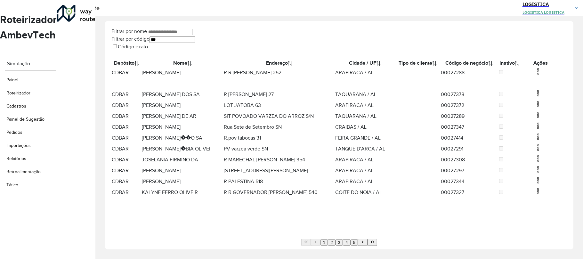
click at [538, 97] on img at bounding box center [538, 93] width 8 height 8
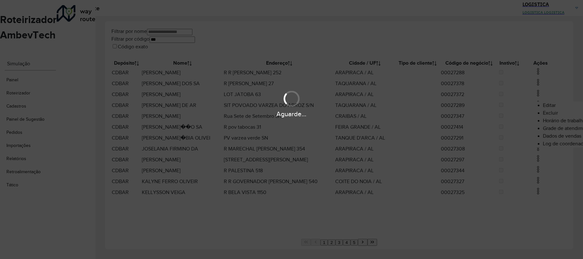
click at [488, 109] on div "Aguarde..." at bounding box center [291, 114] width 583 height 10
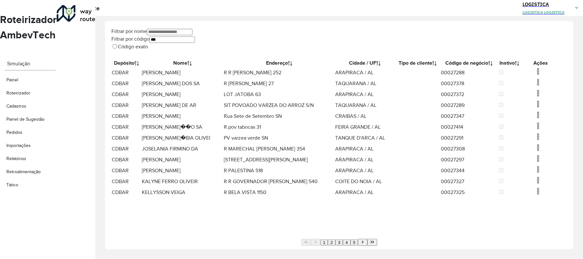
click at [535, 78] on td at bounding box center [541, 72] width 38 height 11
click at [538, 75] on td at bounding box center [541, 72] width 38 height 11
click at [535, 78] on td at bounding box center [541, 72] width 38 height 11
click at [534, 75] on img at bounding box center [538, 72] width 8 height 8
click at [543, 101] on li "Excluir" at bounding box center [568, 97] width 50 height 8
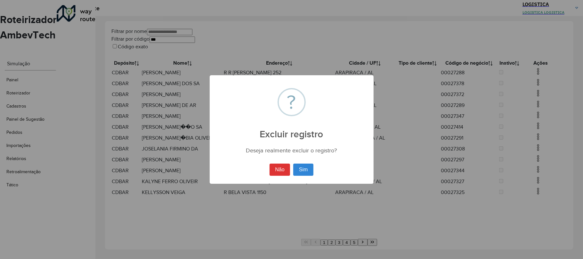
click at [293, 164] on button "Sim" at bounding box center [303, 170] width 20 height 12
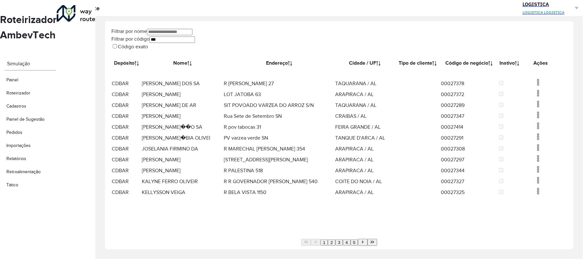
click at [534, 86] on img at bounding box center [538, 82] width 8 height 8
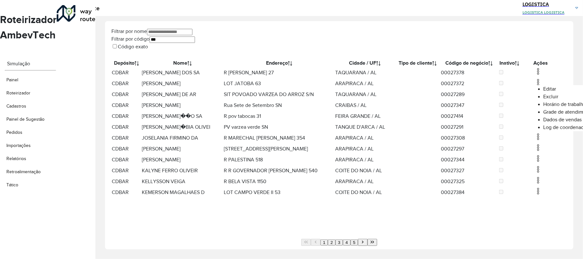
click at [543, 97] on li "Excluir" at bounding box center [568, 97] width 50 height 8
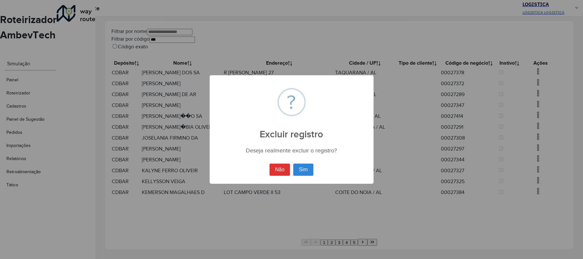
click at [293, 164] on button "Sim" at bounding box center [303, 170] width 20 height 12
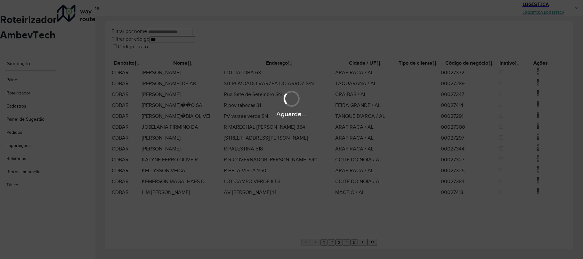
click at [533, 97] on hb-app "Aguarde... Pop-up bloqueado! Seu navegador bloqueou automáticamente a abertura …" at bounding box center [291, 129] width 583 height 259
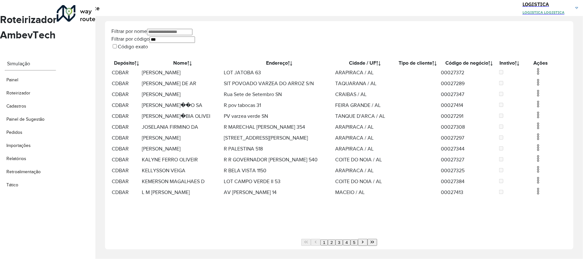
click at [534, 86] on img at bounding box center [538, 82] width 8 height 8
click
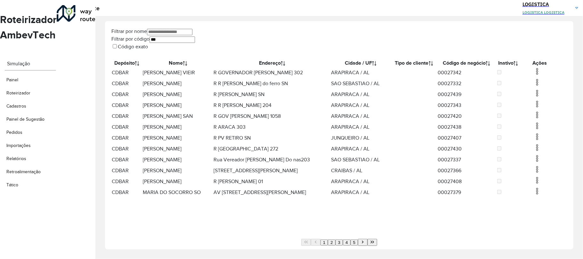
drag, startPoint x: 536, startPoint y: 74, endPoint x: 533, endPoint y: 77, distance: 4.4
click at [536, 74] on img at bounding box center [537, 72] width 8 height 8
click at [543, 101] on li "Excluir" at bounding box center [568, 97] width 50 height 8
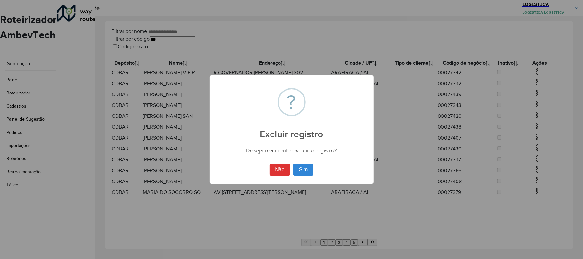
click at [293, 164] on button "Sim" at bounding box center [303, 170] width 20 height 12
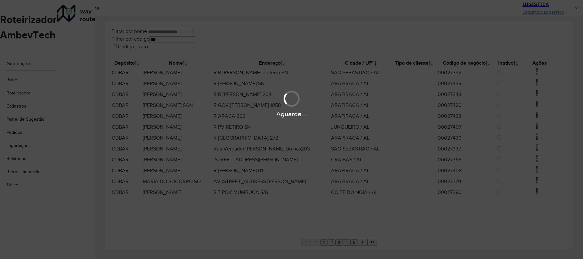
click at [534, 96] on div "Aguarde..." at bounding box center [291, 103] width 583 height 30
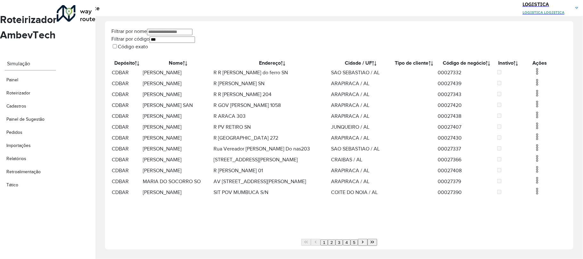
click at [534, 86] on img at bounding box center [537, 82] width 8 height 8
